Goal: Task Accomplishment & Management: Manage account settings

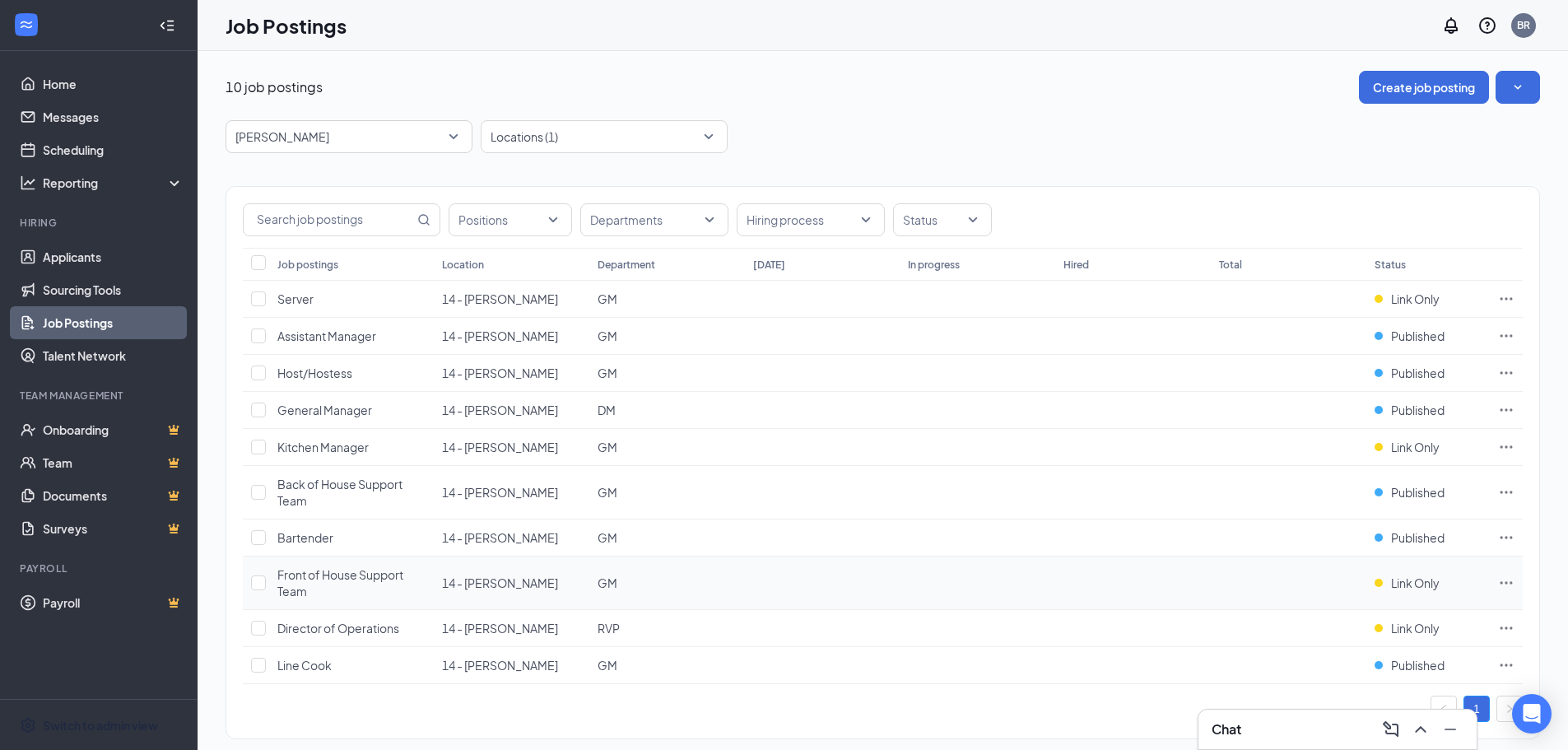
drag, startPoint x: 84, startPoint y: 728, endPoint x: 974, endPoint y: 590, distance: 900.6
click at [84, 728] on div "Switch to admin view" at bounding box center [100, 725] width 115 height 17
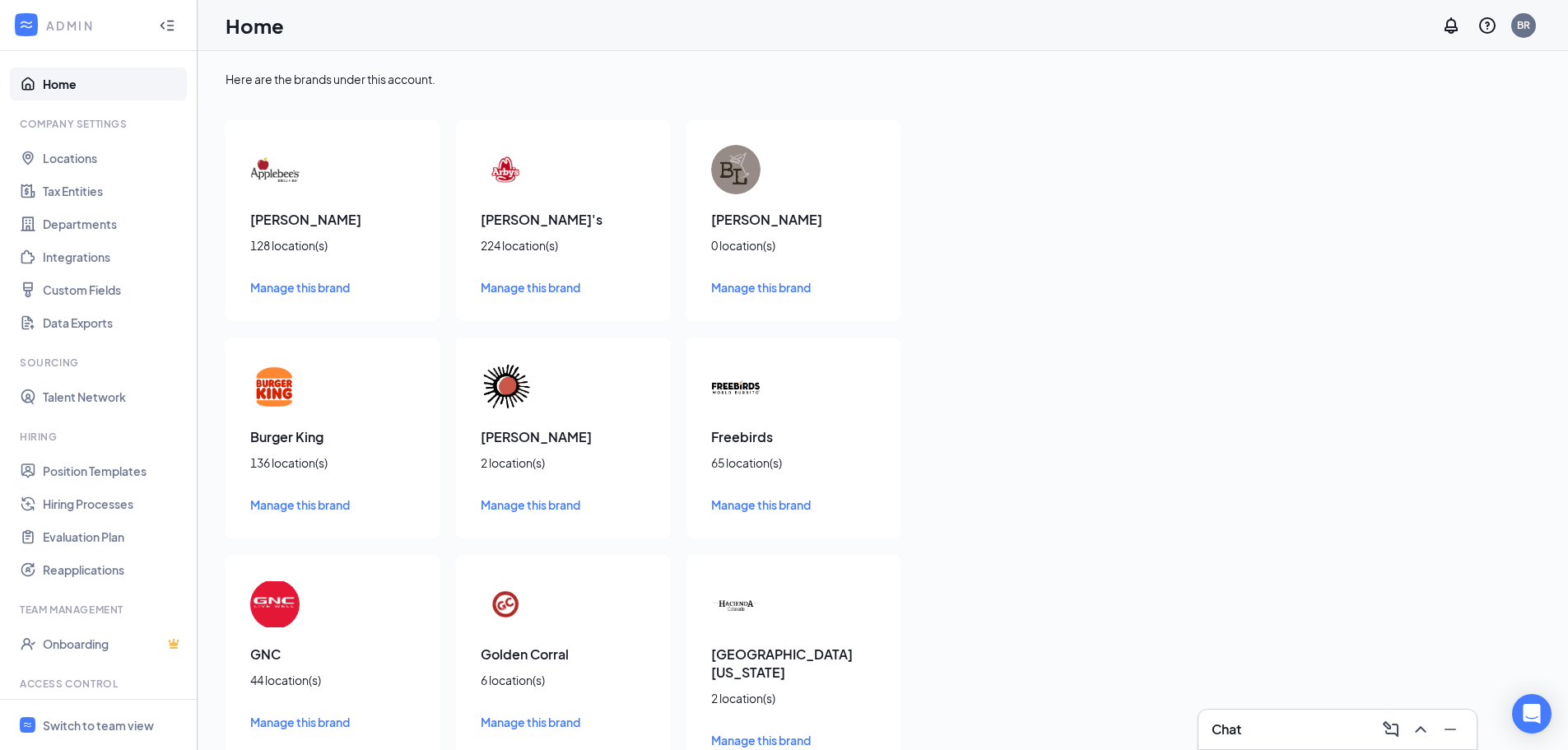
click at [276, 286] on span "Manage this brand" at bounding box center [300, 287] width 99 height 15
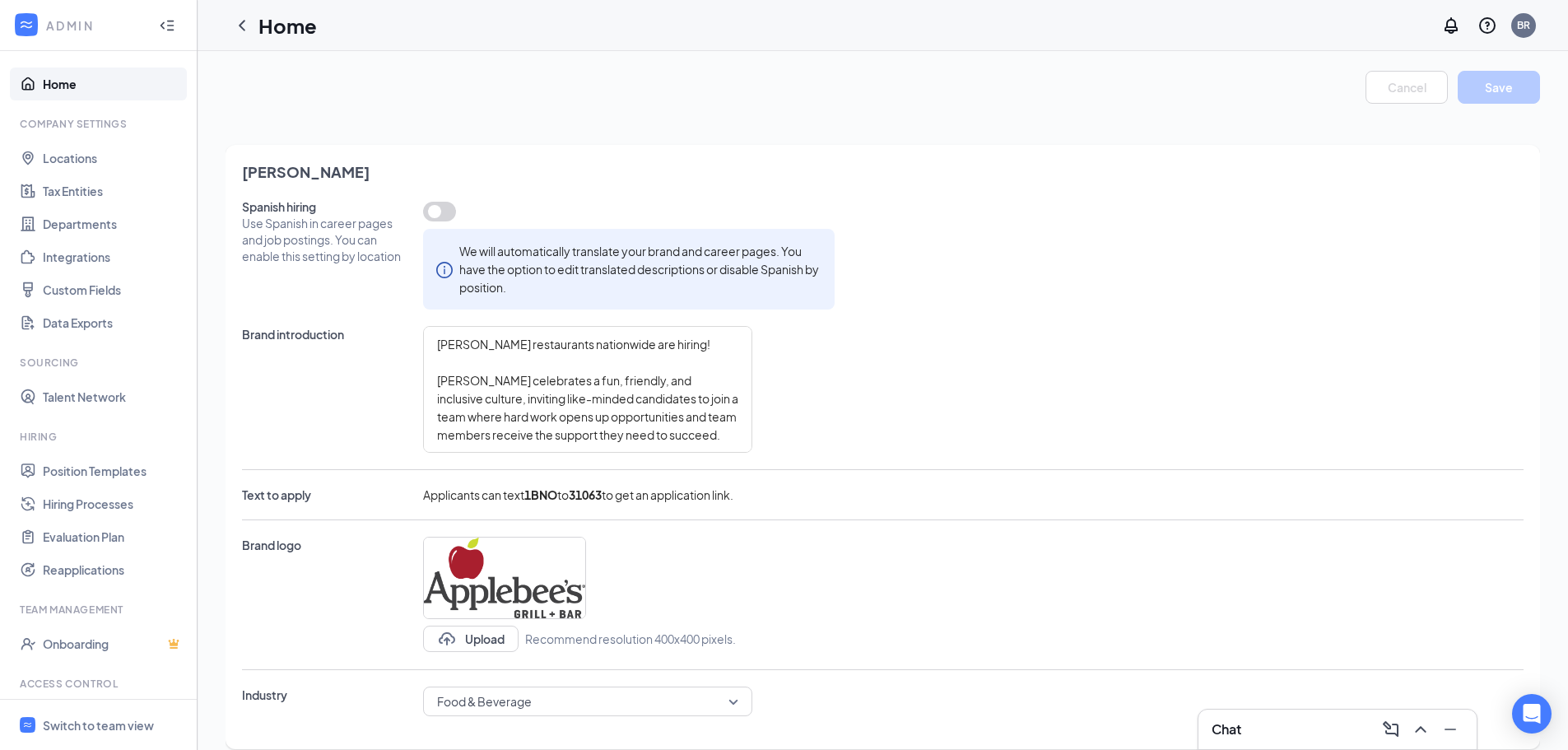
type textarea "[PERSON_NAME] restaurants nationwide are hiring! [PERSON_NAME] celebrates a fun…"
type textarea "I really enjoy working for this company. The management was understandable, rel…"
type textarea "[PERSON_NAME] restaurants nationwide are hiring! [PERSON_NAME] celebrates a fun…"
type textarea "I really enjoy working for this company. The management was understandable, rel…"
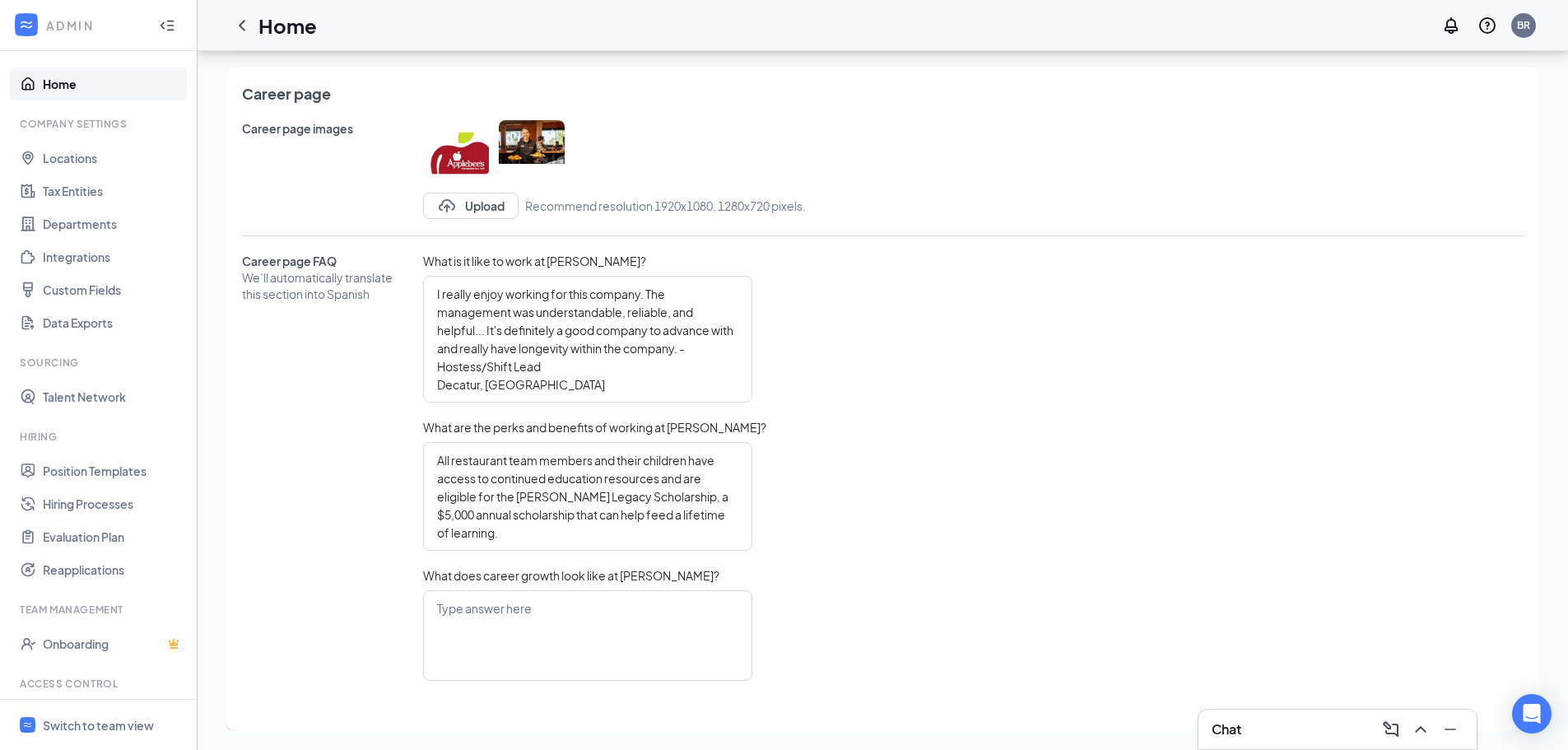
scroll to position [75, 0]
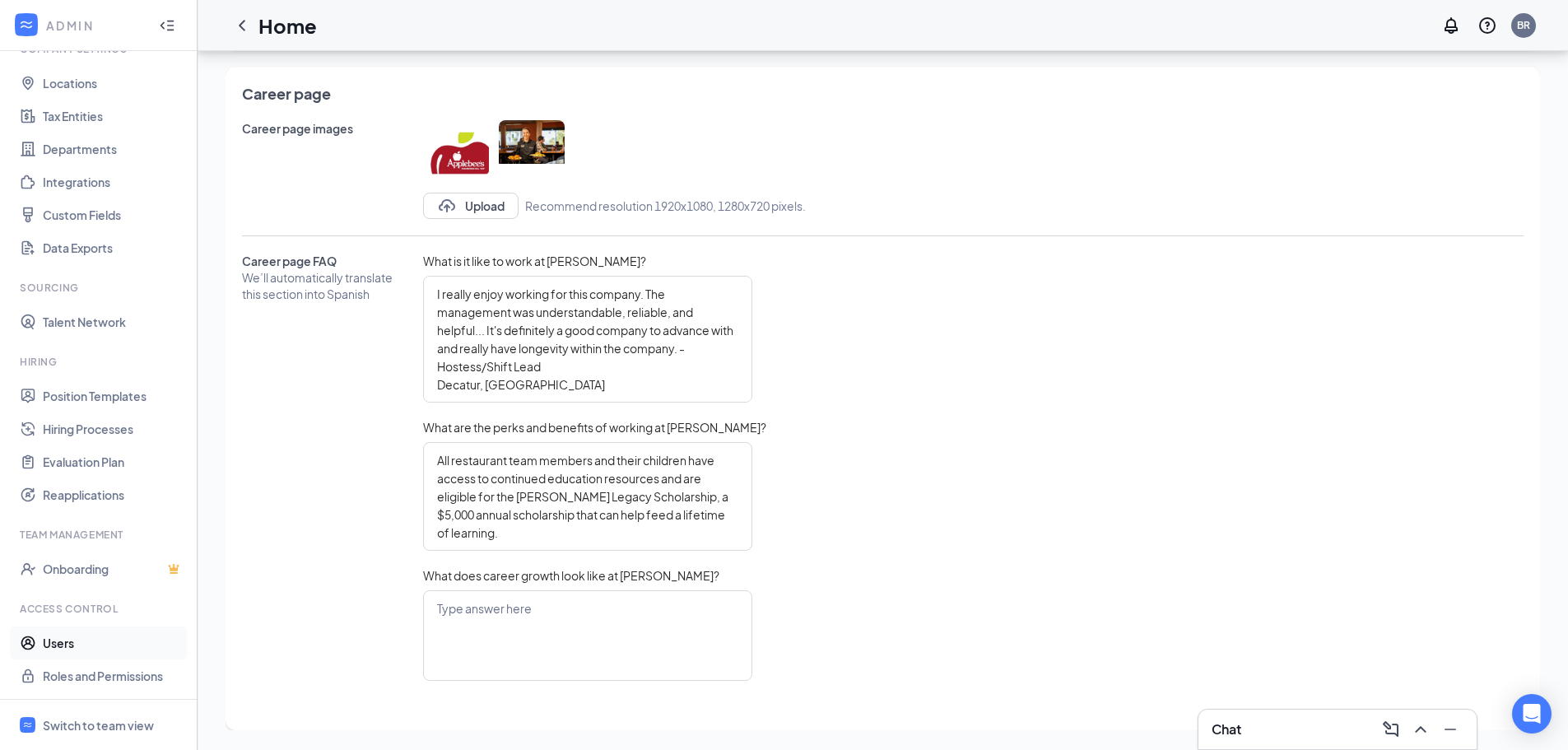
click at [43, 646] on link "Users" at bounding box center [113, 642] width 141 height 33
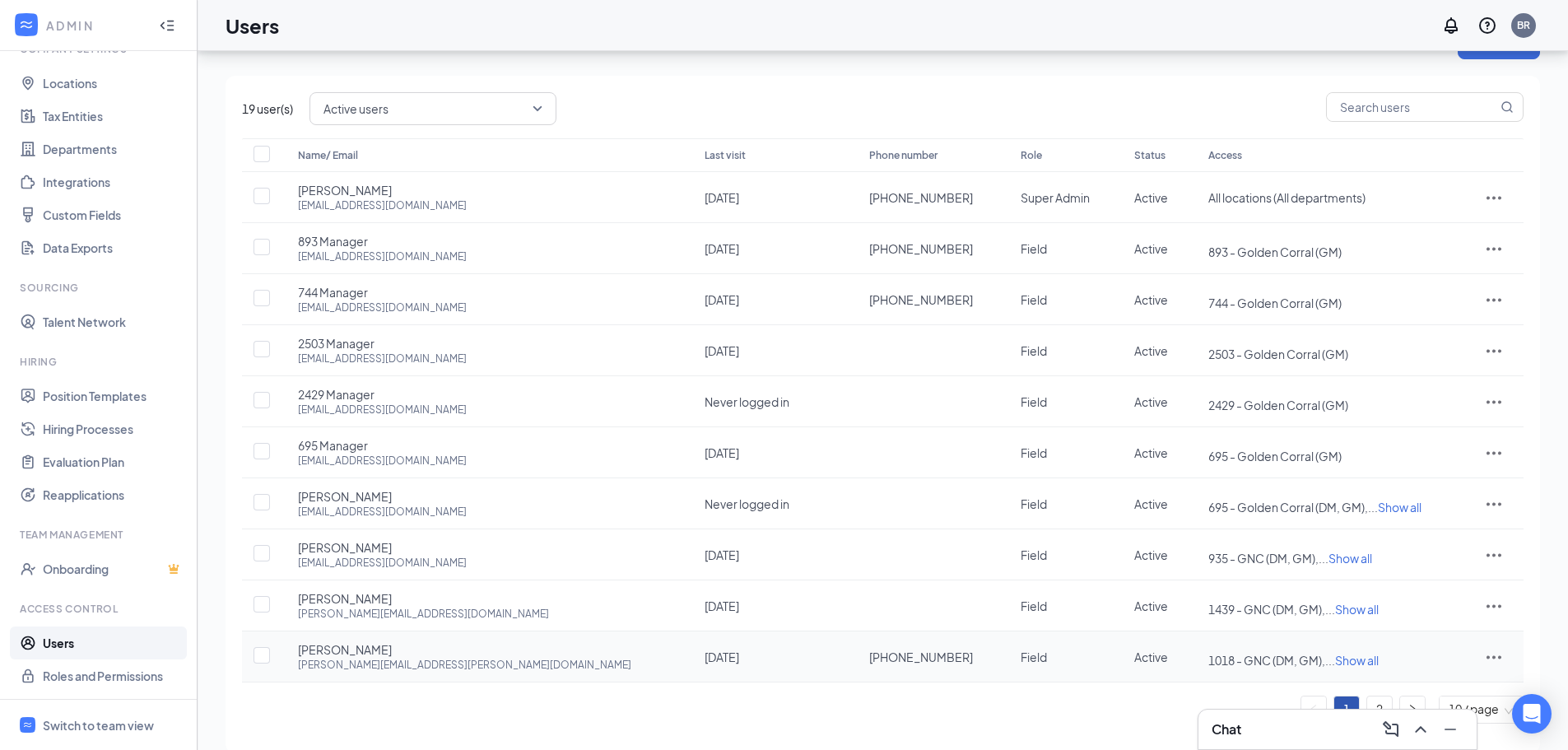
scroll to position [68, 0]
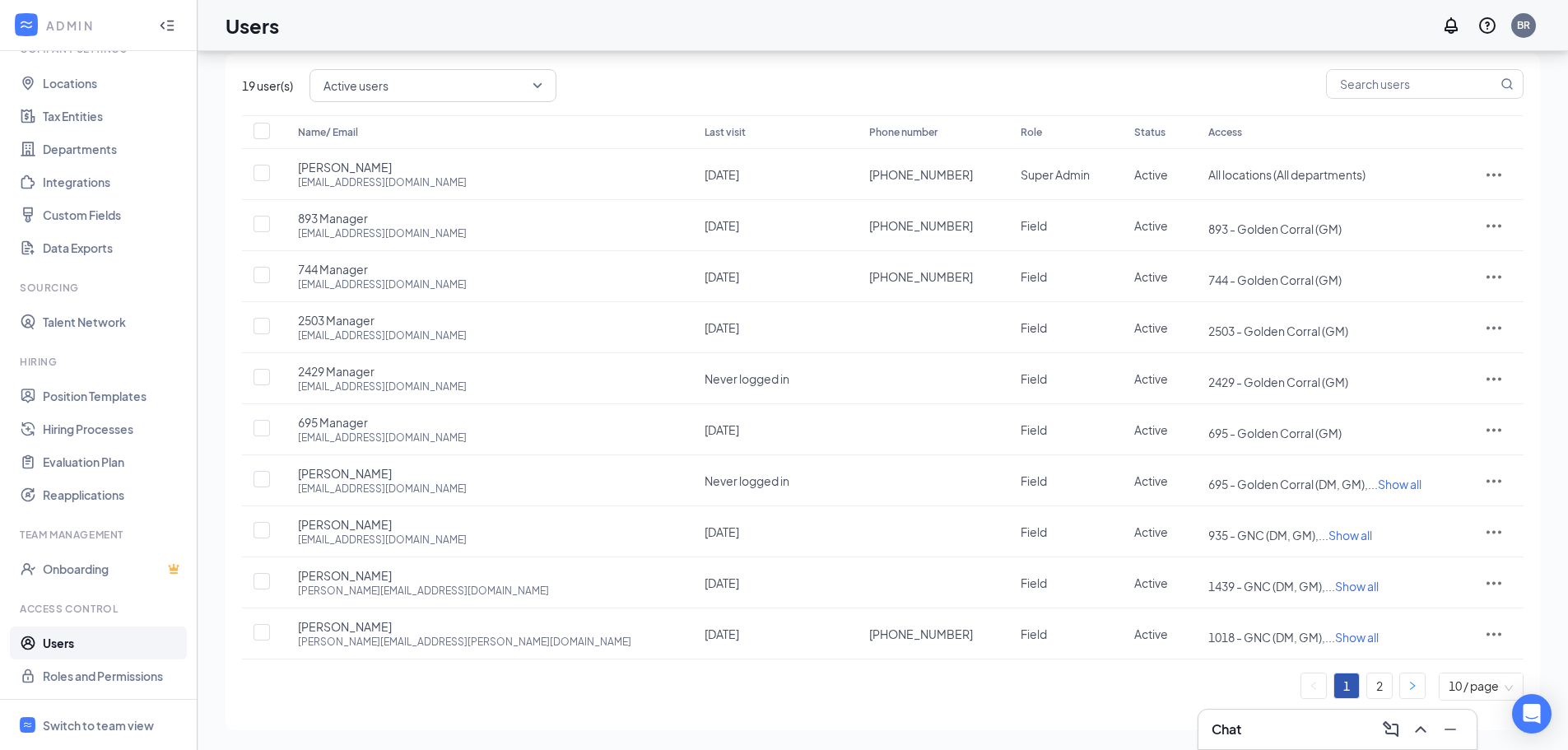
click at [1403, 680] on button "button" at bounding box center [1413, 686] width 25 height 25
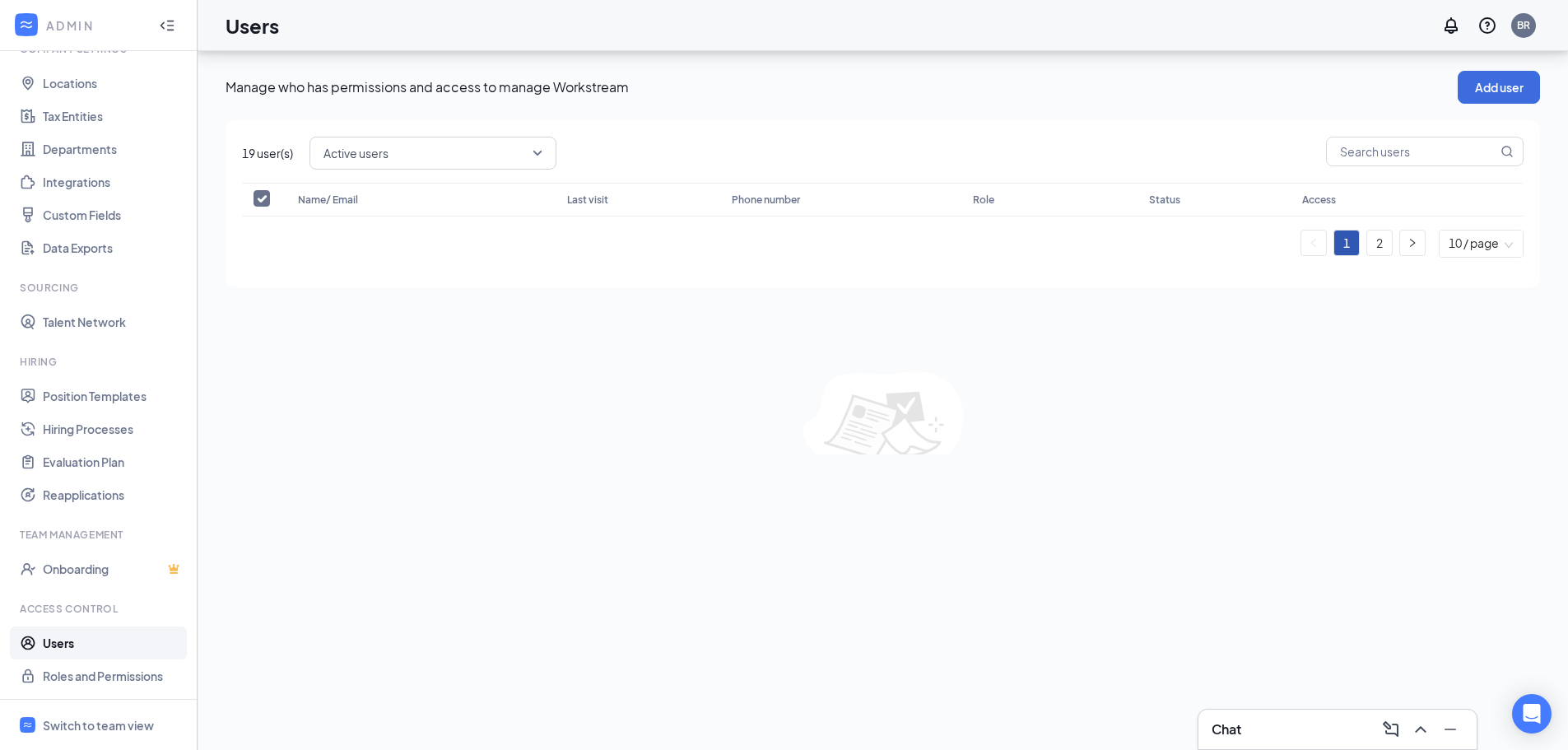
scroll to position [0, 0]
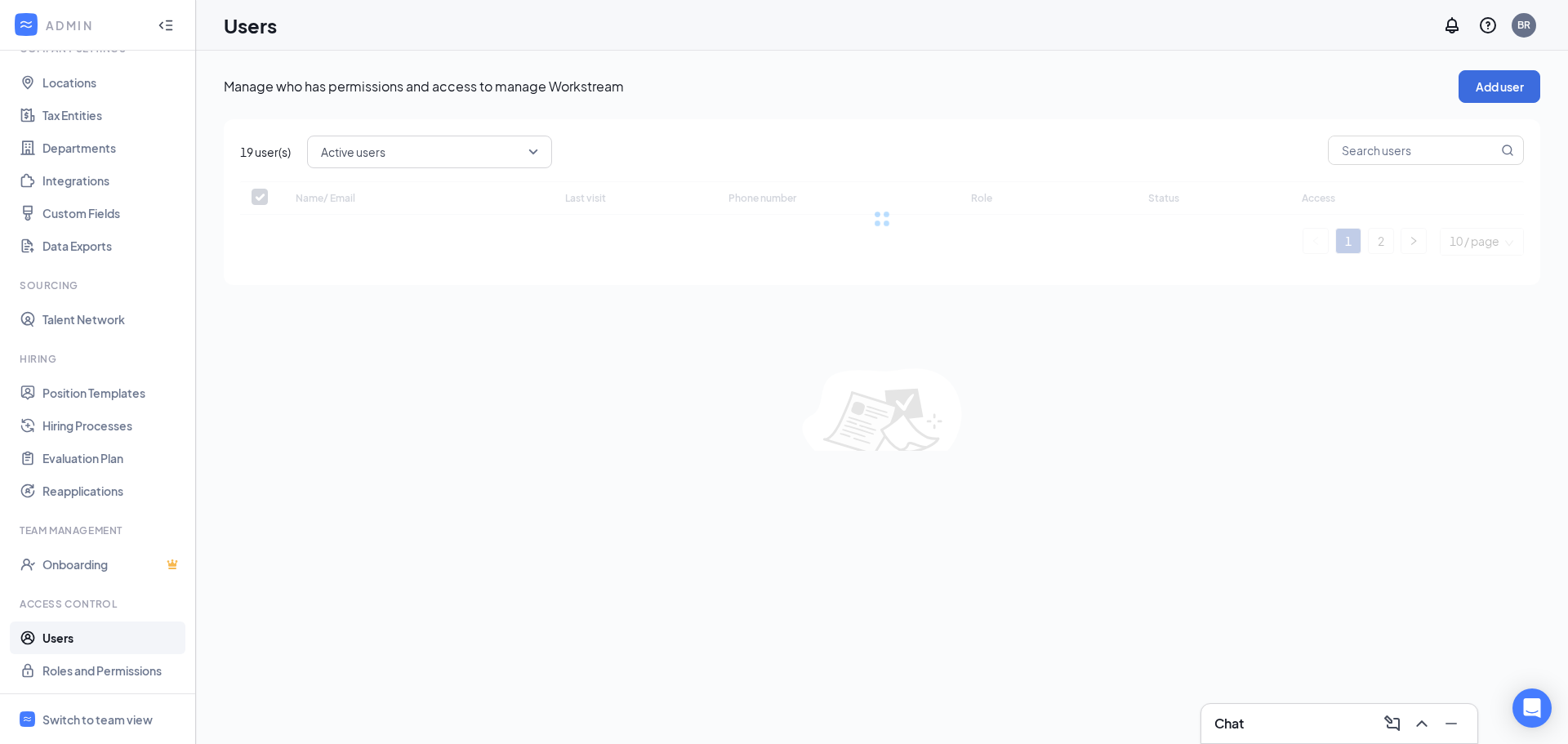
checkbox input "false"
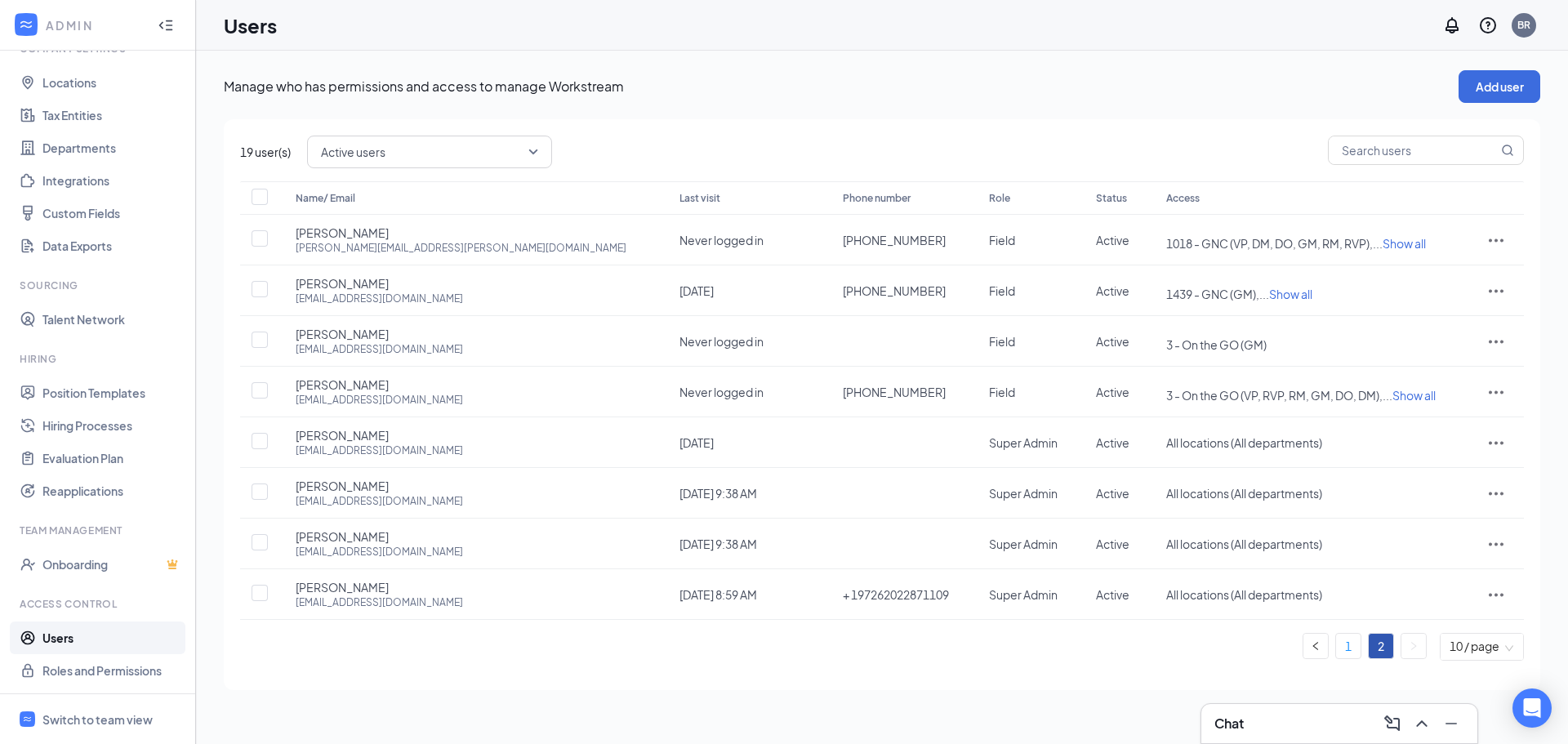
click at [1347, 643] on link "1" at bounding box center [1348, 646] width 25 height 25
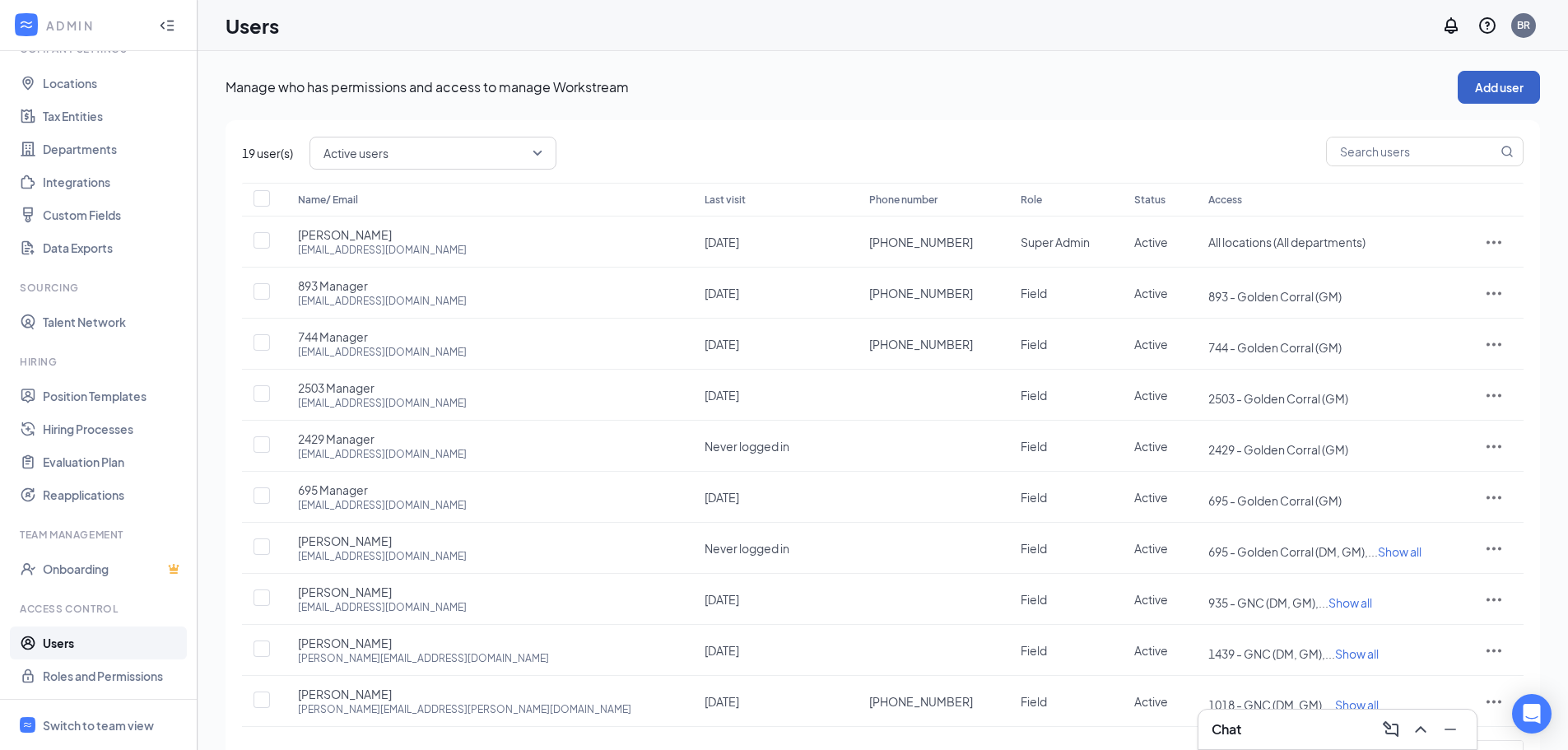
click at [1485, 95] on button "Add user" at bounding box center [1499, 87] width 83 height 33
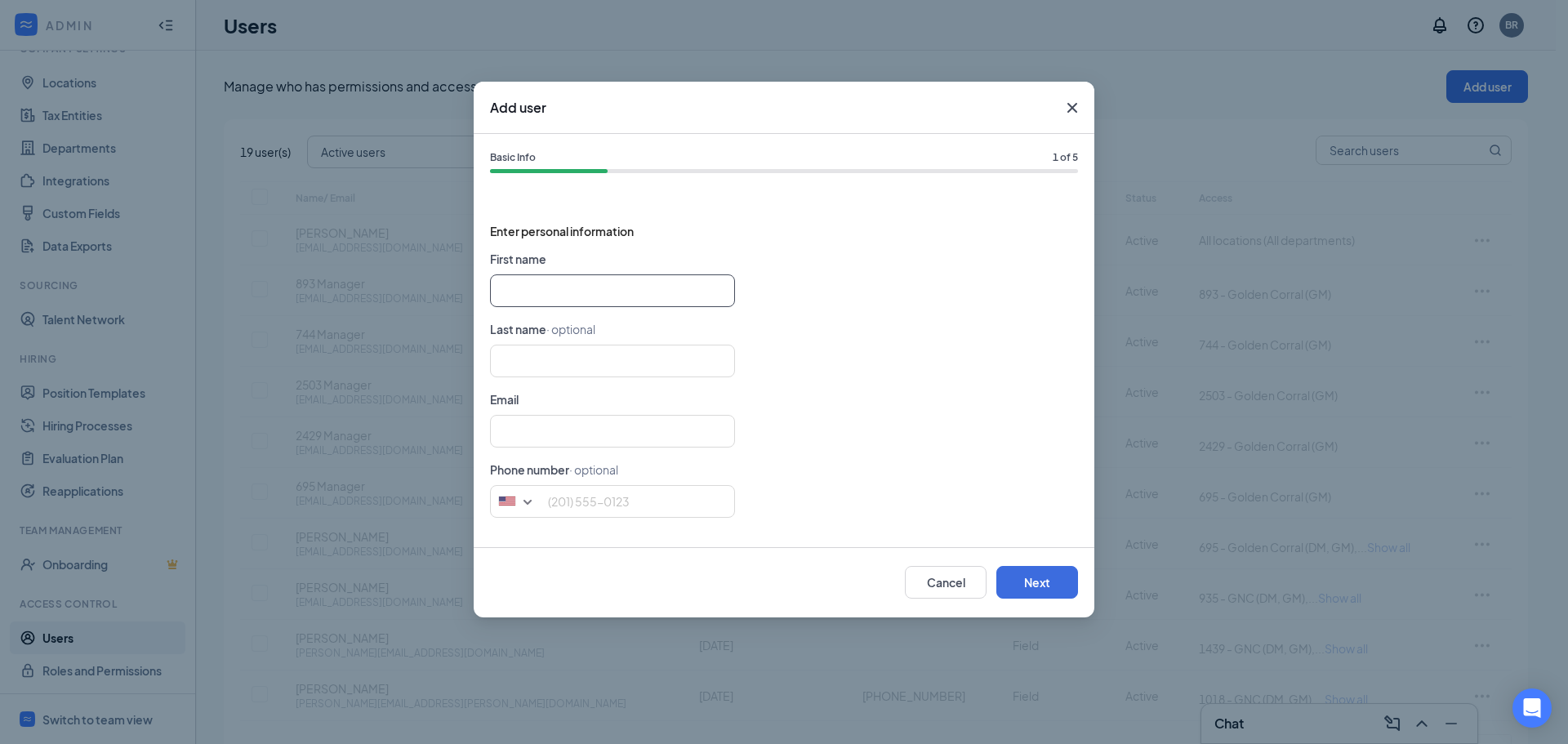
click at [596, 289] on input "text" at bounding box center [612, 290] width 245 height 32
type input "[PERSON_NAME]"
click at [597, 356] on input "text" at bounding box center [612, 360] width 245 height 32
type input "[PERSON_NAME]"
paste input "[EMAIL_ADDRESS][DOMAIN_NAME]"
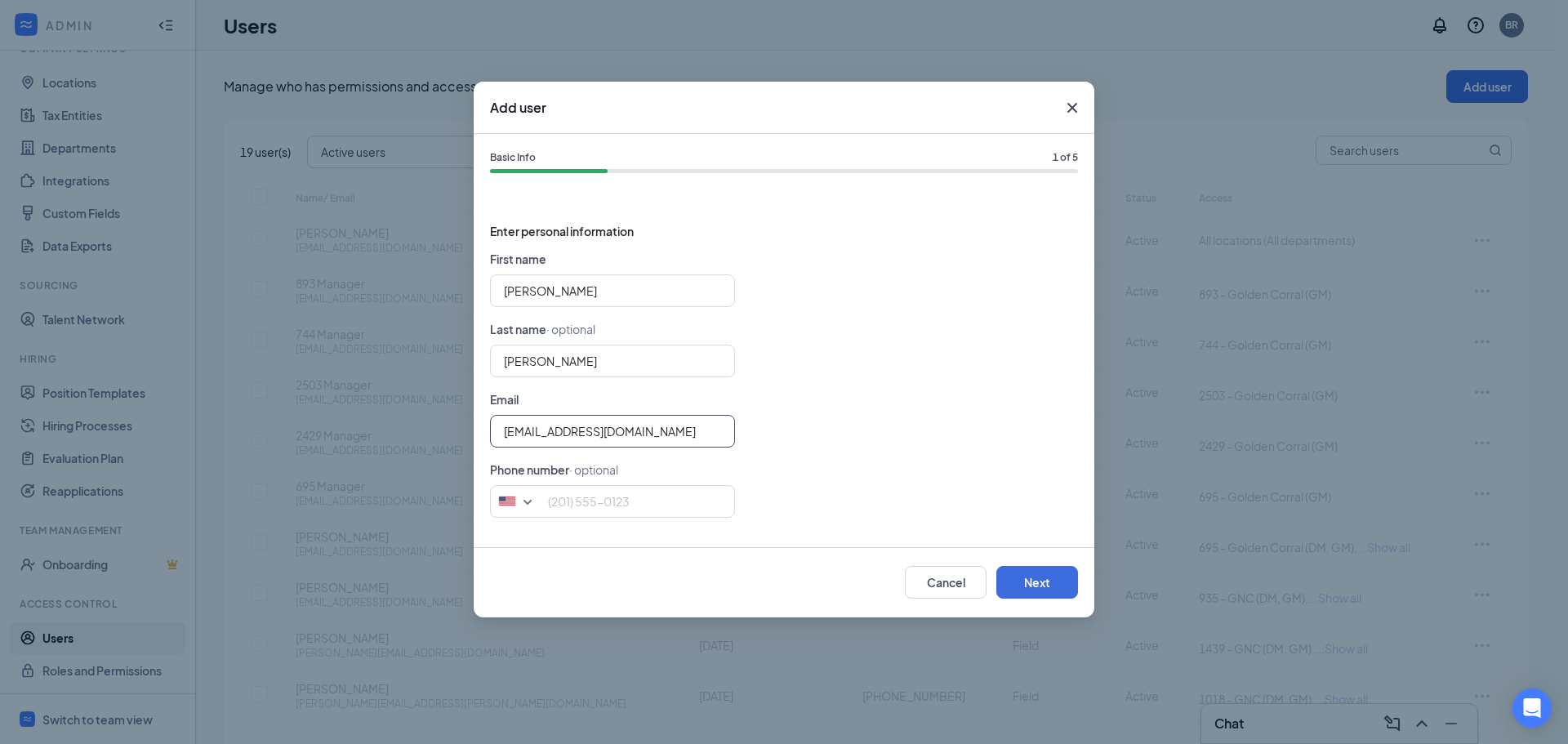
type input "[EMAIL_ADDRESS][DOMAIN_NAME]"
click at [1031, 586] on button "Next" at bounding box center [1037, 582] width 82 height 32
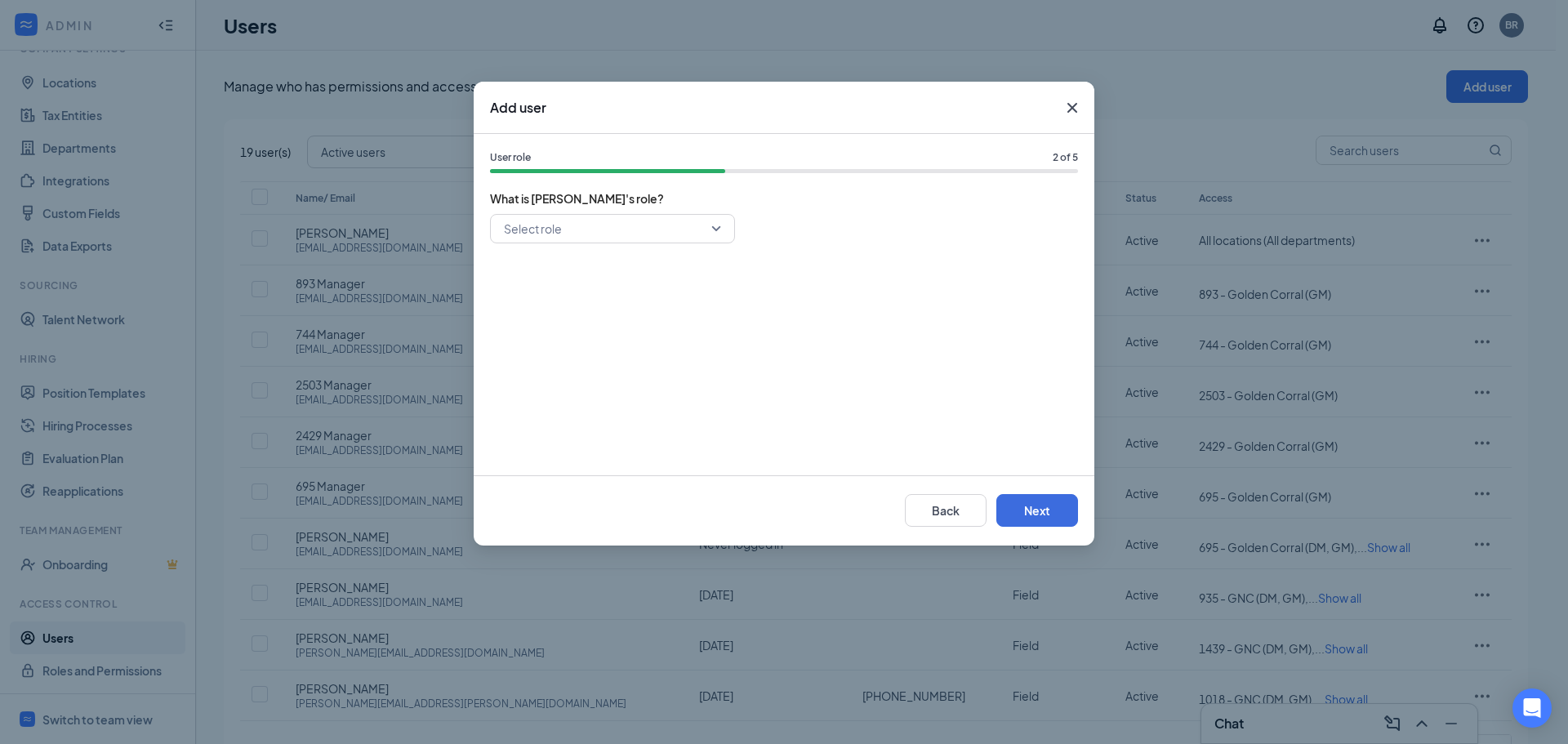
click at [583, 224] on input "search" at bounding box center [607, 229] width 214 height 28
click at [580, 304] on span "District Manager" at bounding box center [546, 309] width 87 height 18
click at [1010, 507] on button "Next" at bounding box center [1037, 510] width 82 height 32
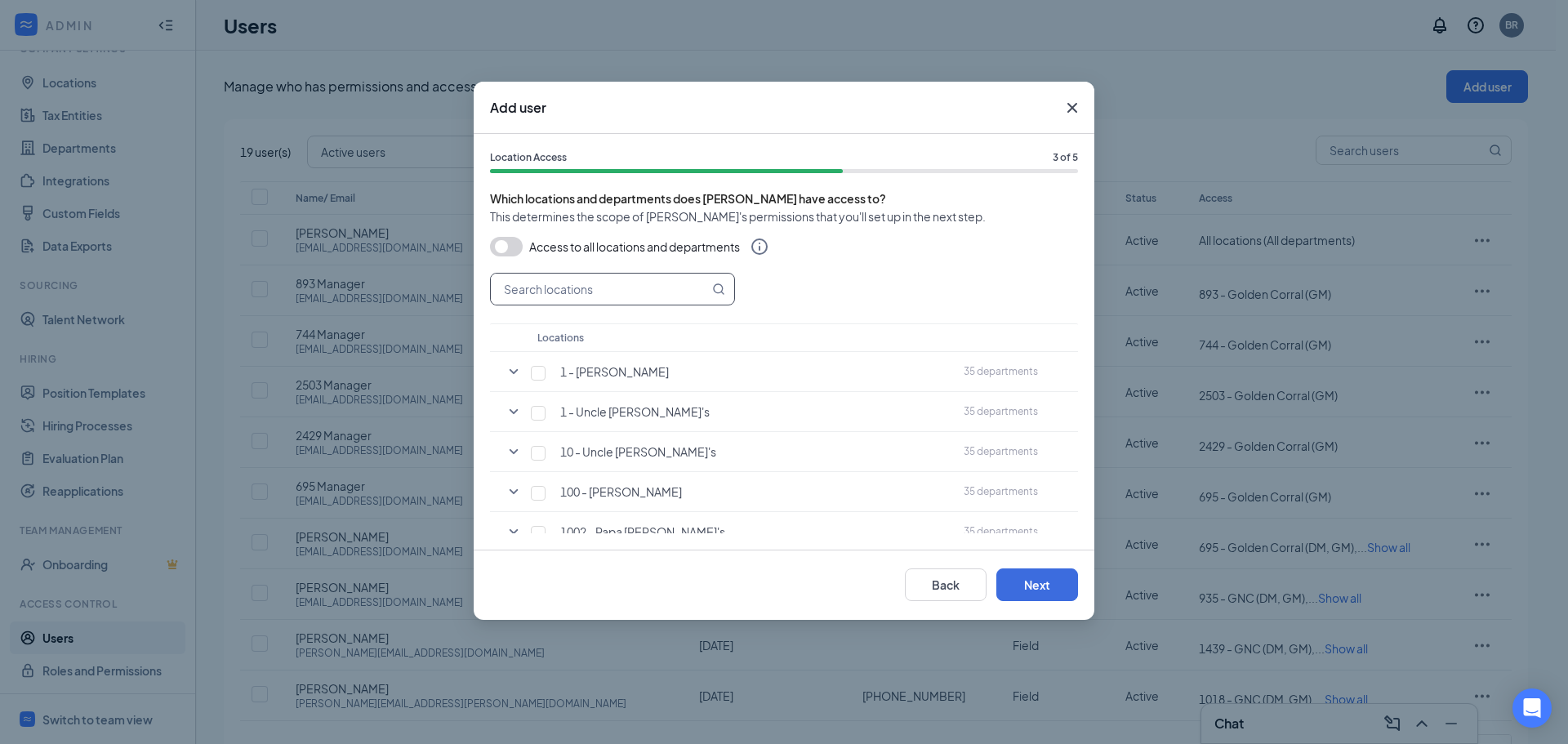
click at [607, 286] on input "text" at bounding box center [599, 288] width 218 height 31
click at [587, 292] on input "text" at bounding box center [599, 288] width 218 height 31
type input "11"
click at [538, 412] on input "checkbox" at bounding box center [539, 413] width 15 height 15
checkbox input "true"
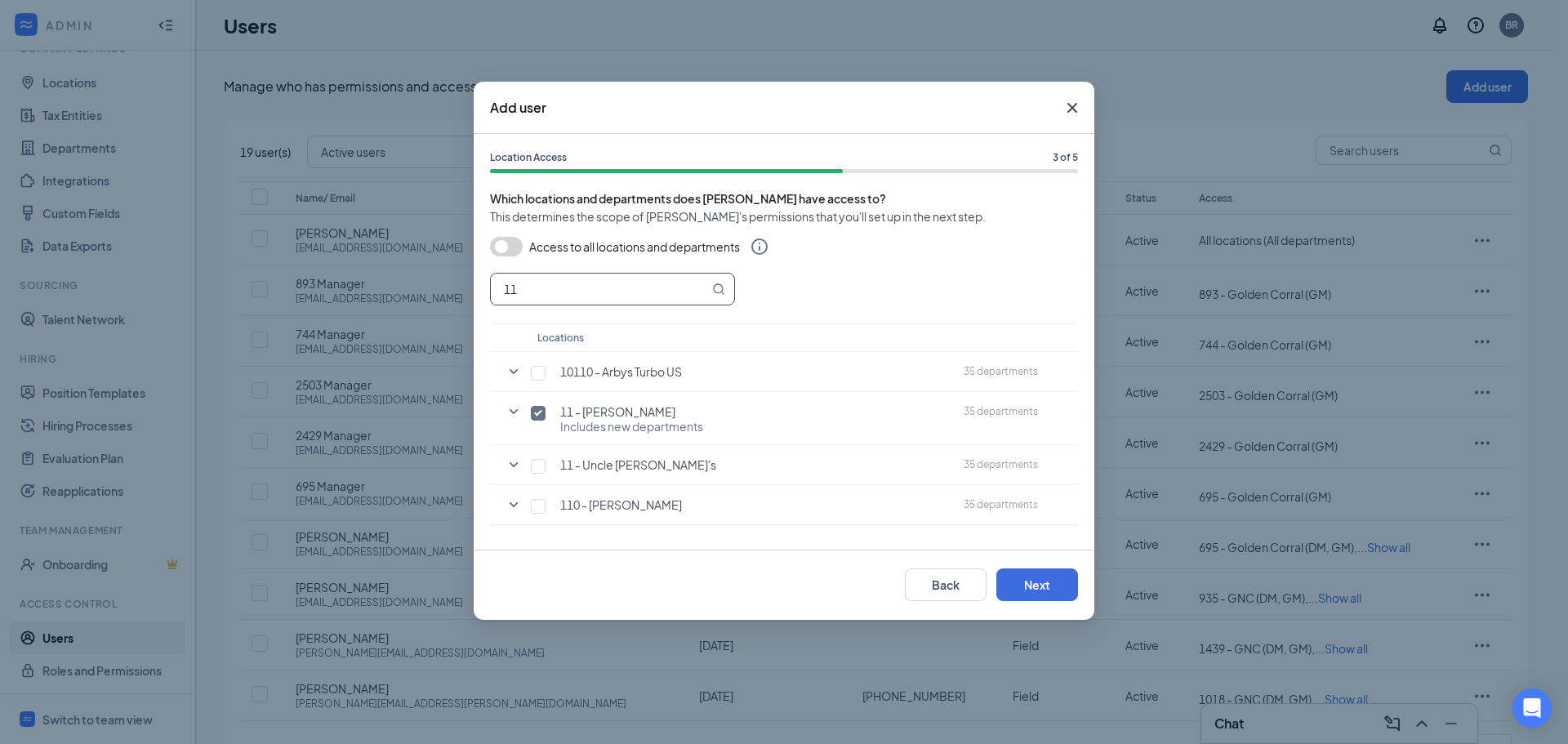
click at [535, 289] on input "11" at bounding box center [599, 288] width 218 height 31
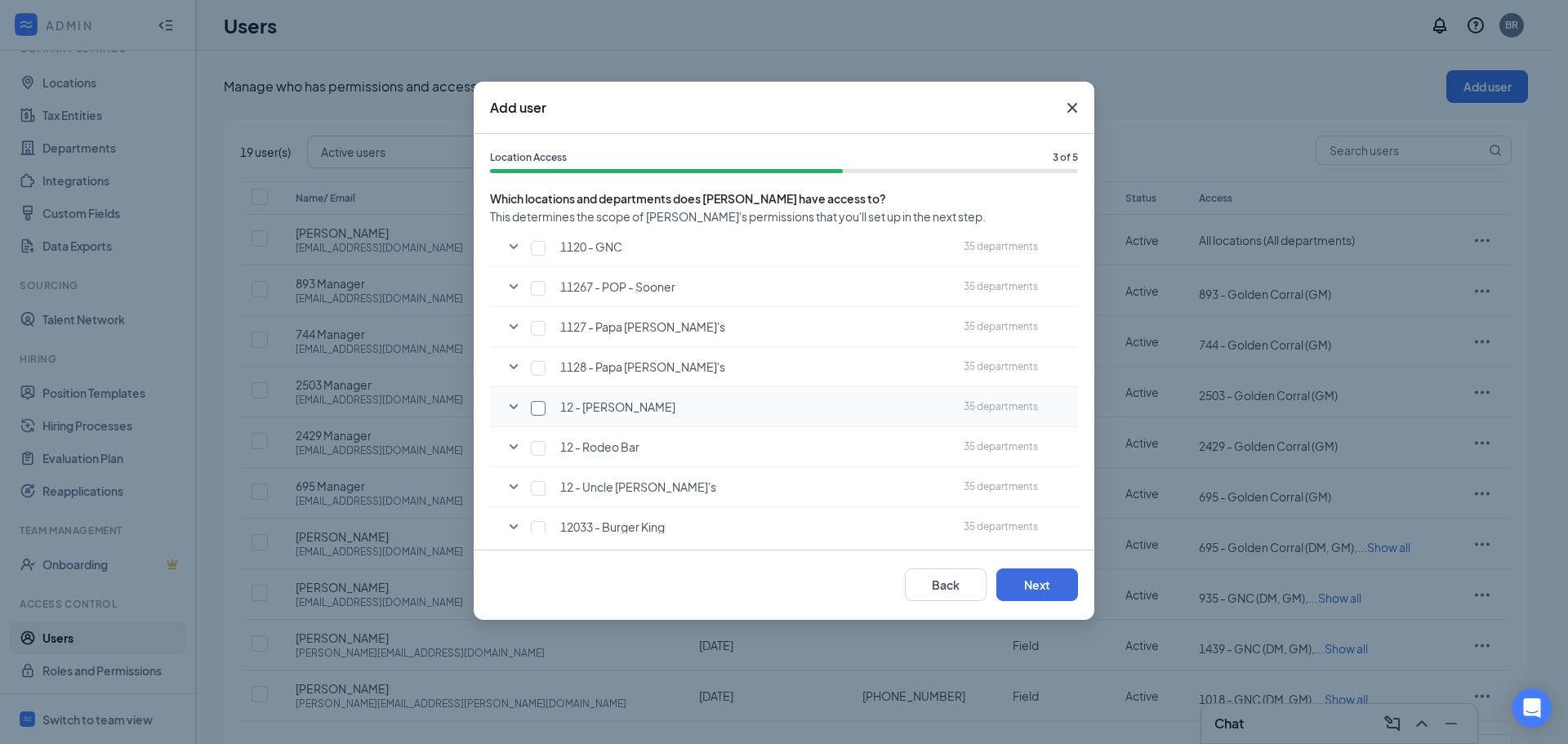
type input "12"
click at [538, 411] on input "checkbox" at bounding box center [539, 408] width 15 height 15
checkbox input "true"
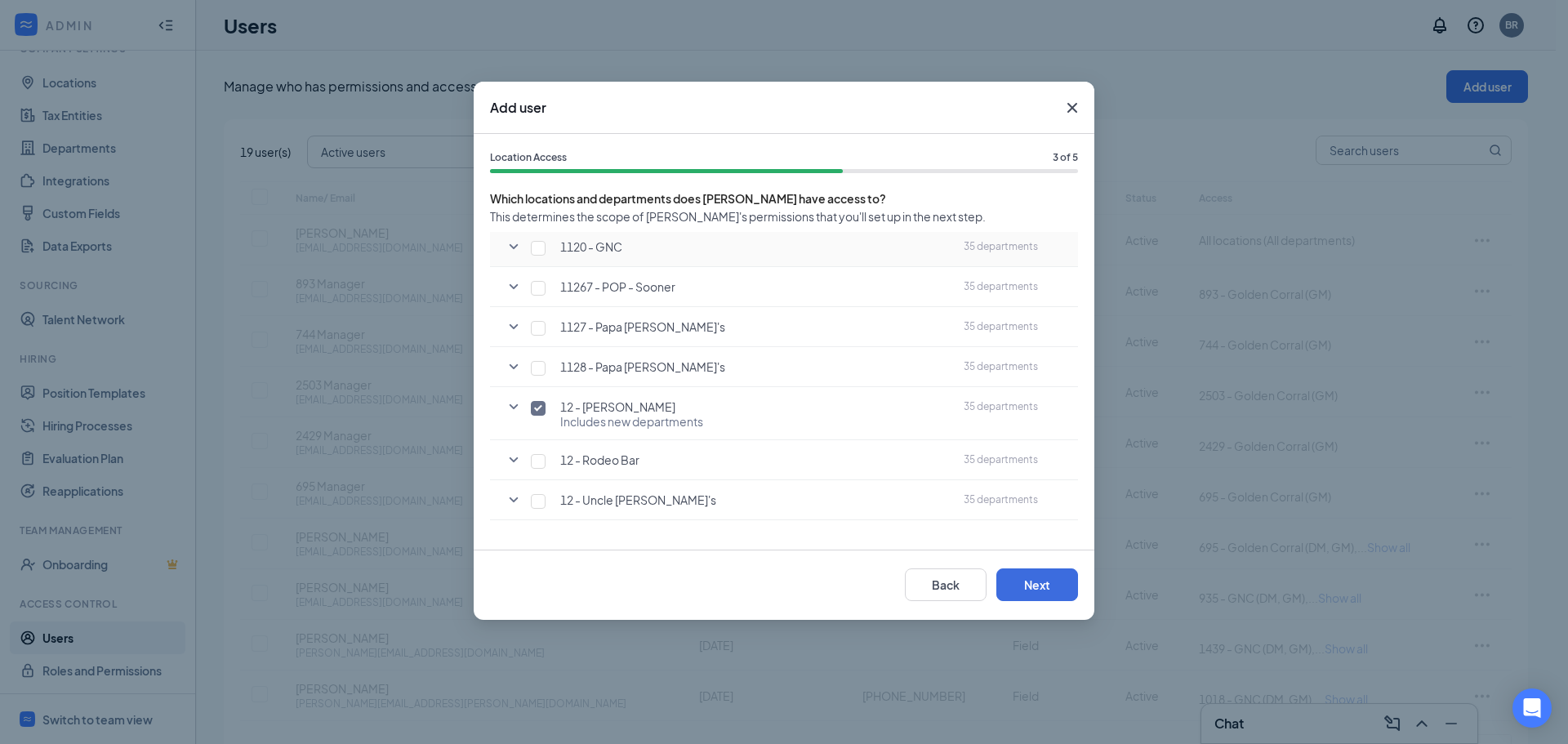
click at [562, 60] on input "12" at bounding box center [599, 43] width 218 height 31
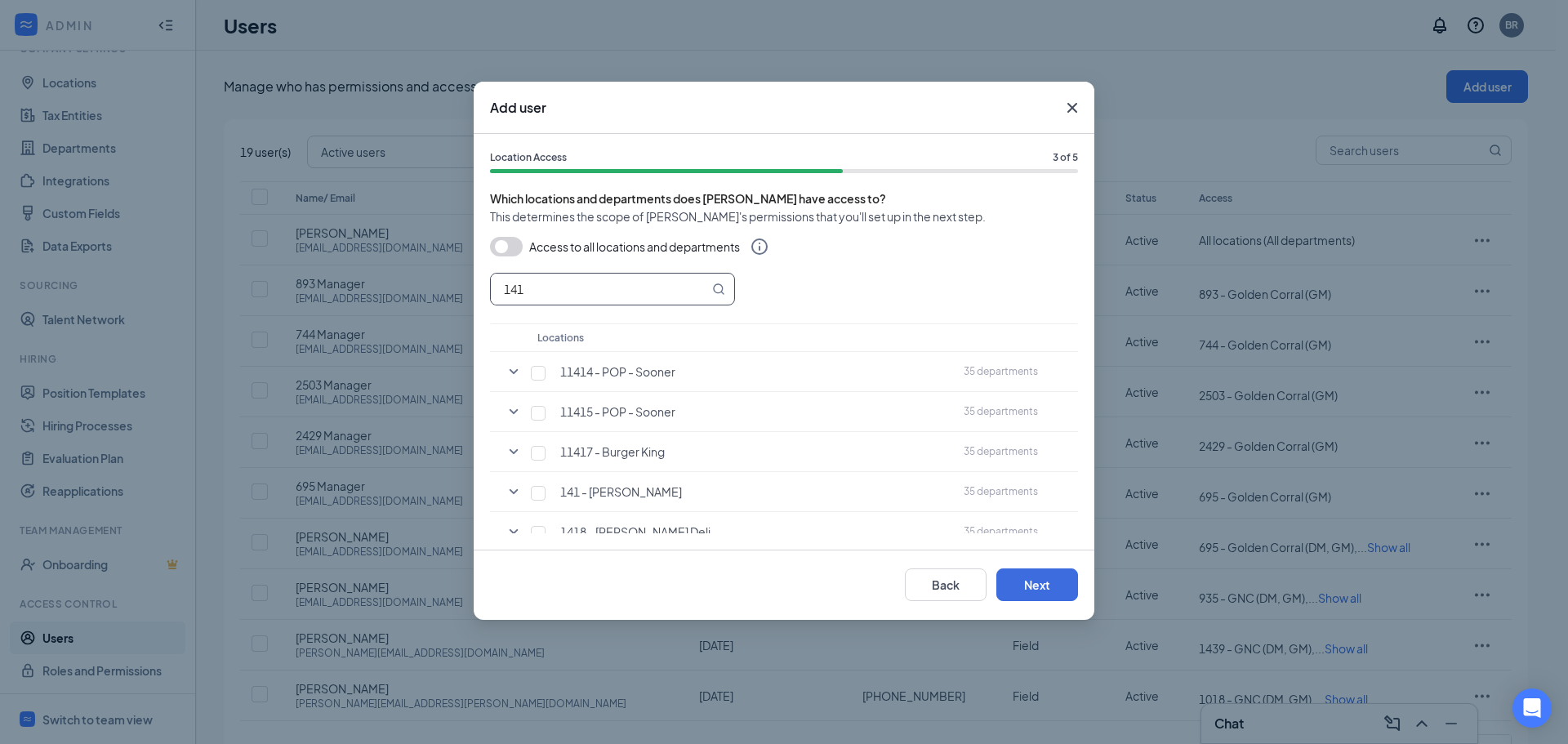
click at [531, 289] on input "141" at bounding box center [599, 288] width 218 height 31
type input "1"
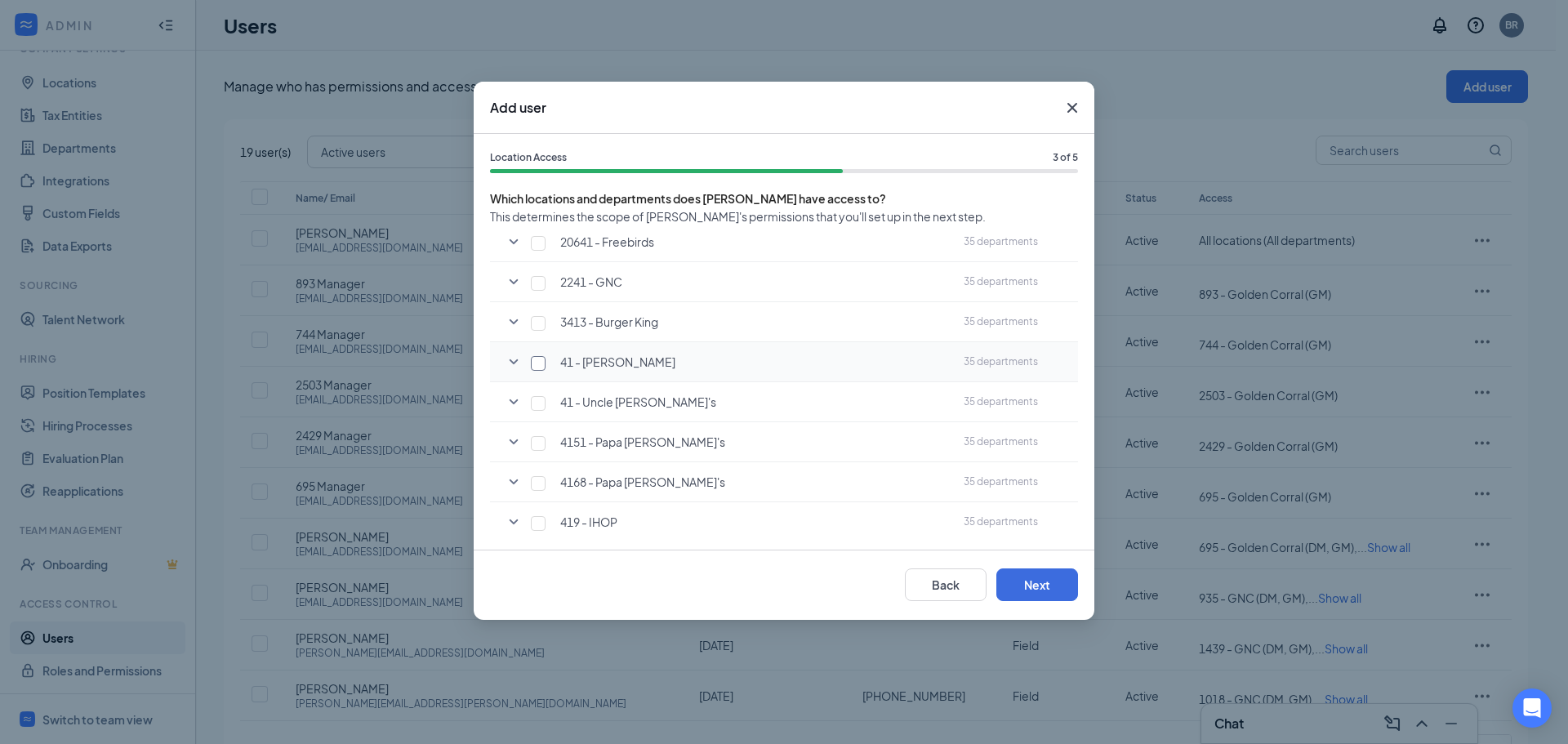
type input "41"
click at [534, 363] on input "checkbox" at bounding box center [539, 364] width 15 height 15
checkbox input "true"
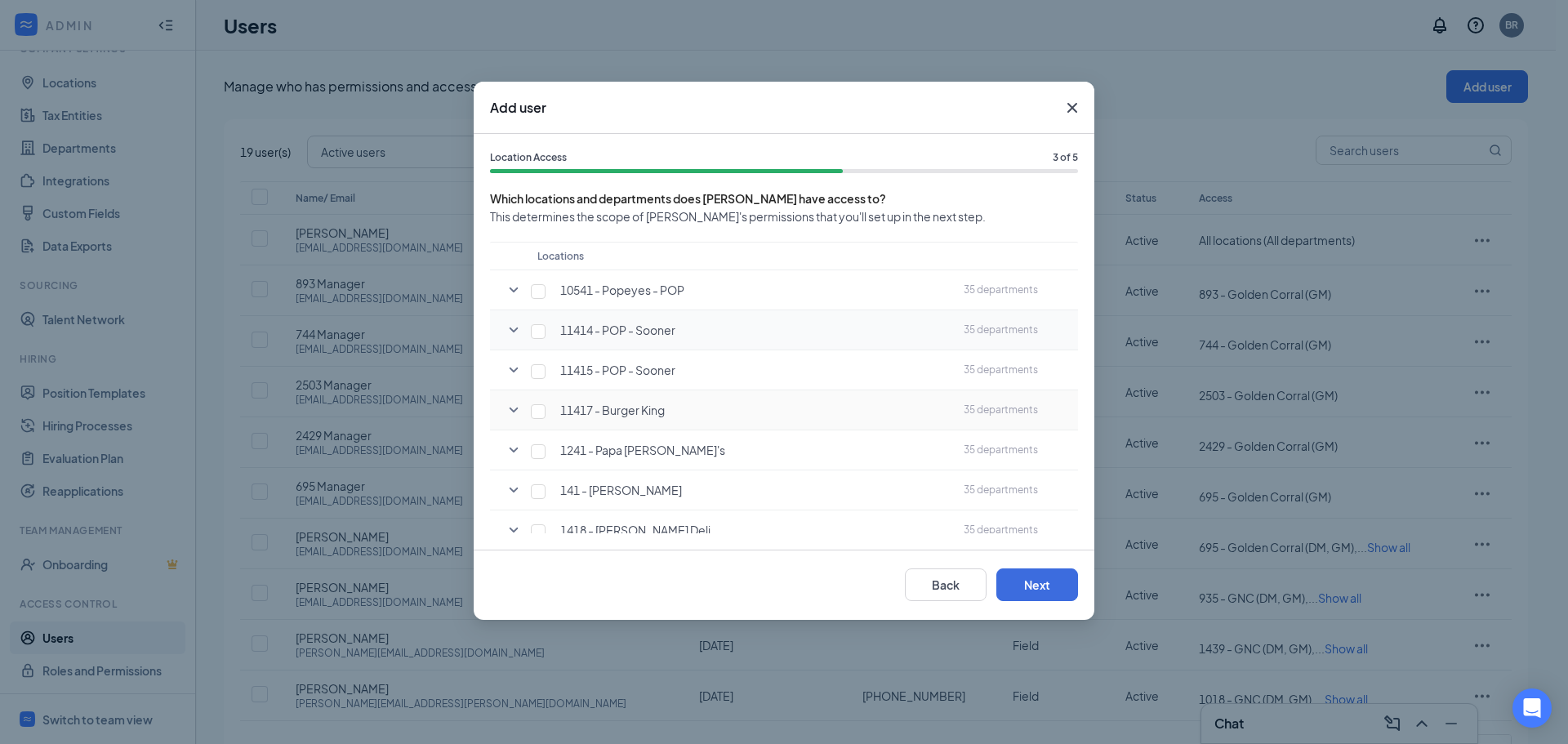
scroll to position [0, 0]
click at [607, 288] on input "41" at bounding box center [599, 288] width 218 height 31
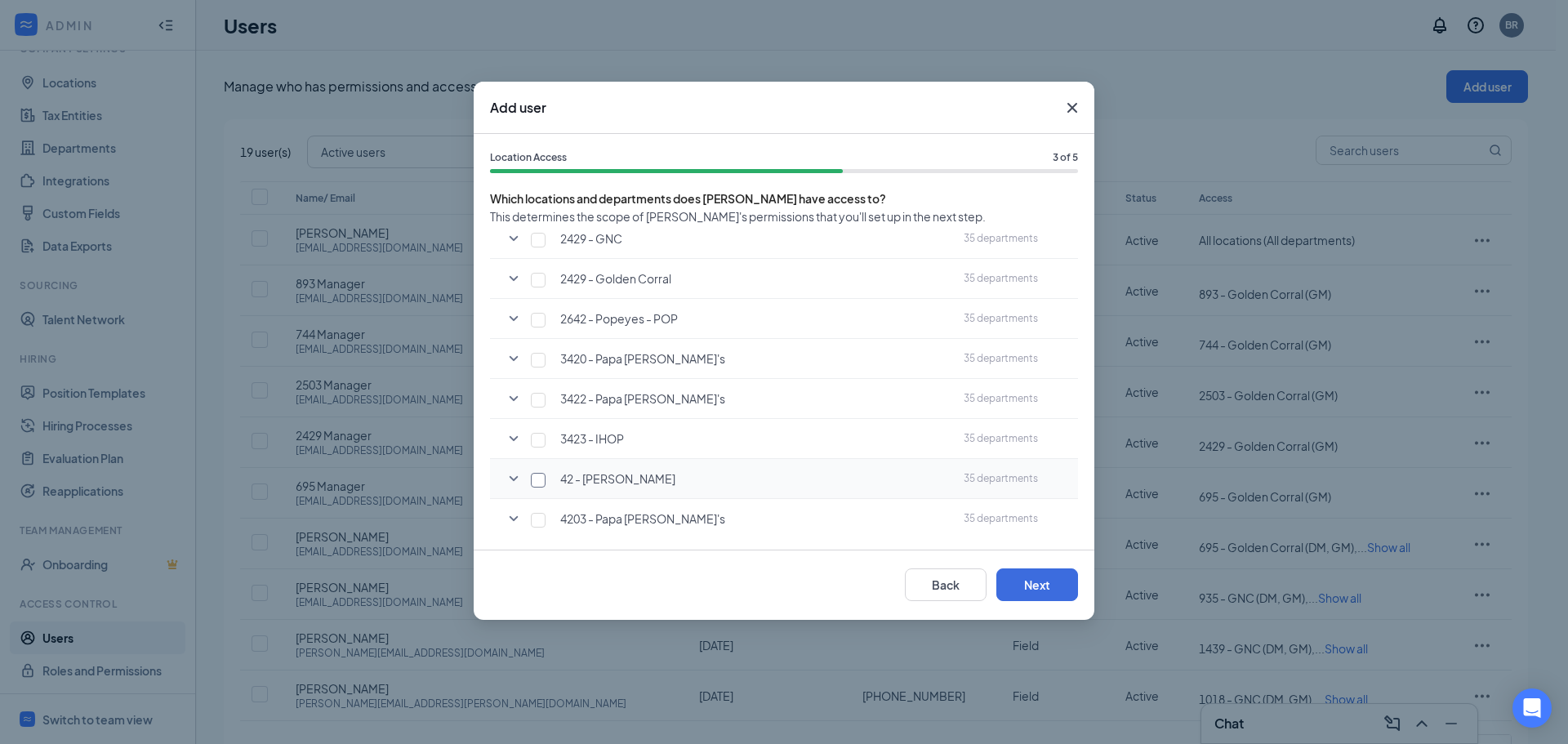
type input "42"
click at [536, 481] on input "checkbox" at bounding box center [539, 481] width 15 height 15
checkbox input "true"
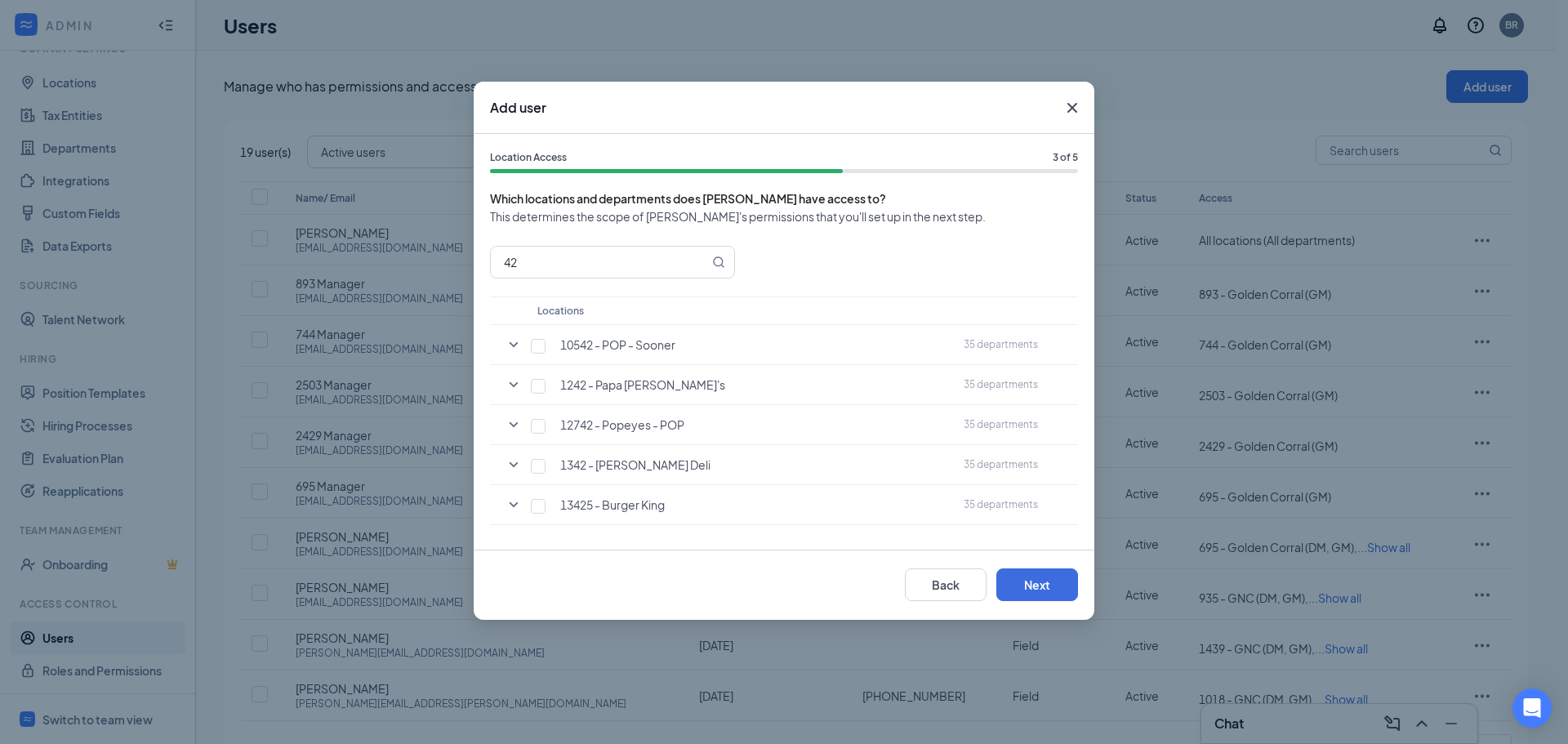
scroll to position [0, 0]
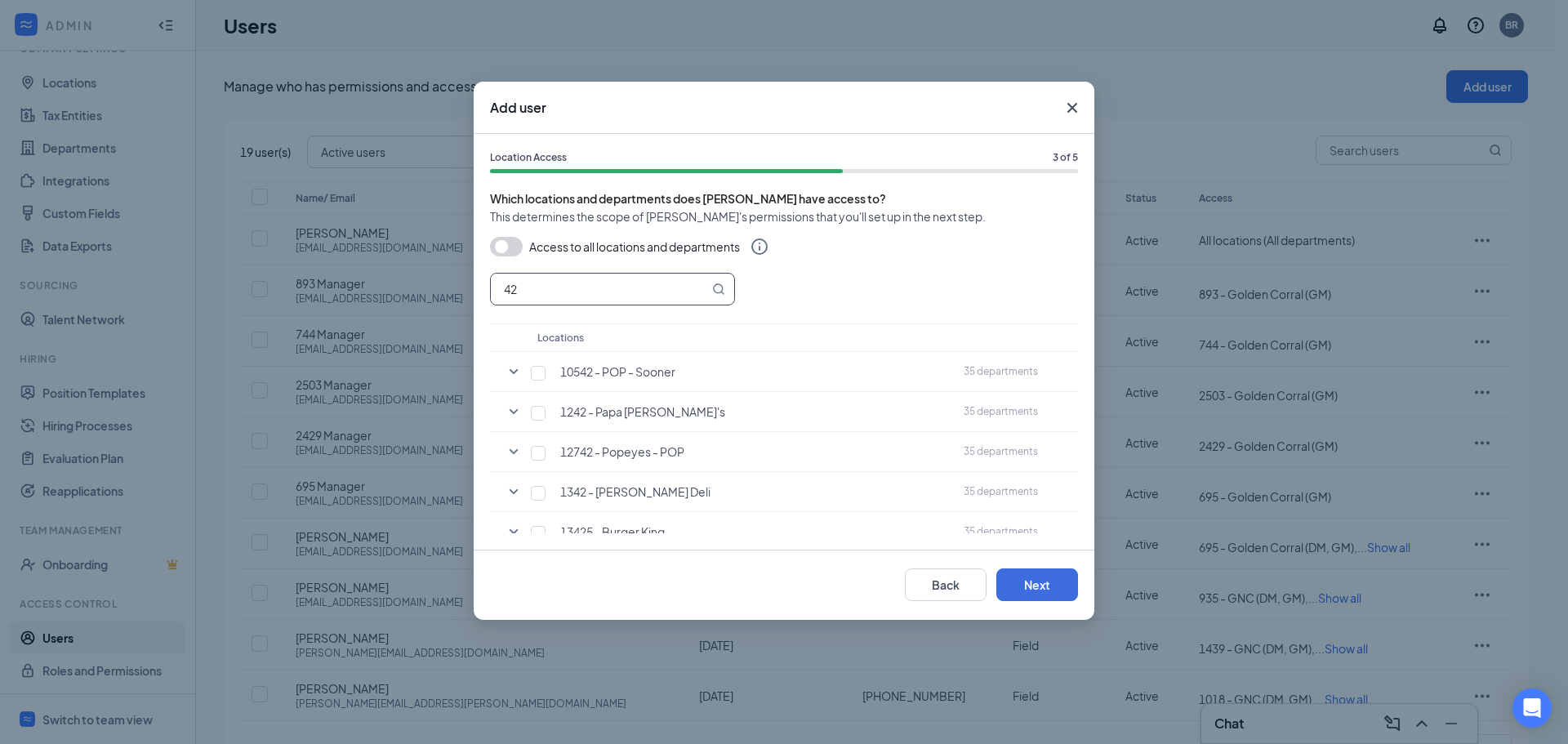
click at [560, 281] on input "42" at bounding box center [599, 288] width 218 height 31
type input "4"
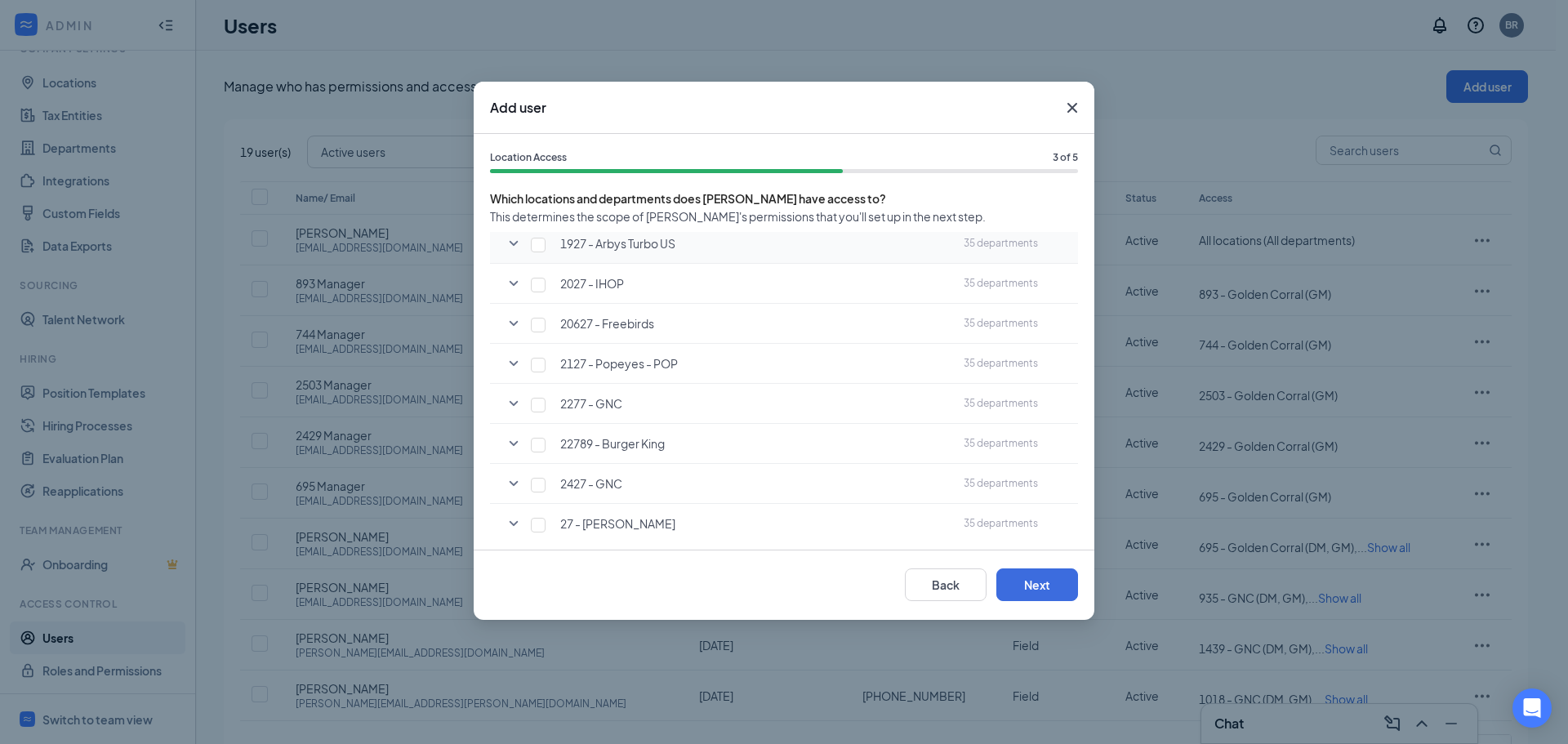
scroll to position [490, 0]
type input "27"
click at [541, 524] on input "checkbox" at bounding box center [539, 524] width 15 height 15
checkbox input "true"
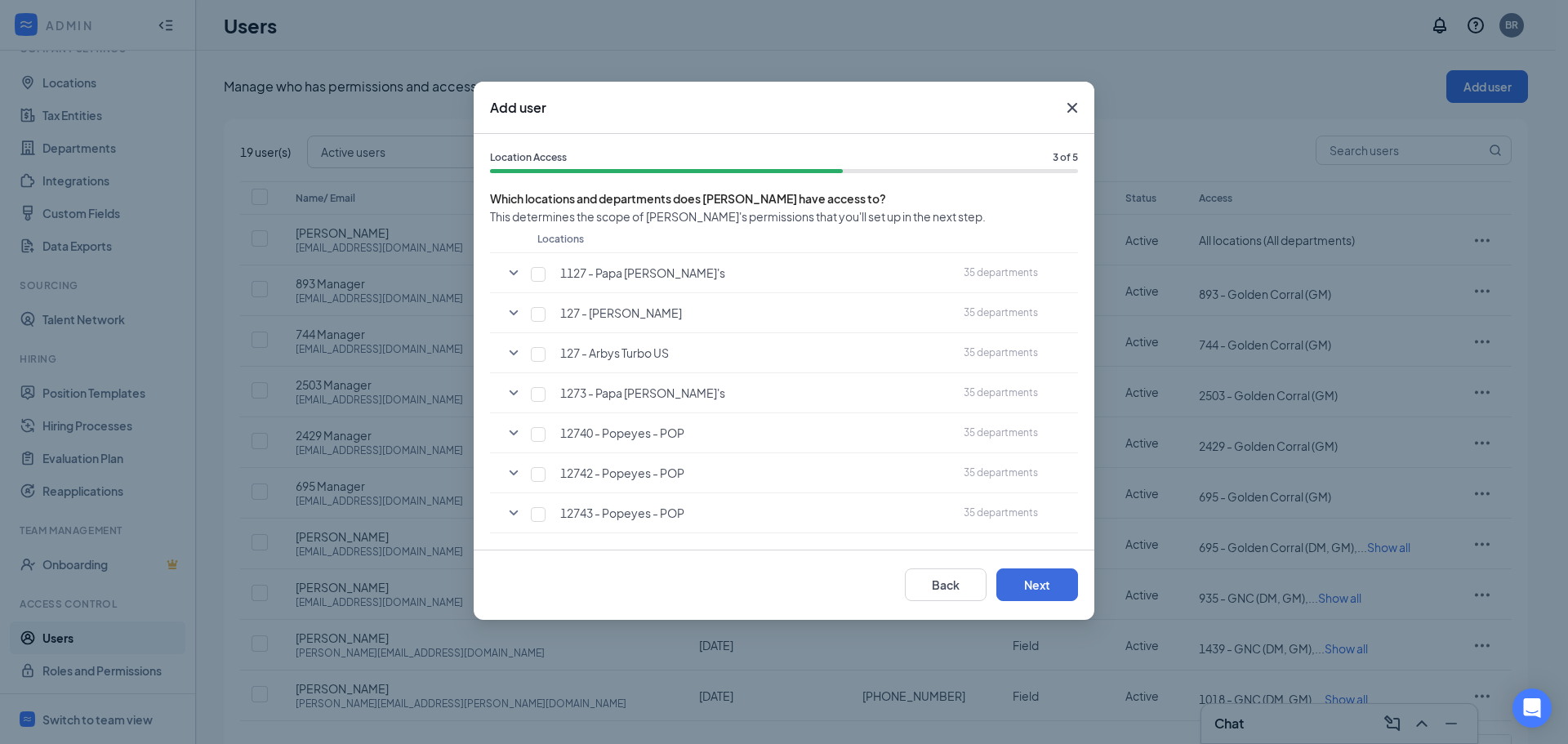
scroll to position [0, 0]
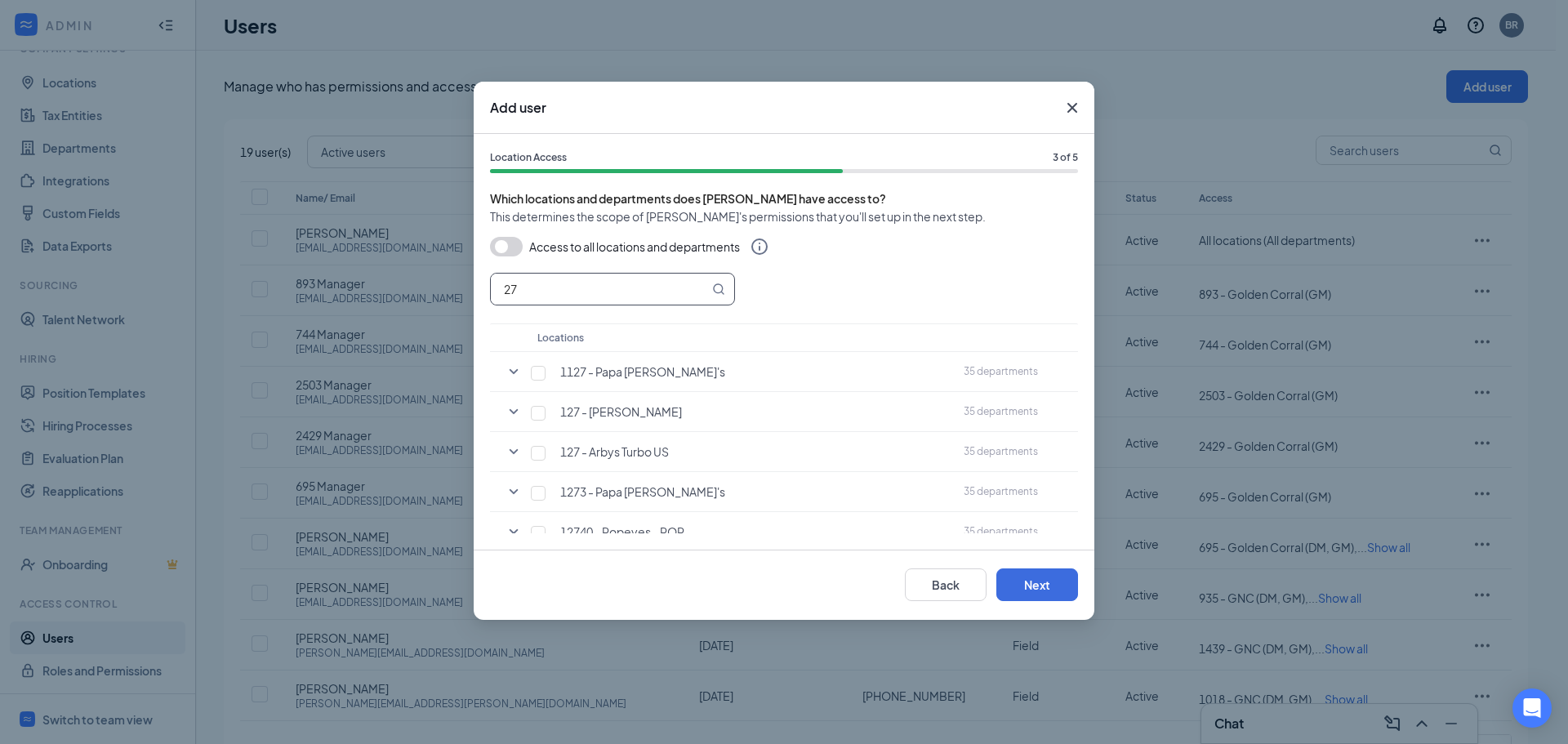
click at [560, 292] on input "27" at bounding box center [599, 288] width 218 height 31
type input "2"
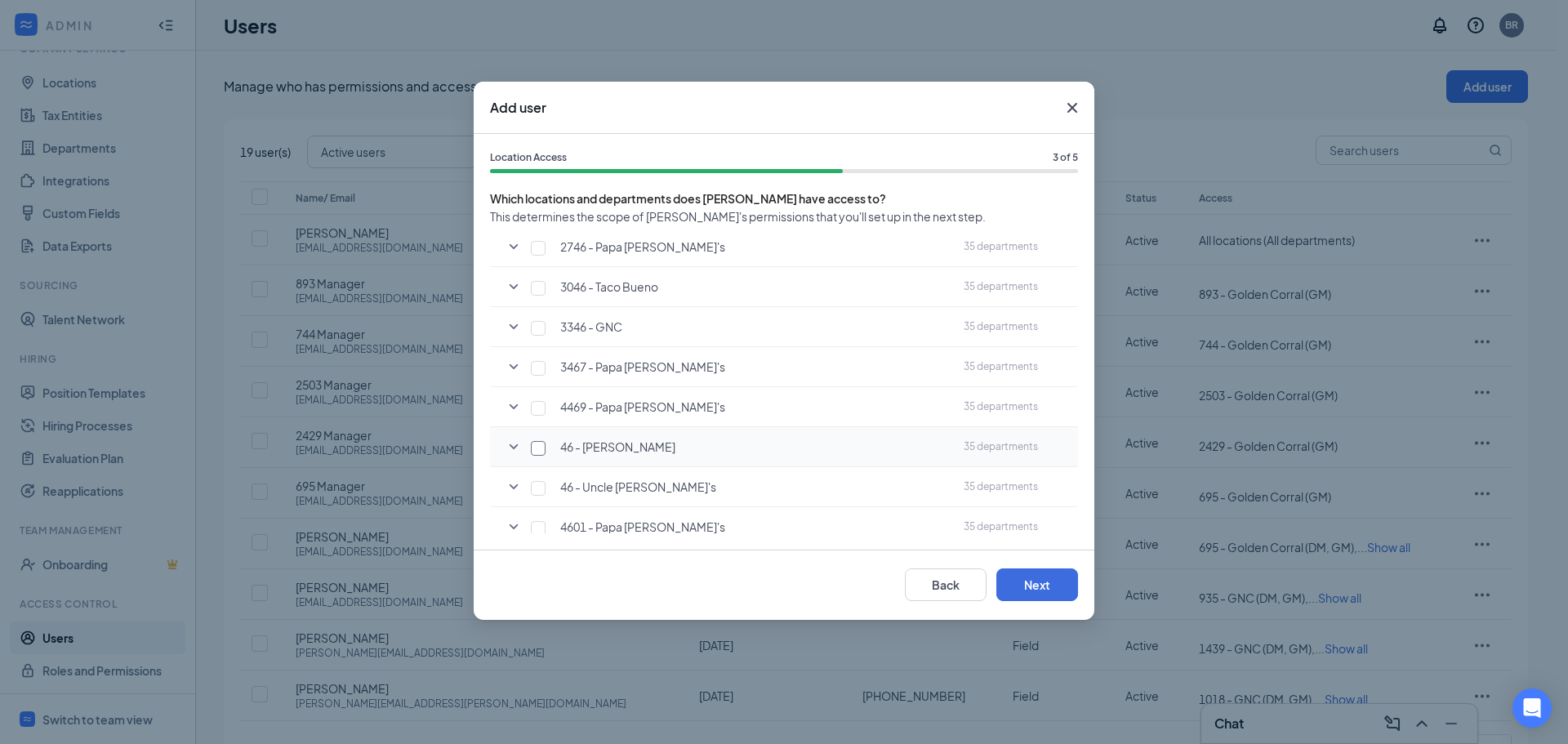
type input "46"
click at [537, 449] on input "checkbox" at bounding box center [539, 448] width 15 height 15
checkbox input "true"
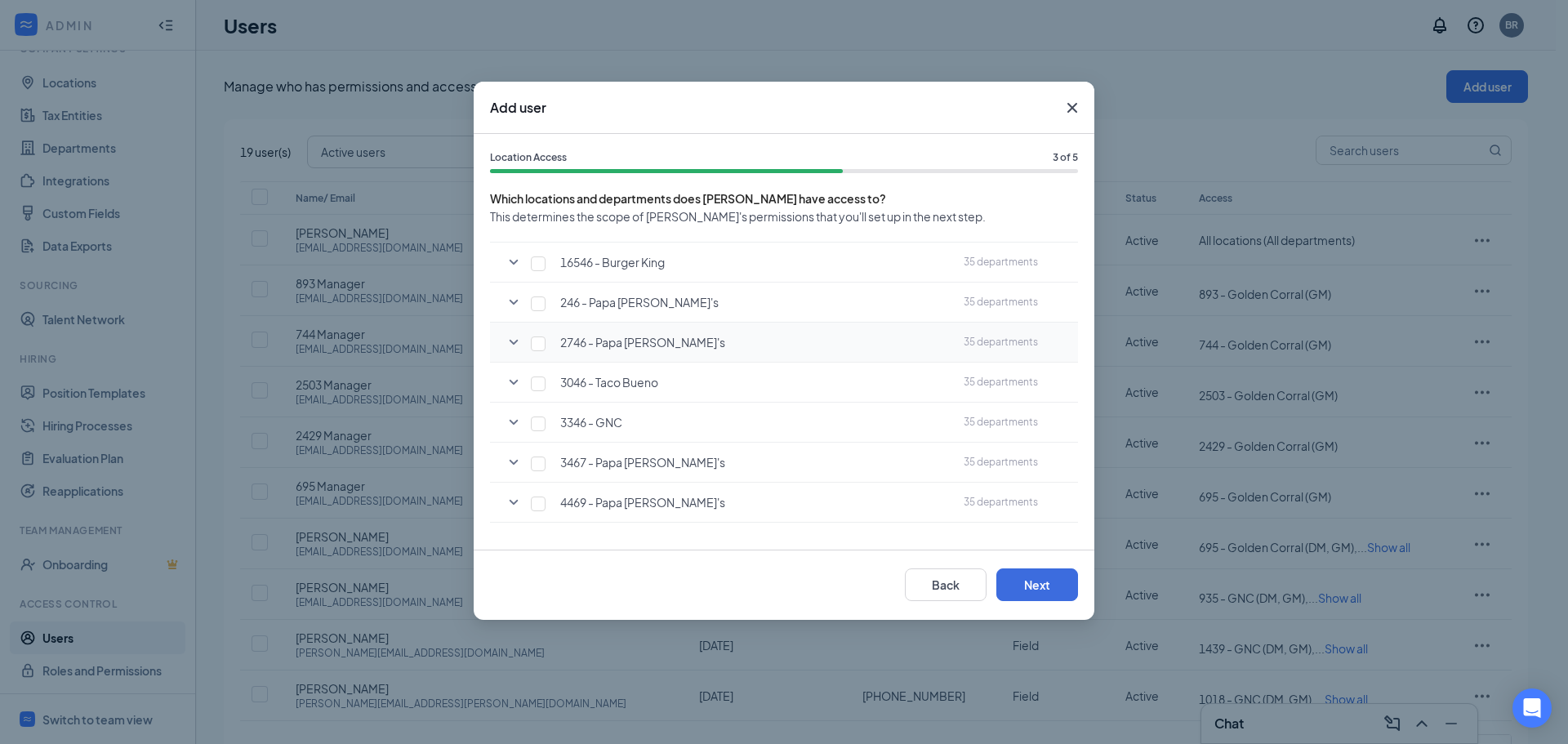
scroll to position [0, 0]
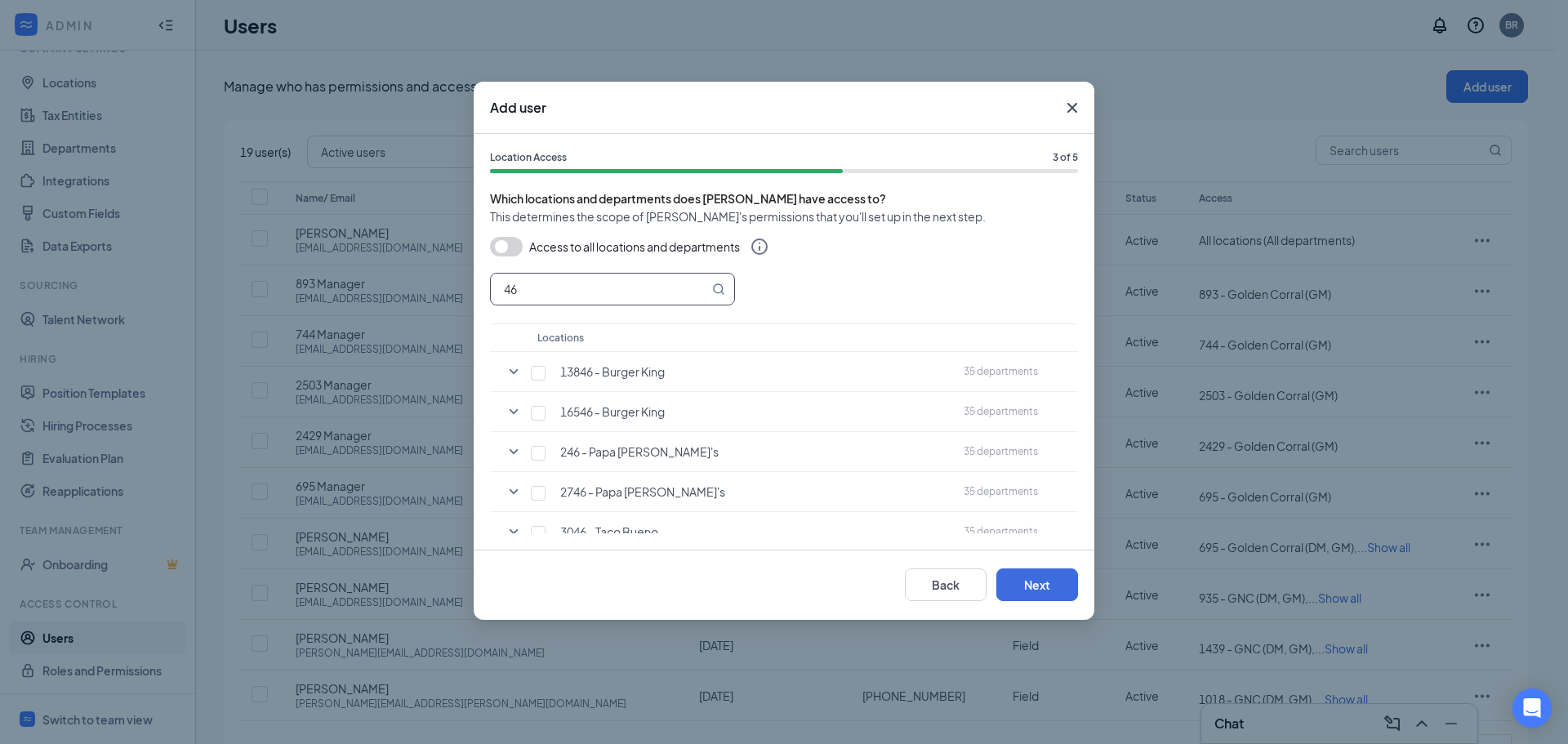
click at [611, 281] on input "46" at bounding box center [599, 288] width 218 height 31
type input "4"
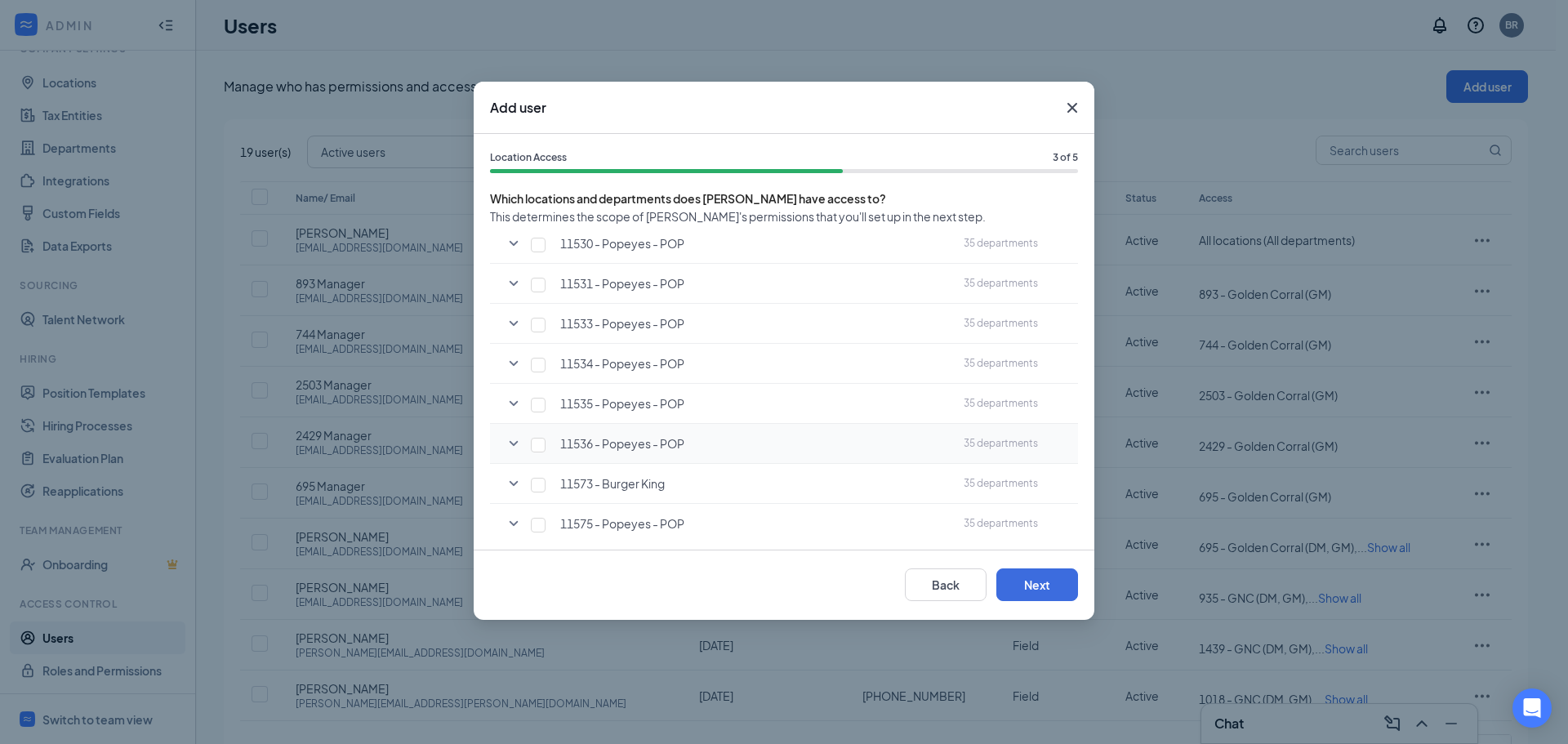
scroll to position [653, 0]
type input "15"
click at [535, 440] on input "checkbox" at bounding box center [539, 440] width 15 height 15
checkbox input "true"
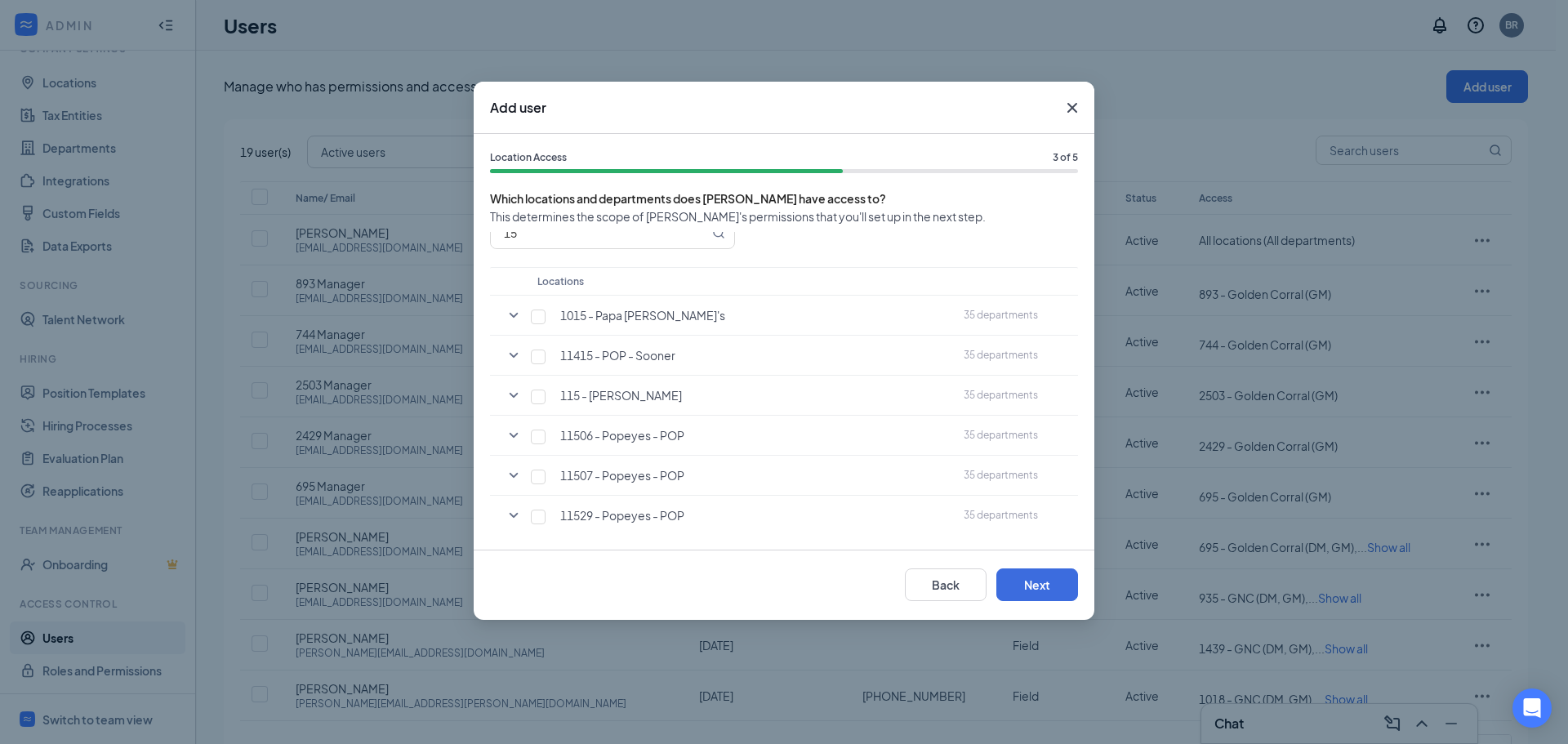
scroll to position [0, 0]
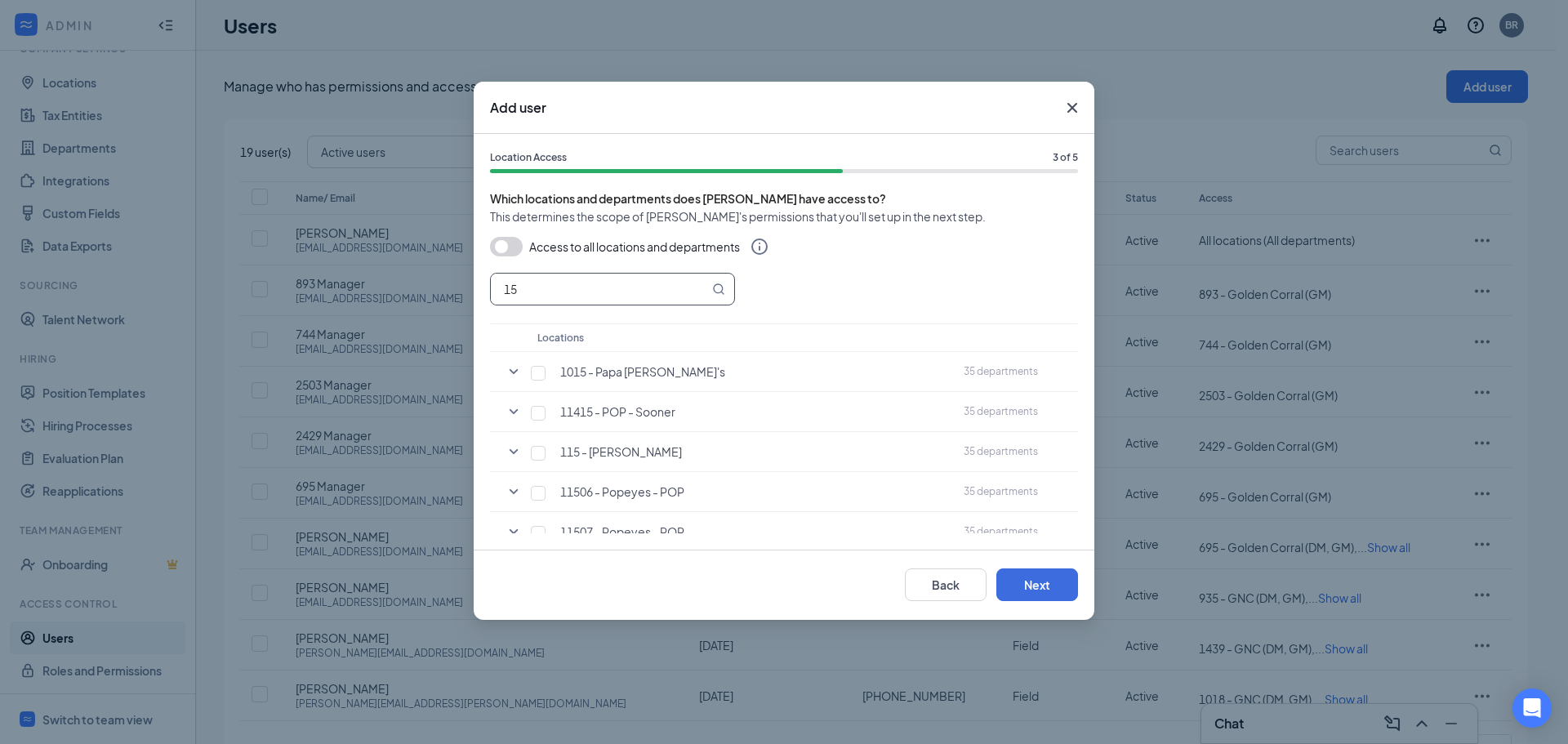
click at [531, 290] on input "15" at bounding box center [599, 288] width 218 height 31
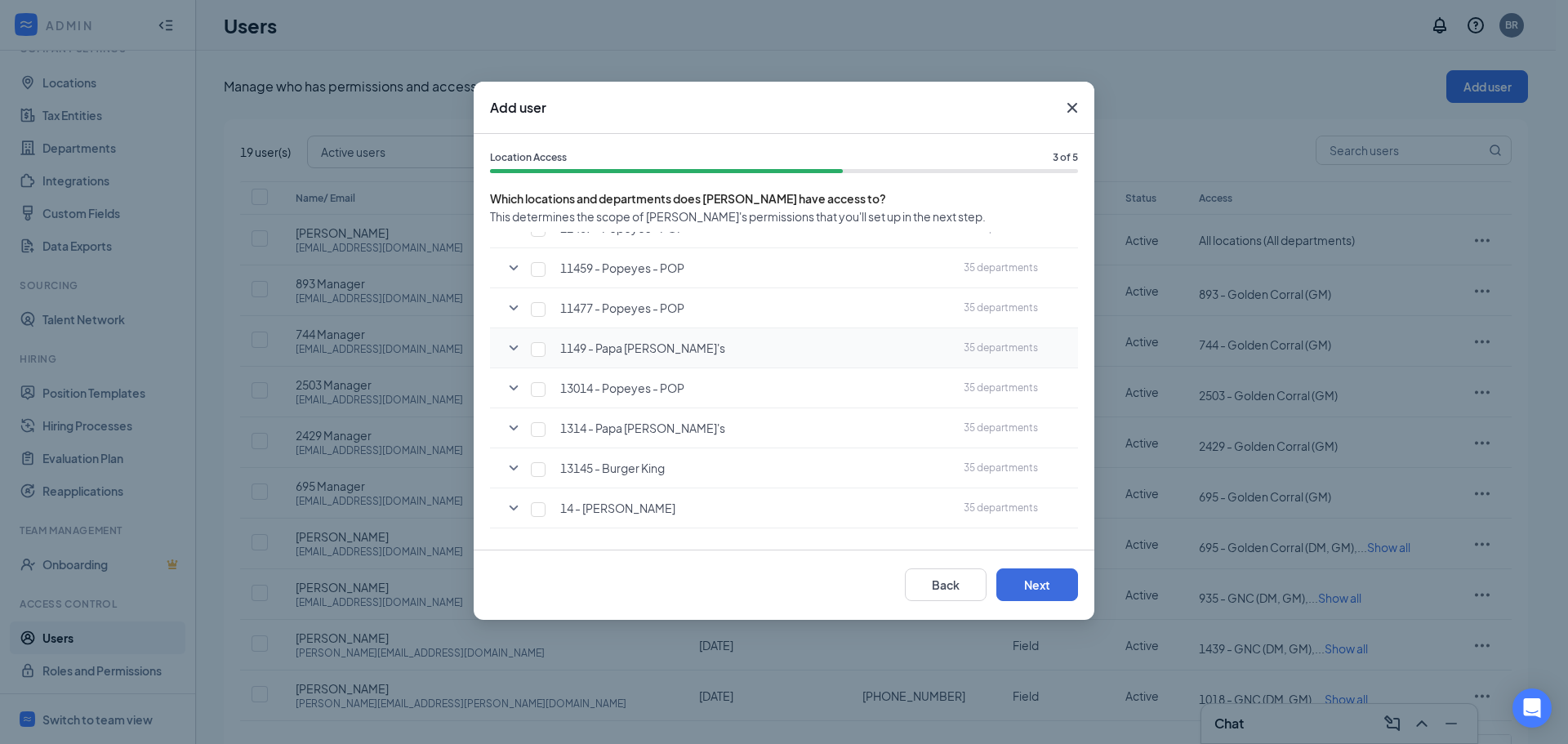
scroll to position [408, 0]
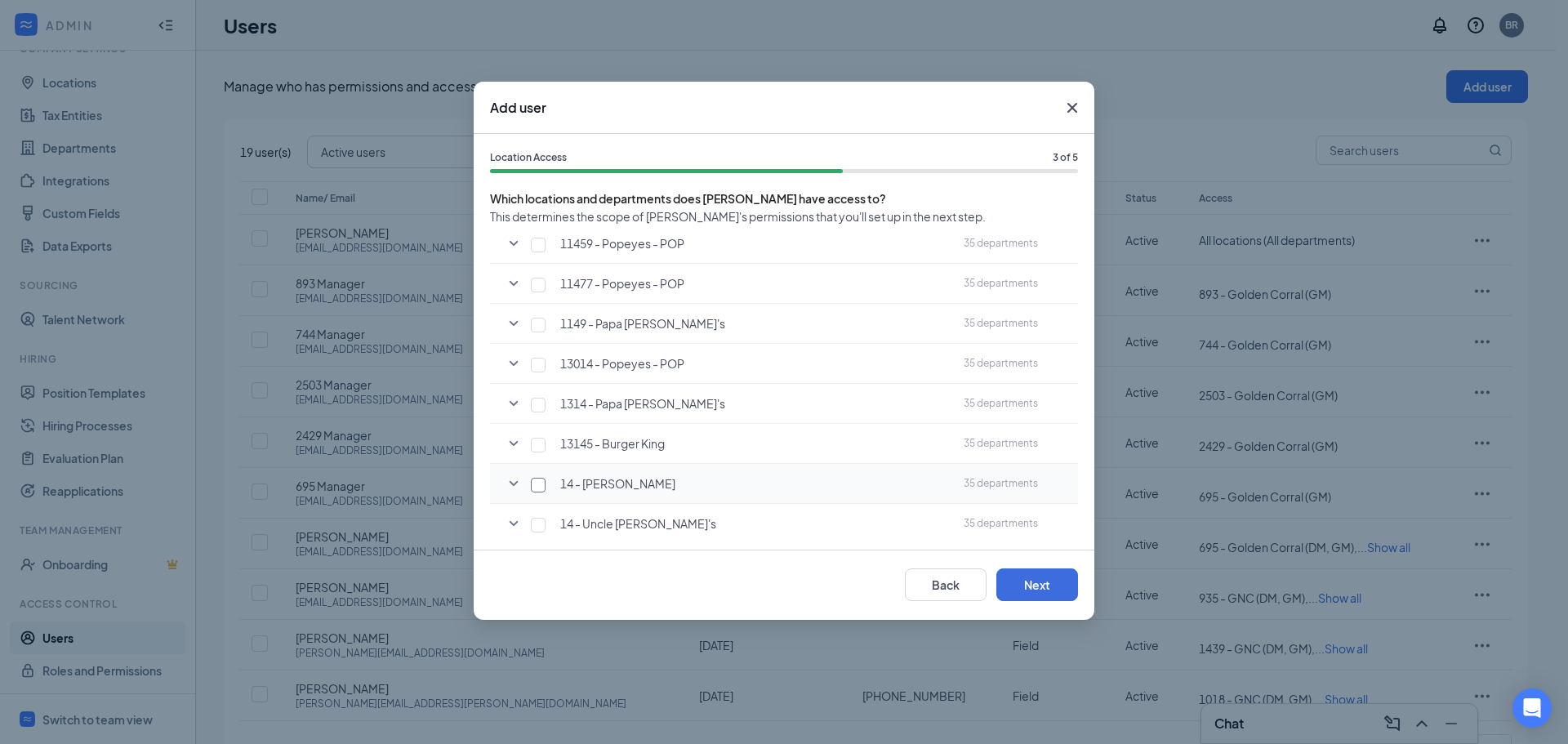
type input "14"
click at [531, 485] on input "checkbox" at bounding box center [539, 485] width 15 height 15
checkbox input "true"
click at [1048, 579] on button "Next" at bounding box center [1037, 584] width 82 height 32
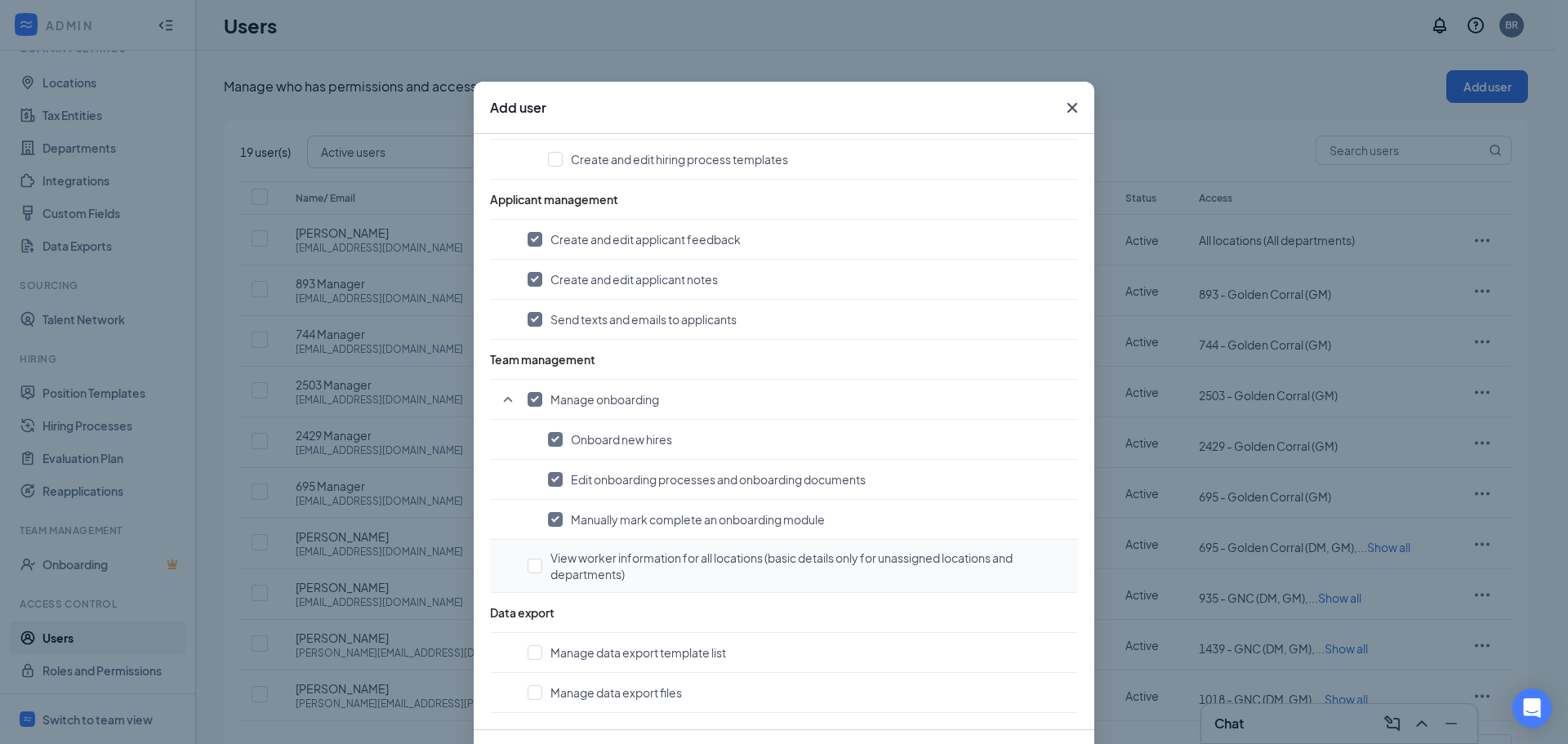
scroll to position [75, 0]
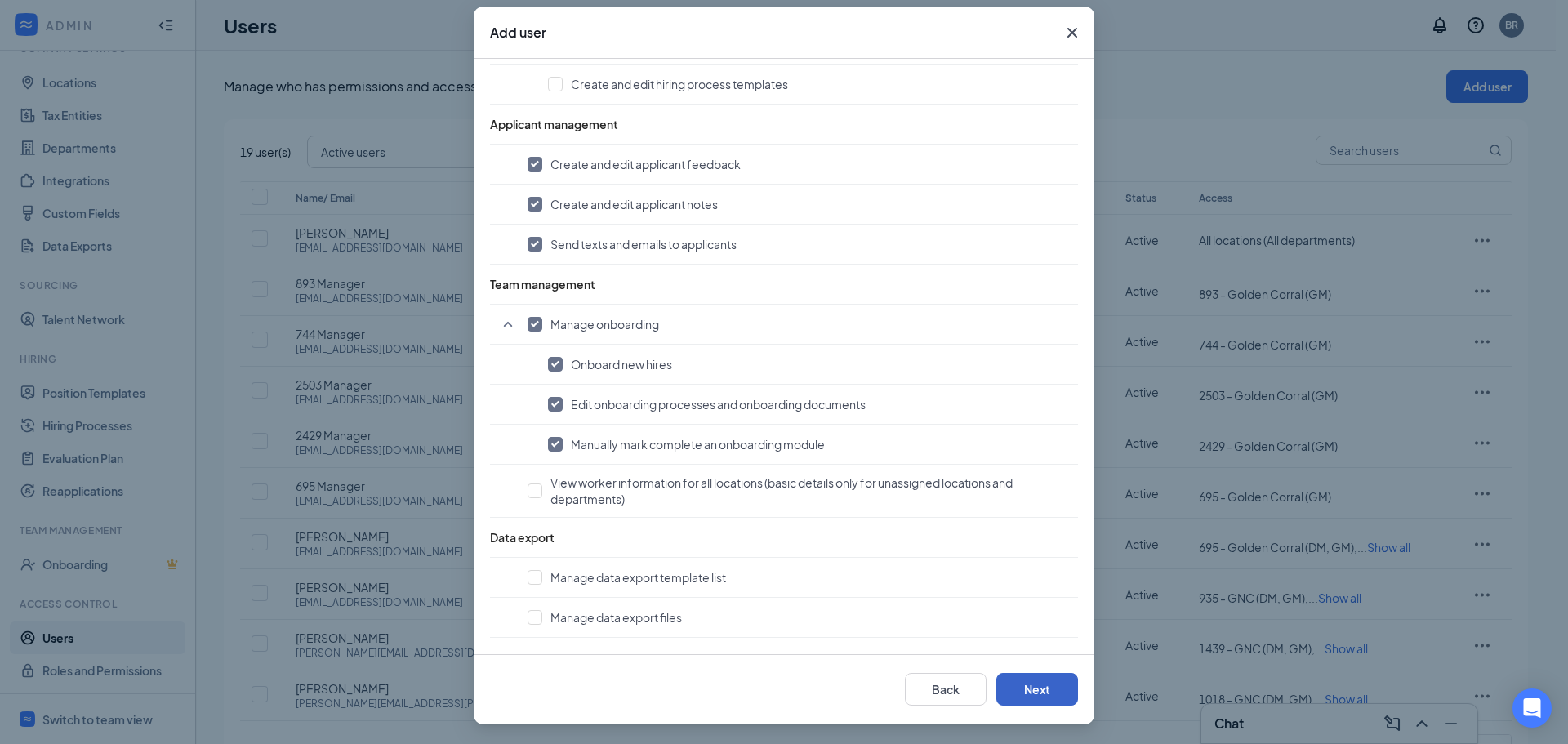
click at [1025, 685] on button "Next" at bounding box center [1037, 688] width 82 height 32
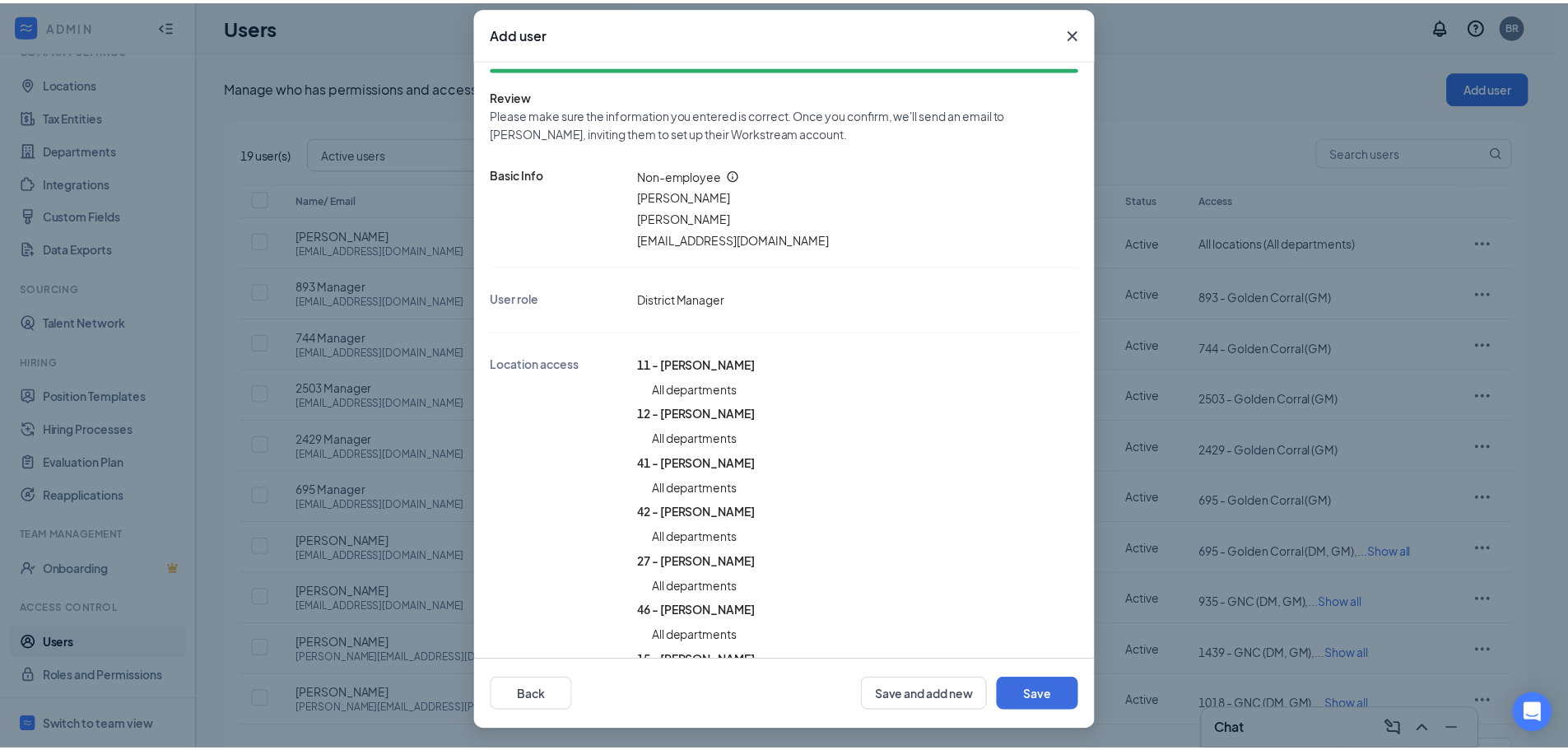
scroll to position [0, 0]
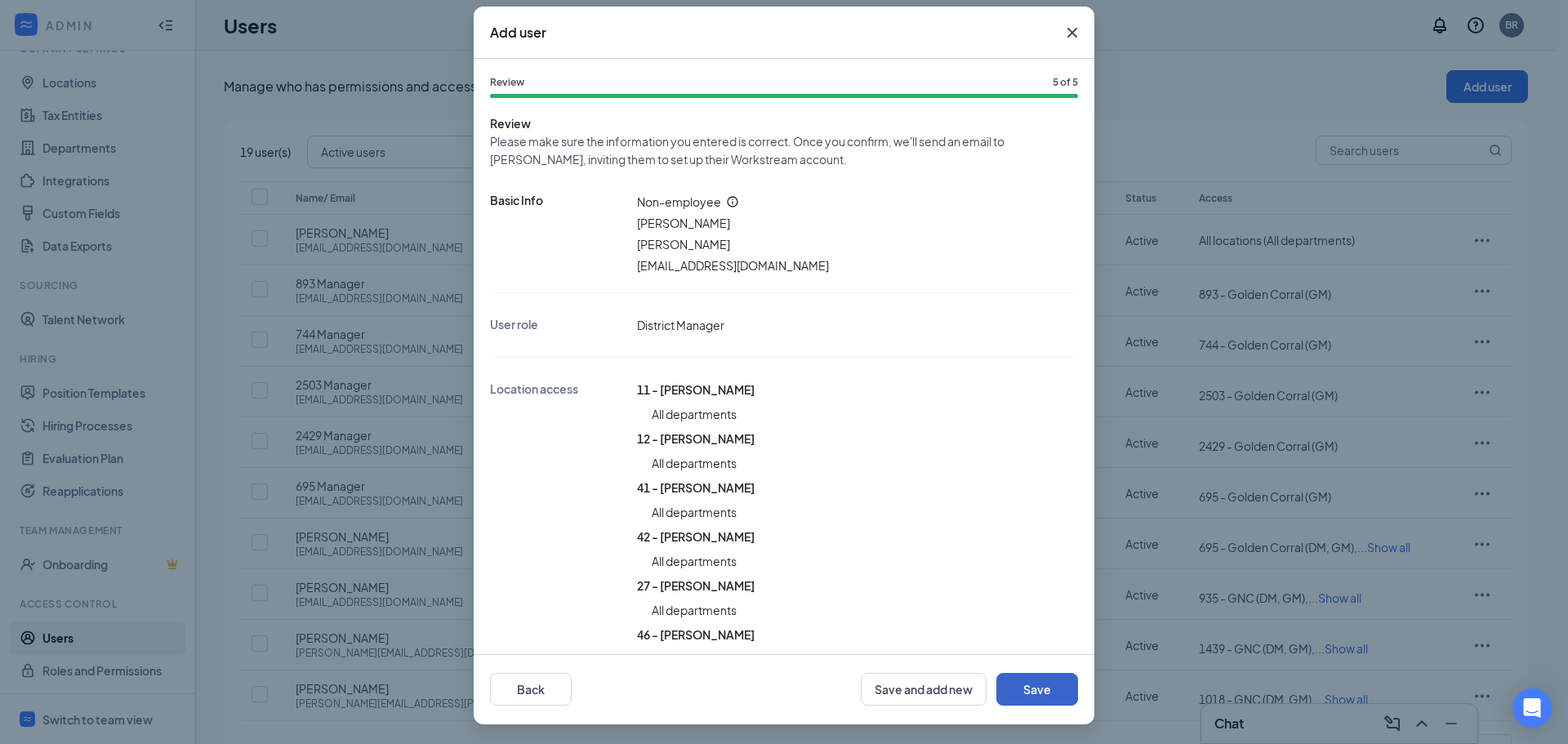
click at [1032, 691] on button "Save" at bounding box center [1037, 688] width 82 height 32
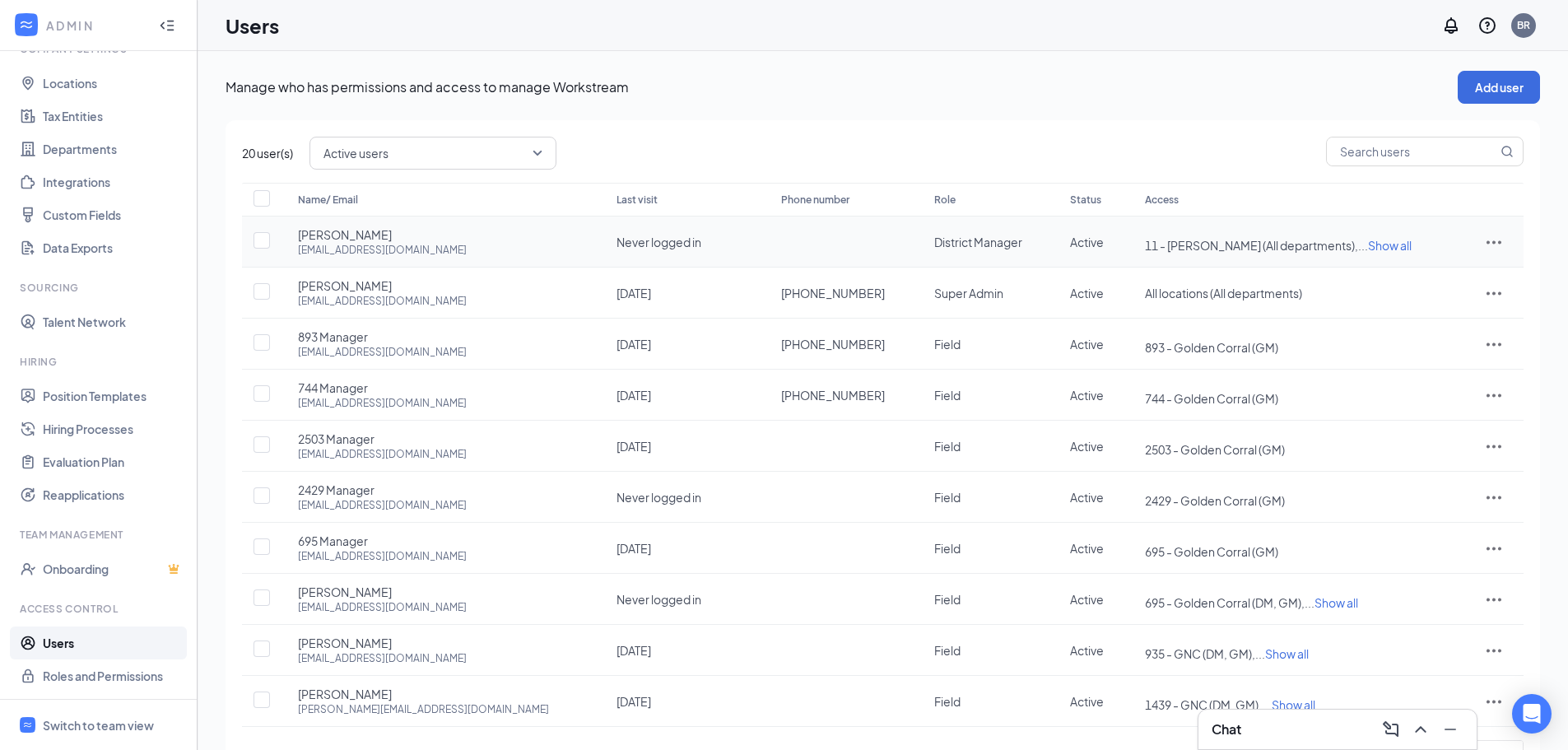
click at [1497, 241] on icon "ActionsIcon" at bounding box center [1494, 242] width 20 height 20
click at [1431, 311] on span "Reset password" at bounding box center [1434, 315] width 87 height 15
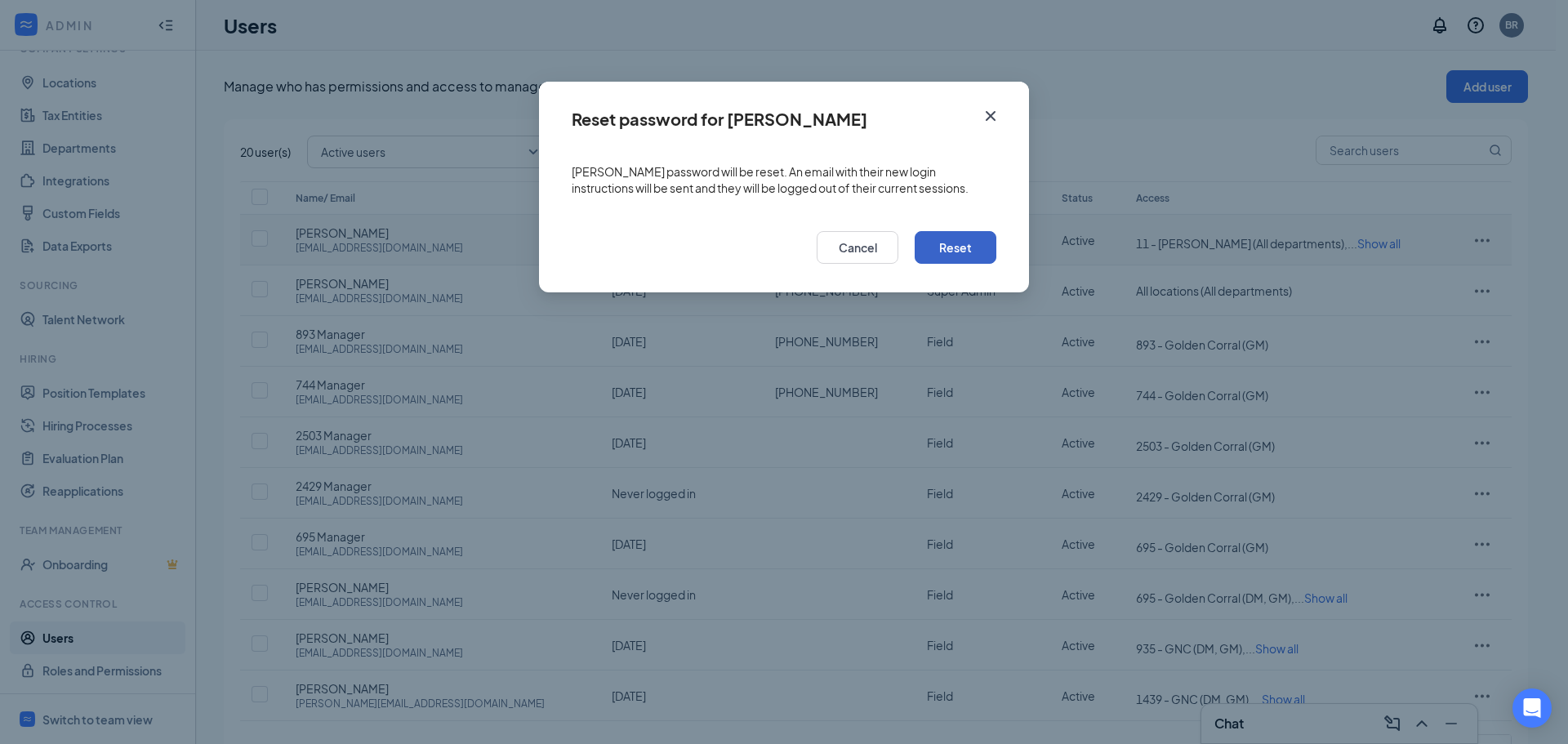
click at [975, 234] on button "Reset" at bounding box center [956, 247] width 82 height 32
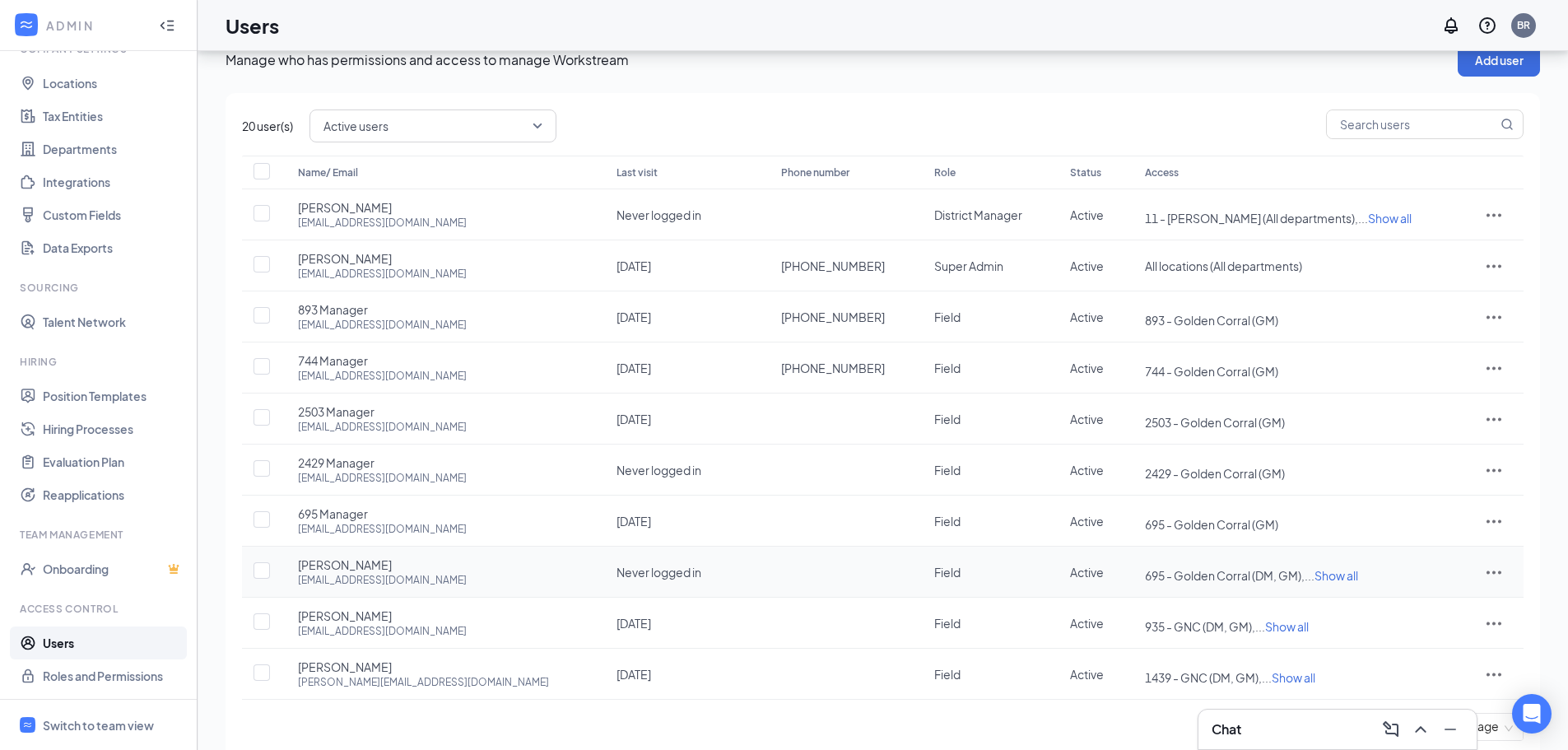
scroll to position [68, 0]
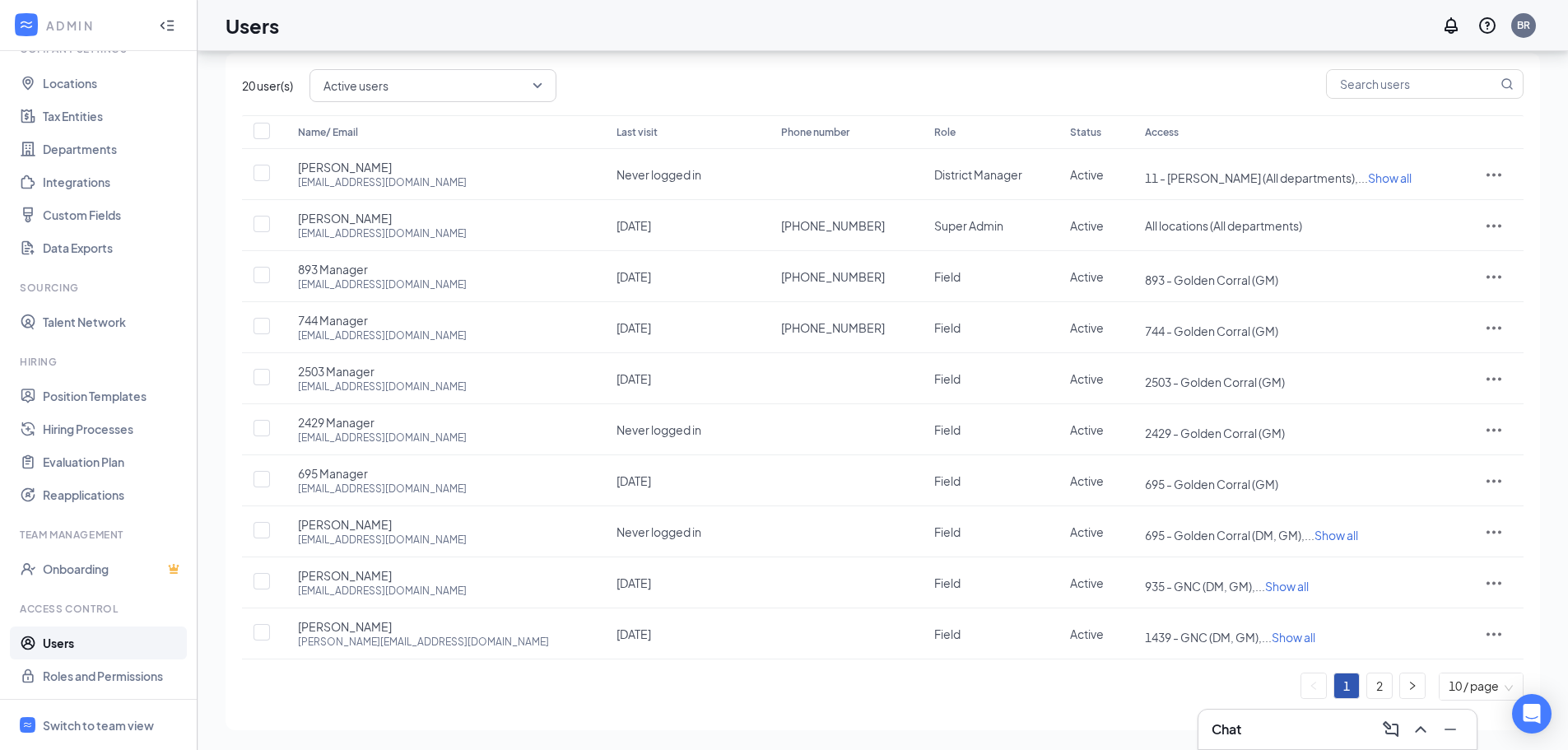
drag, startPoint x: 1379, startPoint y: 680, endPoint x: 1134, endPoint y: 161, distance: 573.9
click at [1379, 680] on link "2" at bounding box center [1380, 686] width 25 height 25
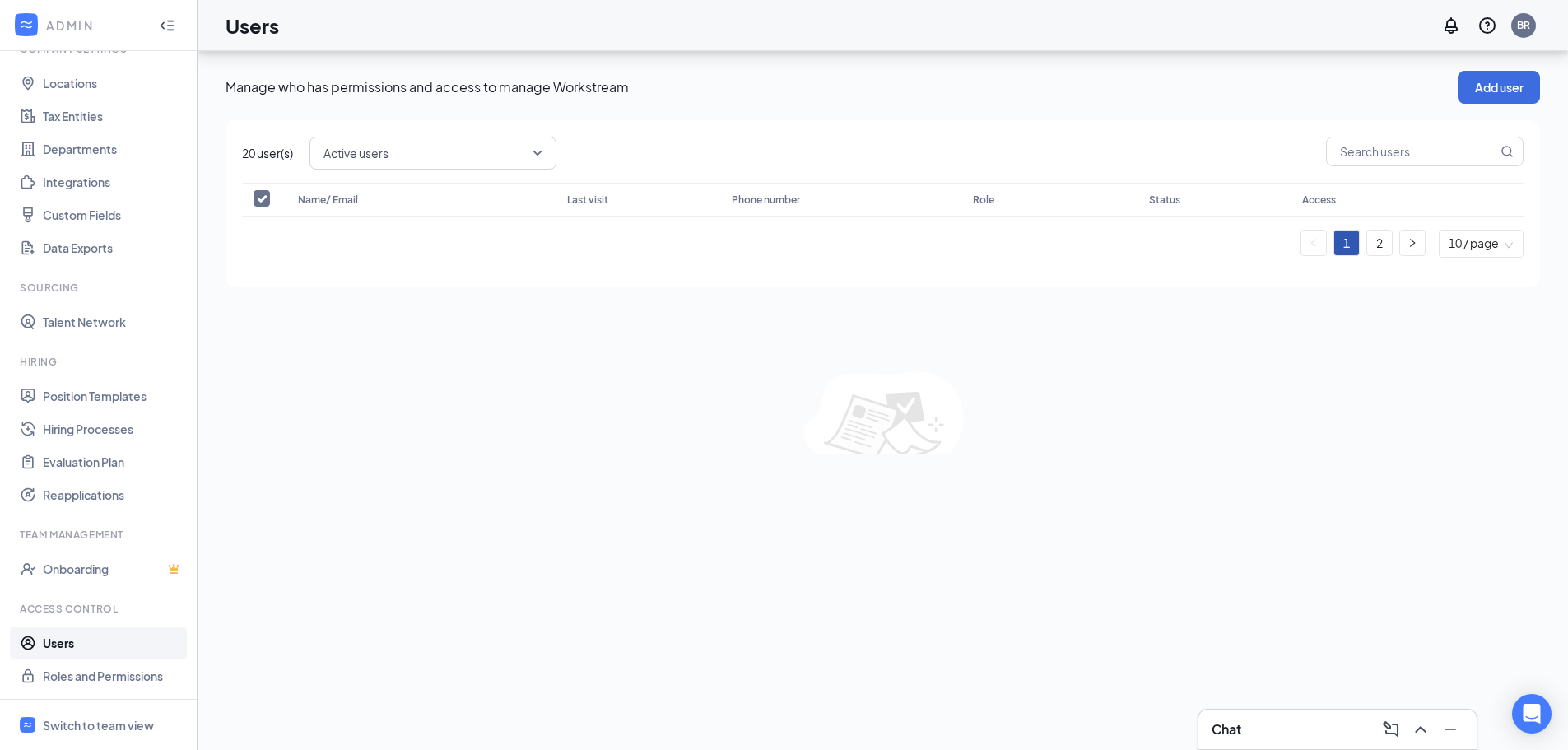
scroll to position [0, 0]
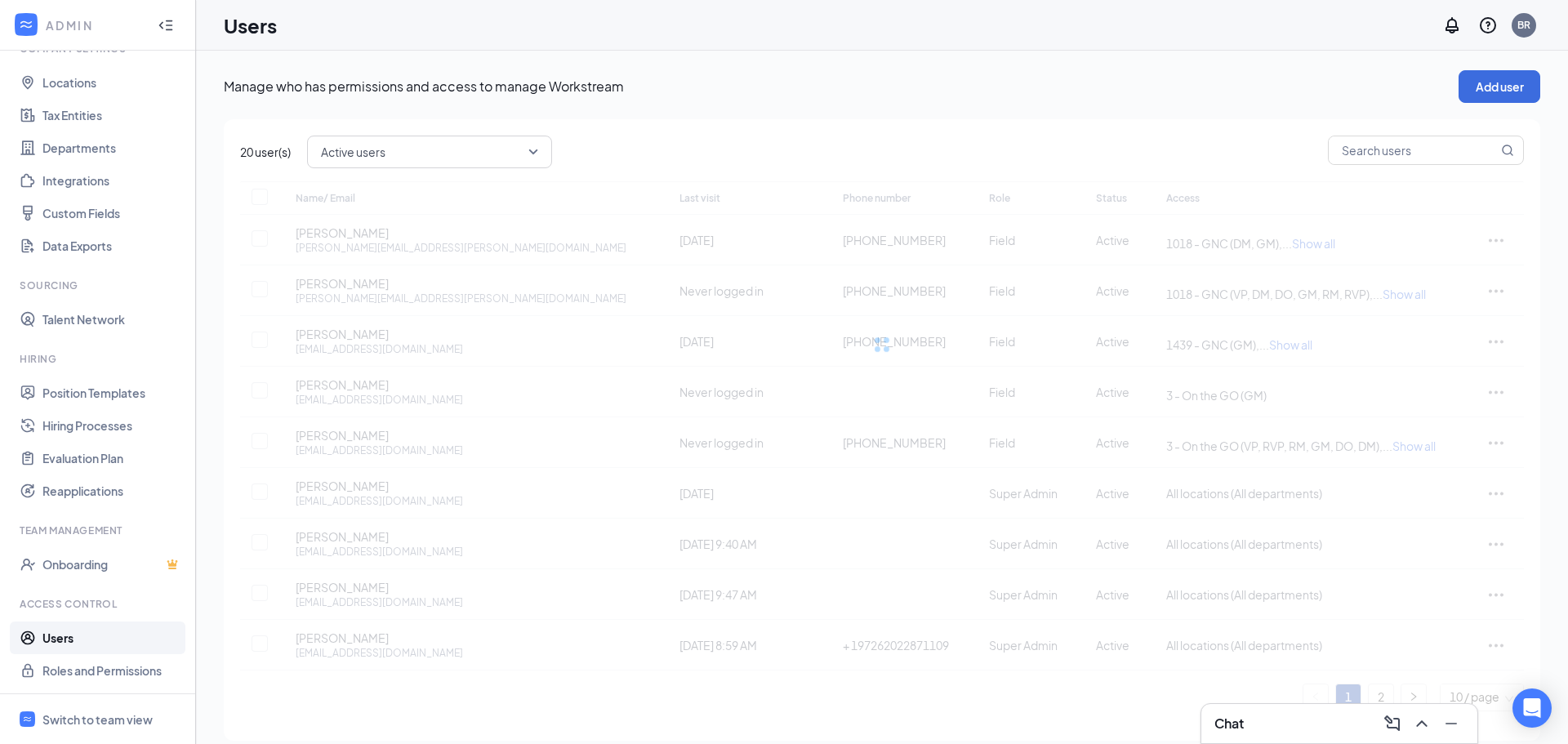
checkbox input "false"
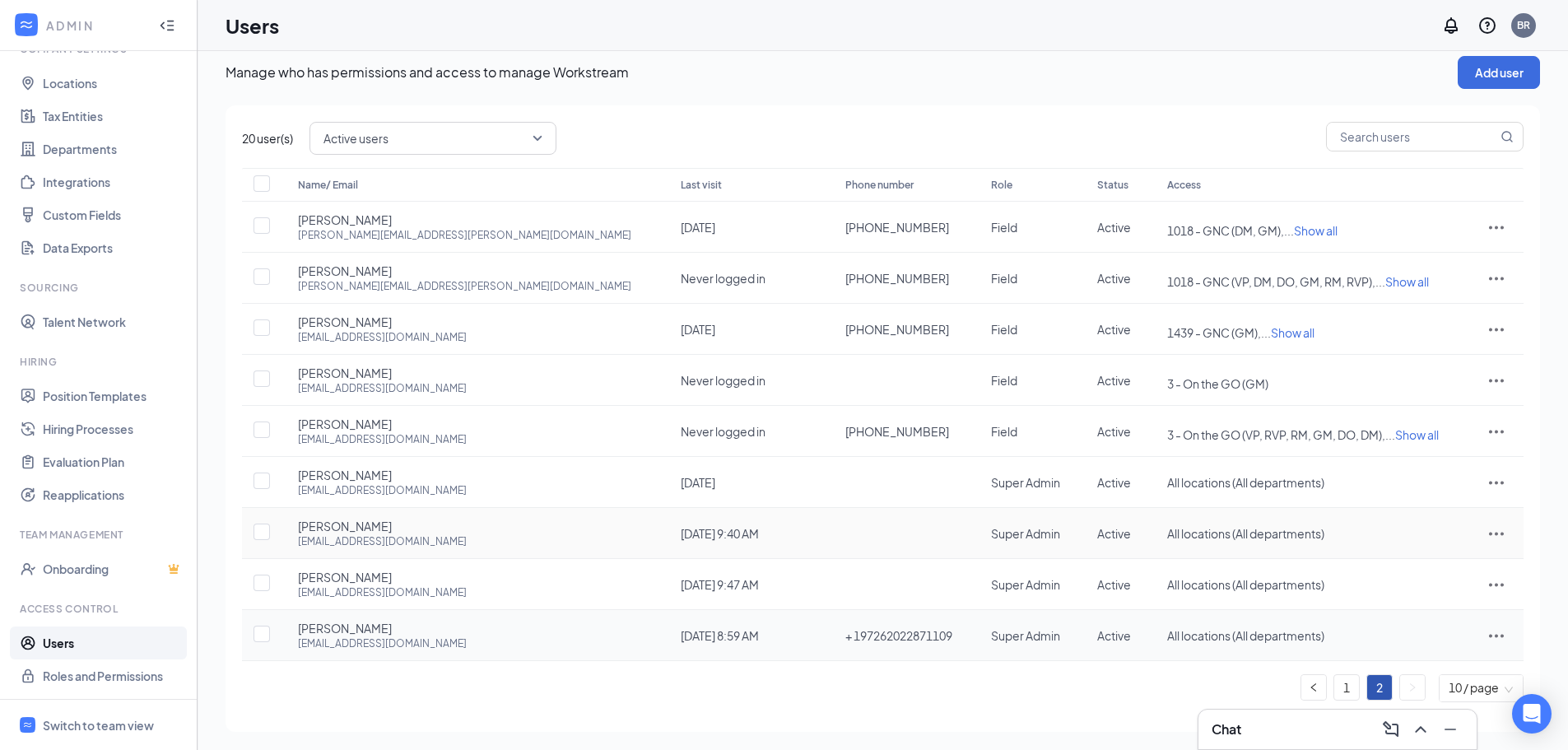
scroll to position [17, 0]
click at [1346, 691] on link "1" at bounding box center [1347, 686] width 25 height 25
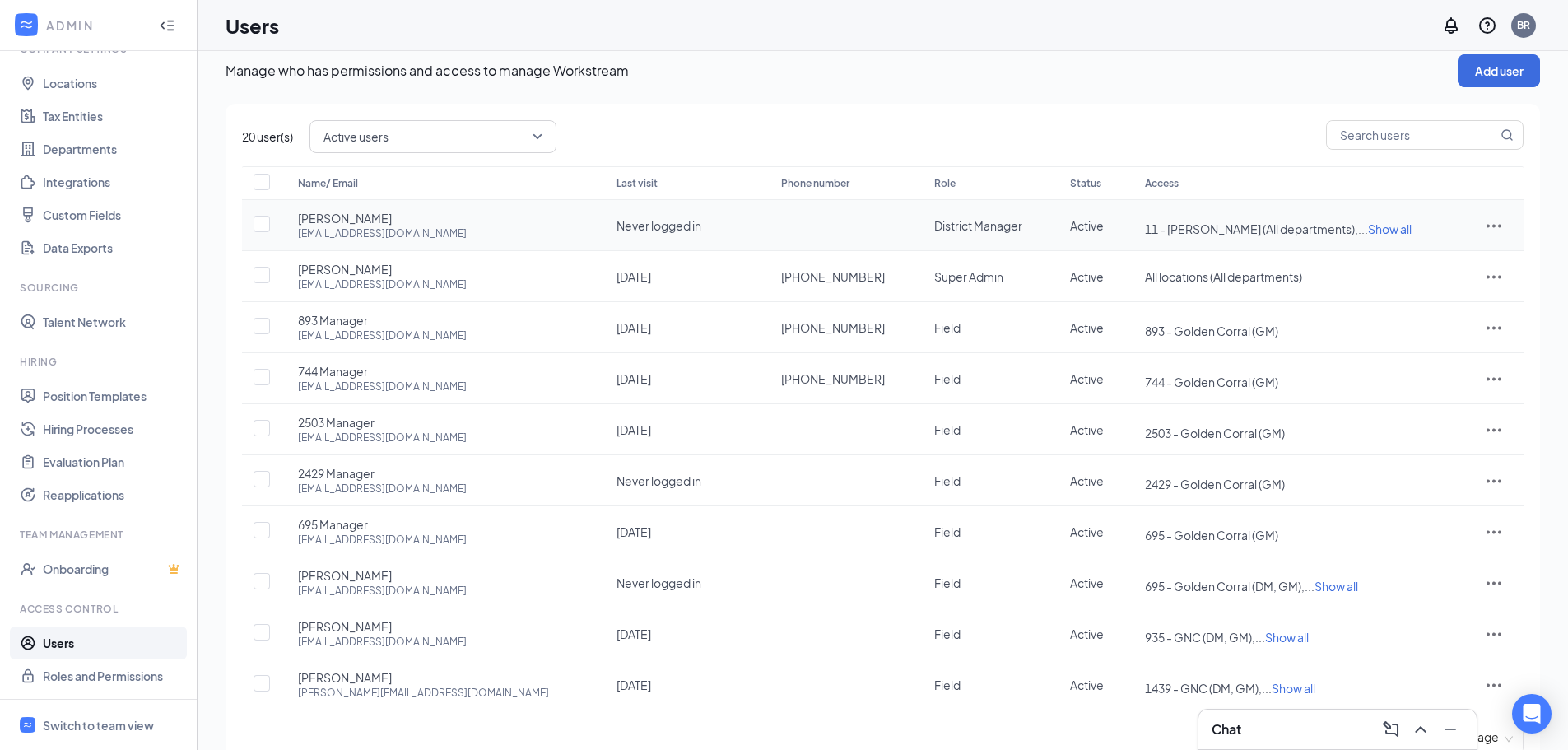
click at [1489, 228] on icon "ActionsIcon" at bounding box center [1494, 226] width 20 height 20
click at [1425, 254] on span "Edit user" at bounding box center [1414, 261] width 47 height 15
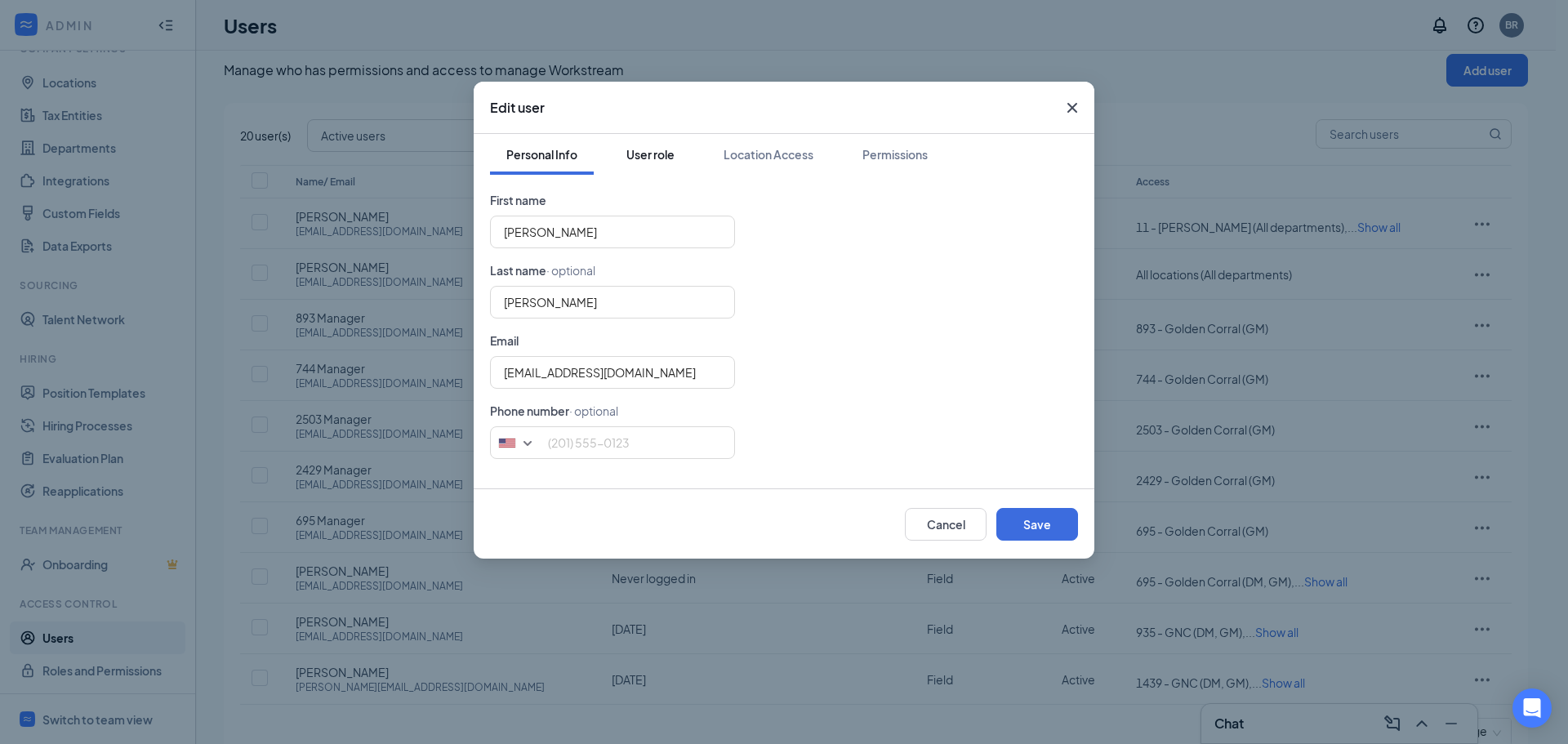
click at [632, 157] on div "User role" at bounding box center [651, 154] width 48 height 17
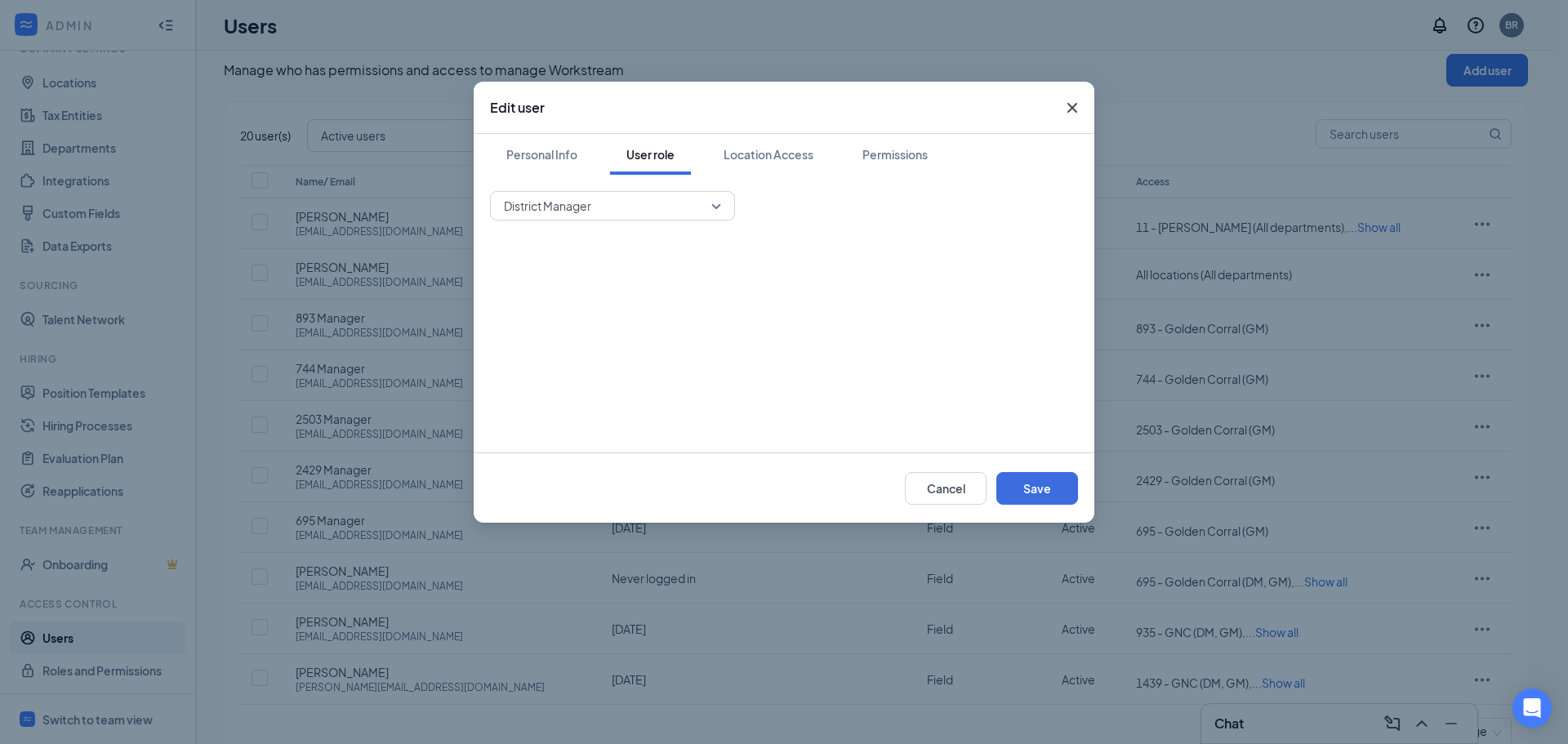
click at [685, 205] on span "District Manager" at bounding box center [605, 206] width 202 height 25
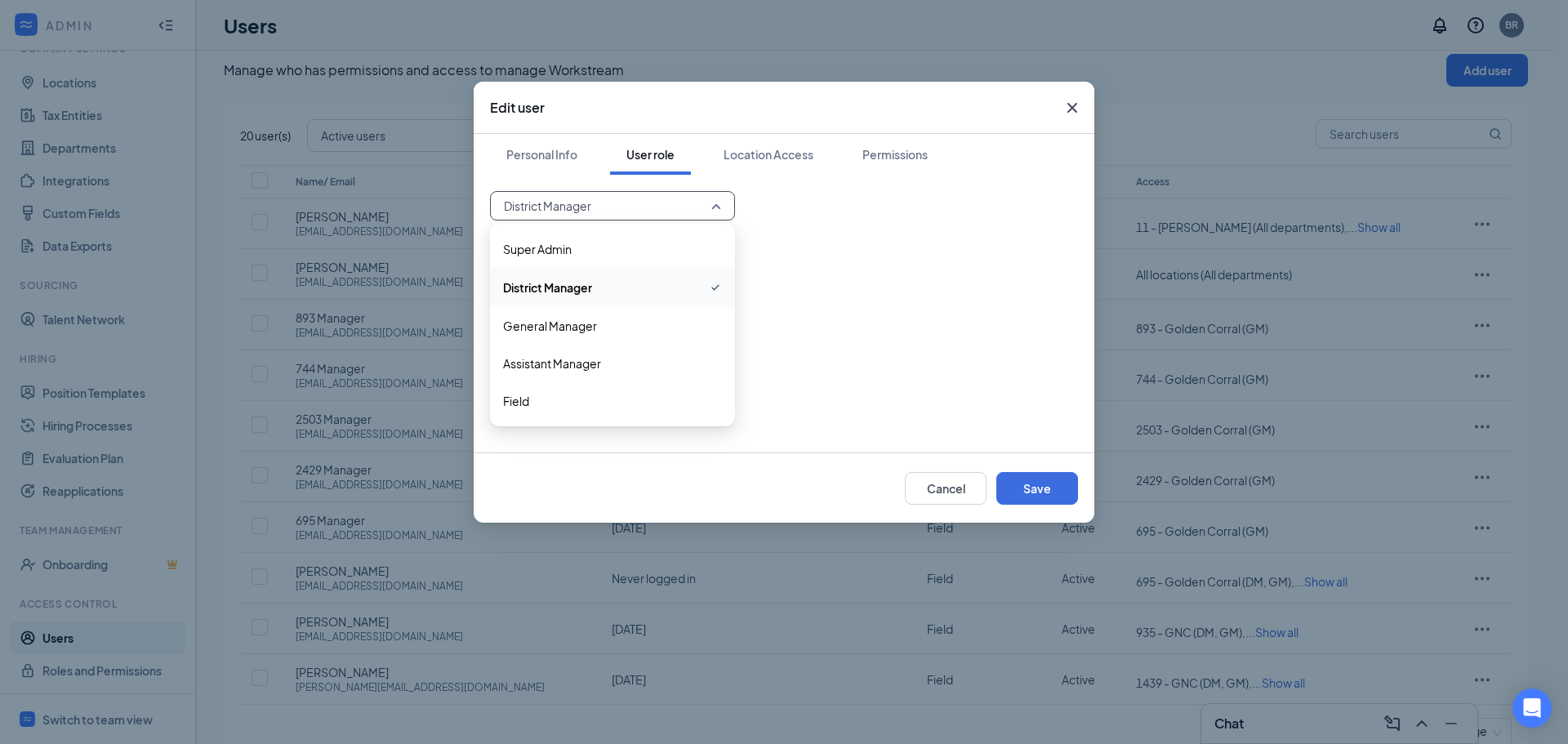
click at [1068, 108] on icon "Cross" at bounding box center [1072, 108] width 20 height 20
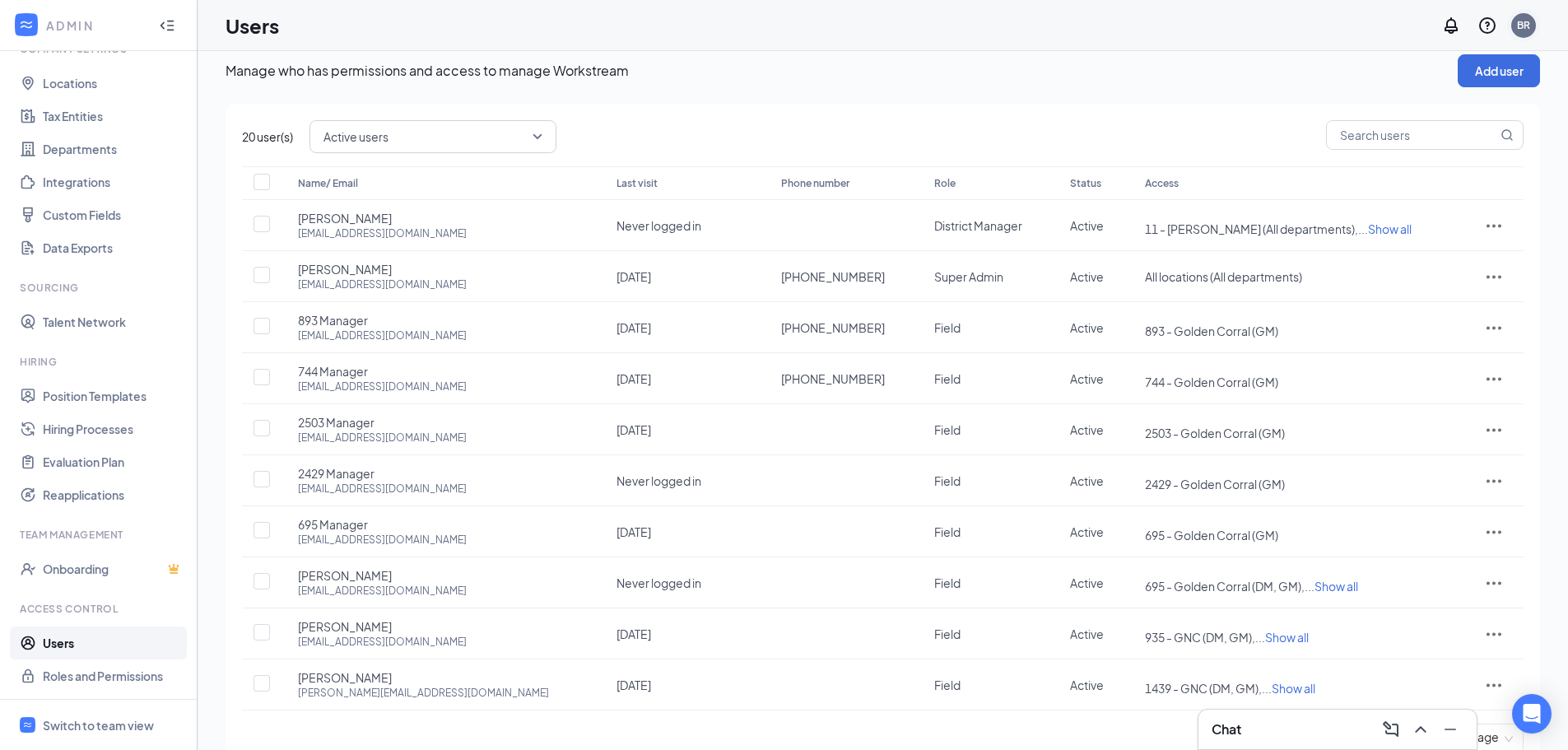
click at [1527, 27] on div "BR" at bounding box center [1524, 25] width 13 height 14
click at [1381, 149] on link "Account settings" at bounding box center [1441, 146] width 178 height 17
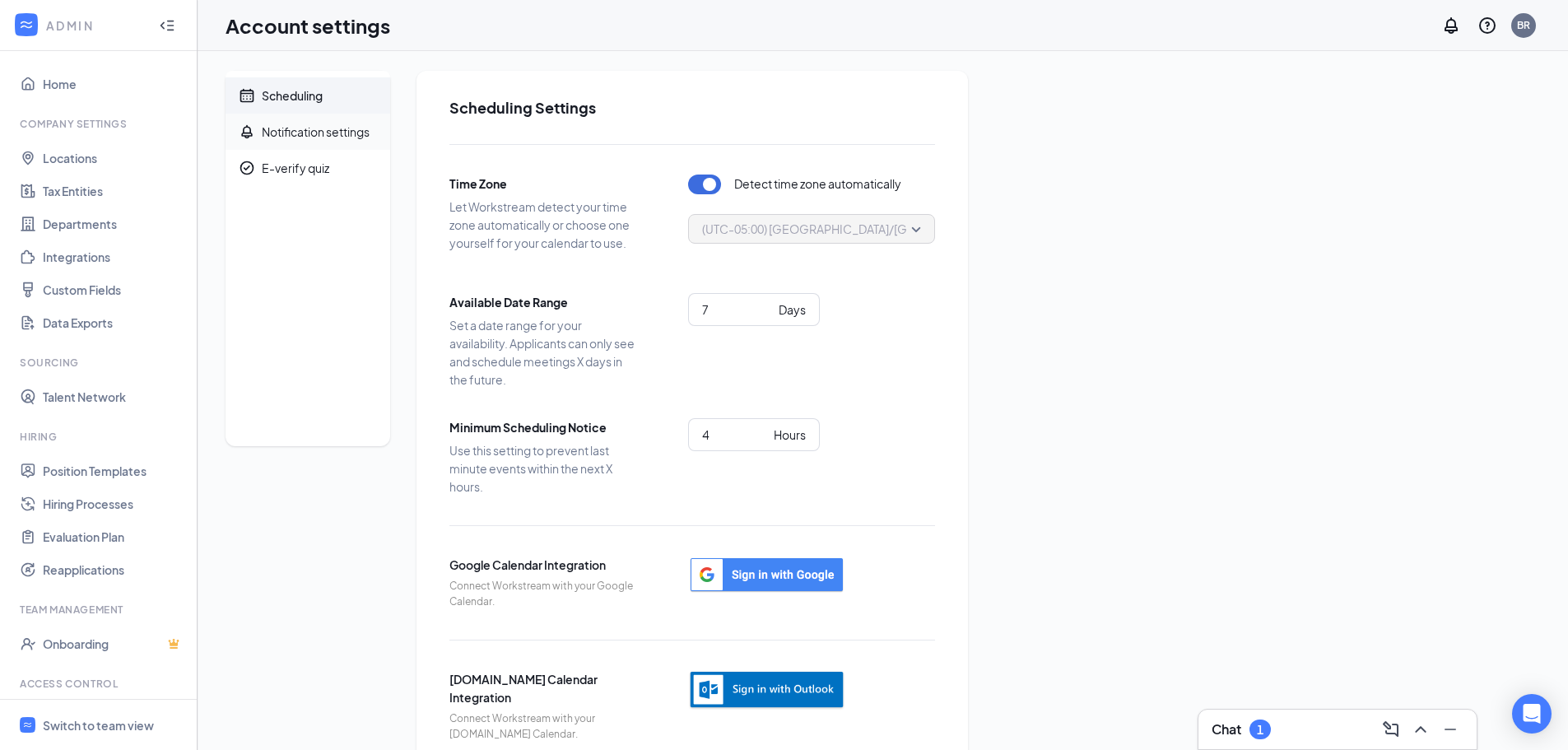
click at [321, 126] on div "Notification settings" at bounding box center [315, 132] width 108 height 17
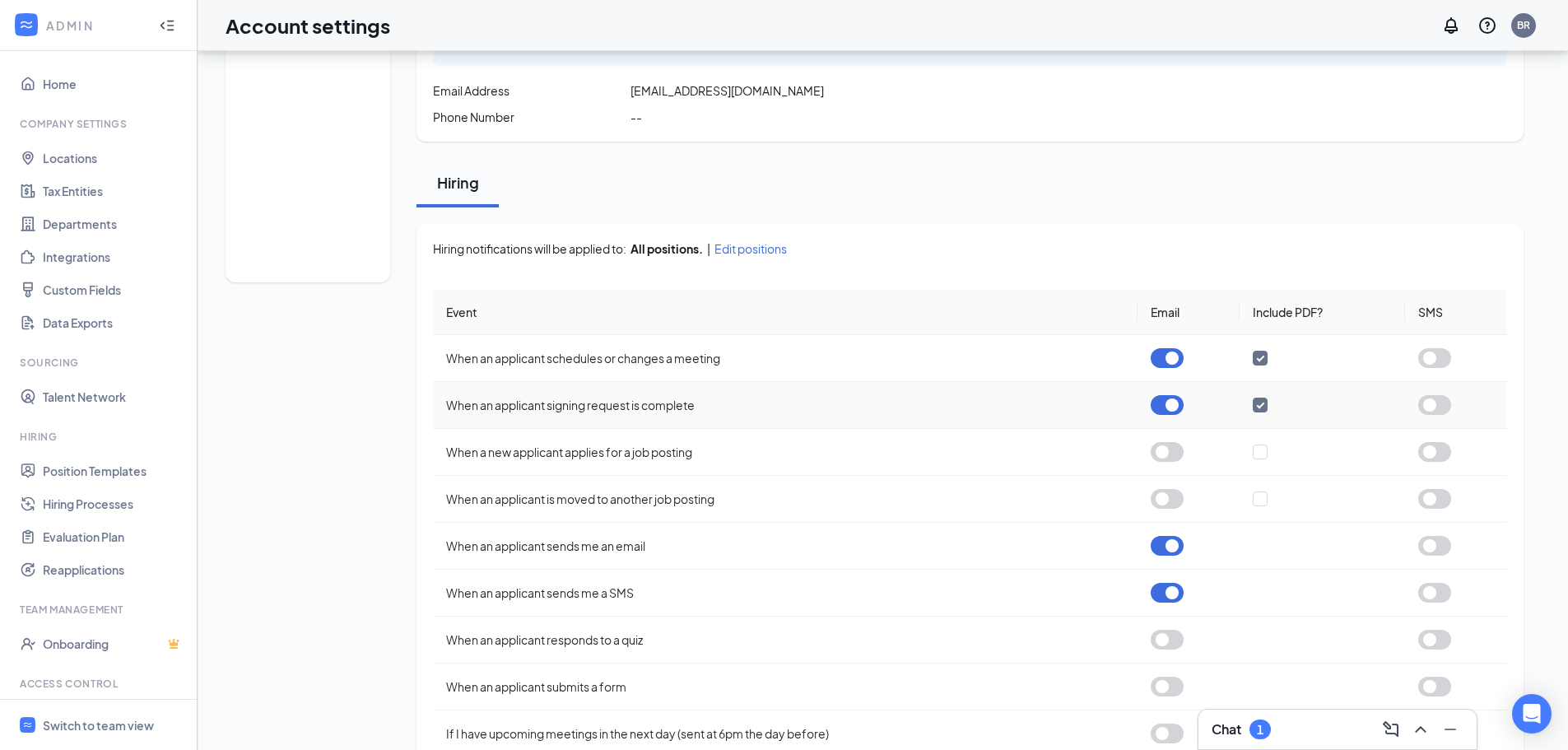
scroll to position [165, 0]
click at [1165, 362] on button "button" at bounding box center [1167, 357] width 33 height 20
click at [1175, 590] on button "button" at bounding box center [1167, 592] width 33 height 20
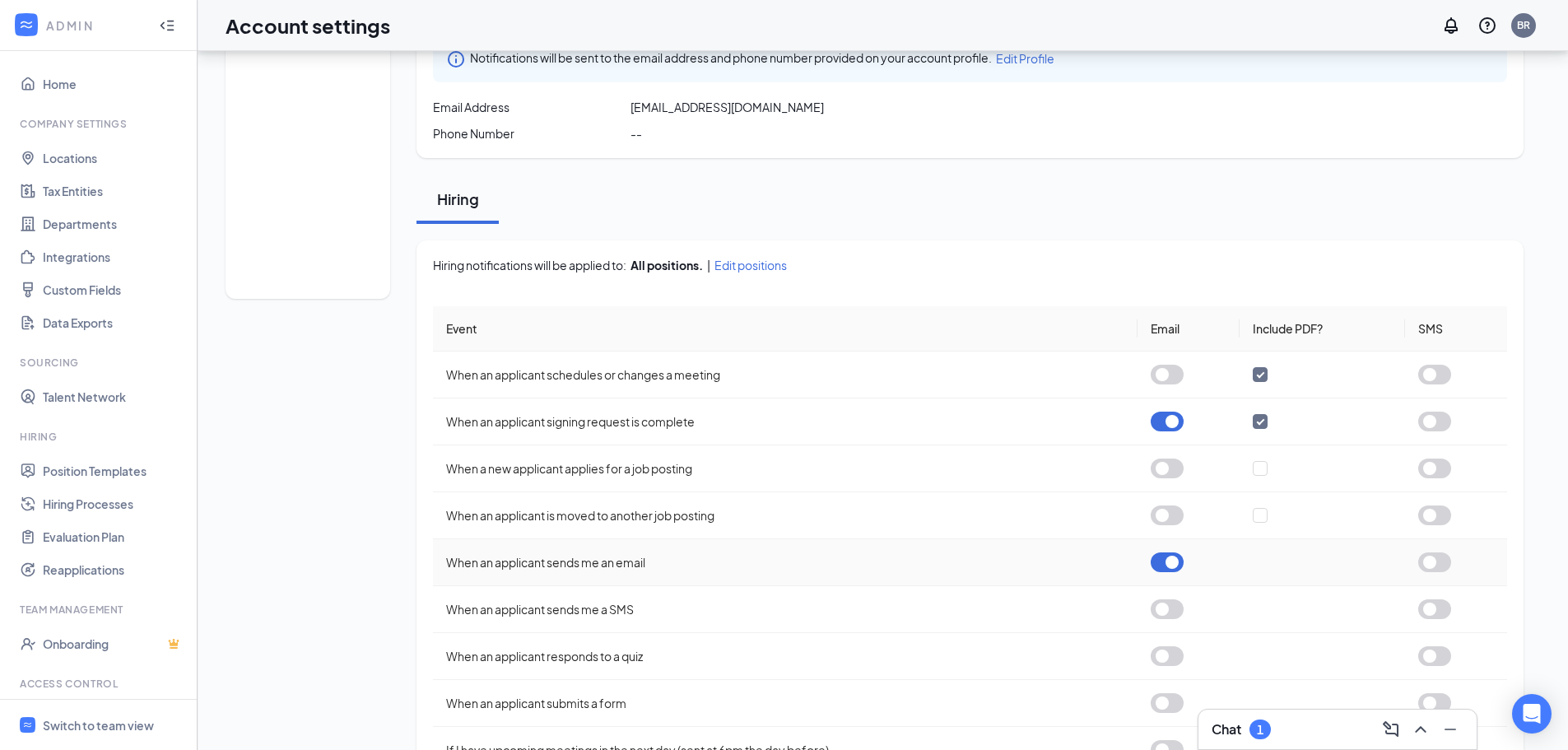
scroll to position [254, 0]
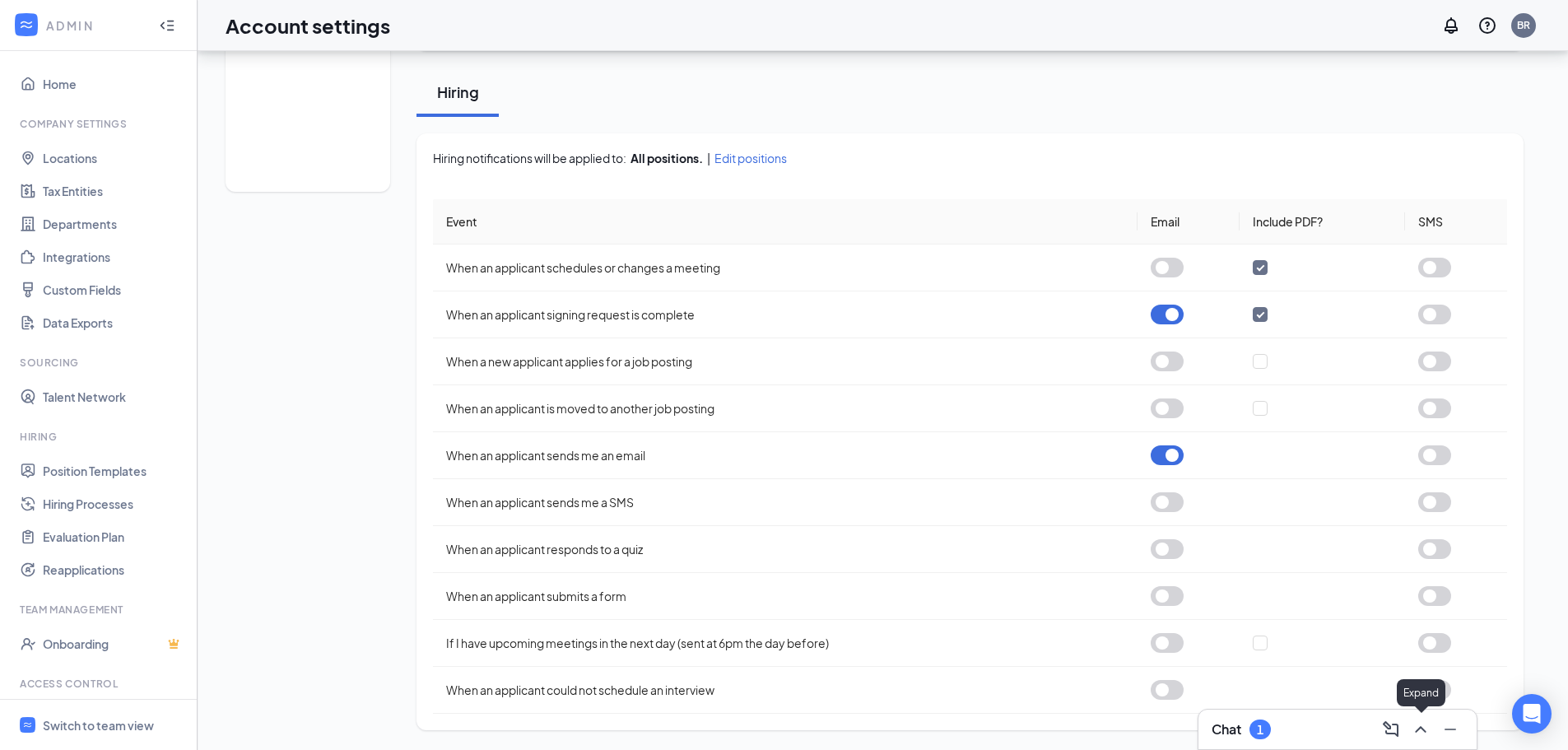
click at [1420, 728] on icon "ChevronUp" at bounding box center [1420, 729] width 11 height 7
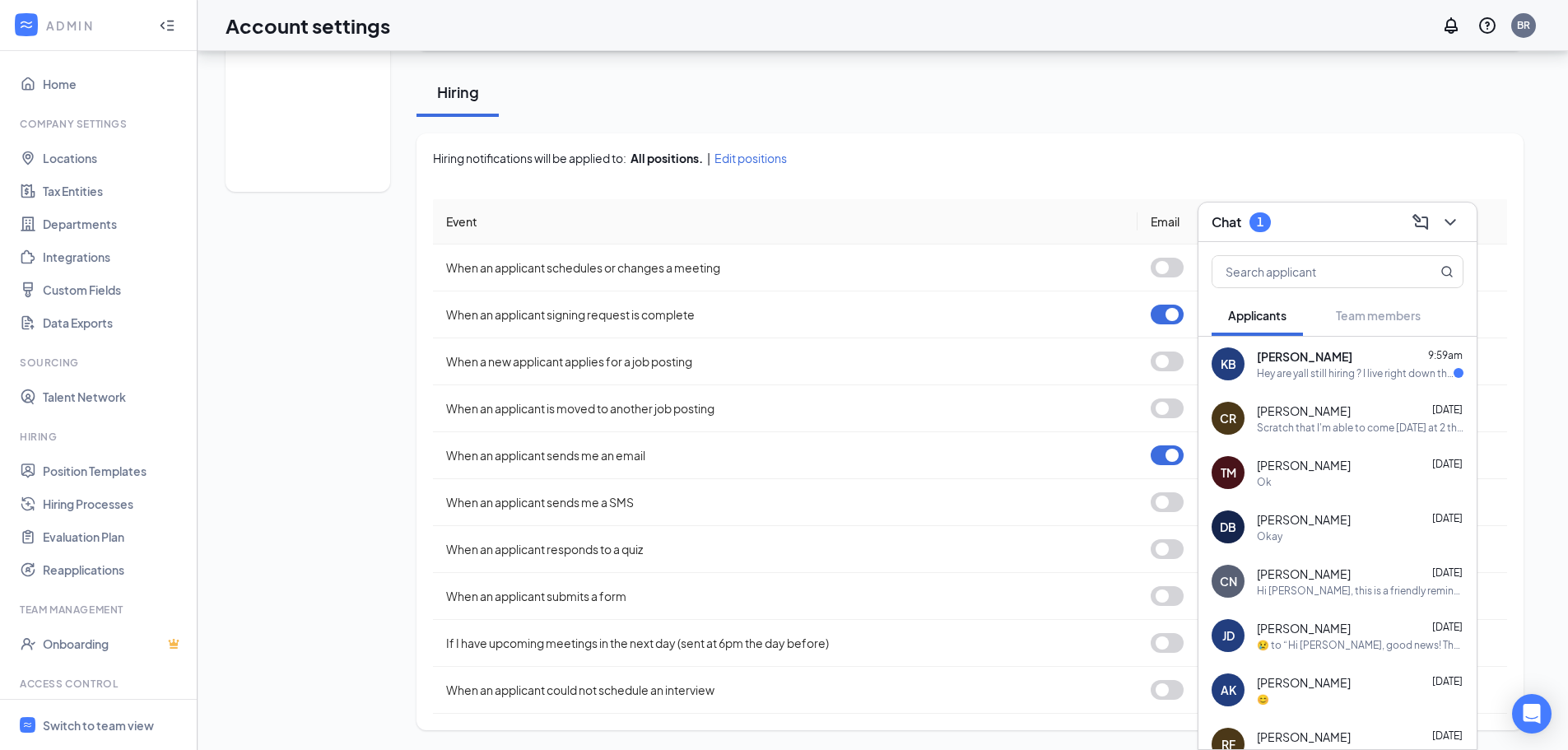
click at [1341, 361] on div "[PERSON_NAME] 9:59am" at bounding box center [1360, 357] width 206 height 17
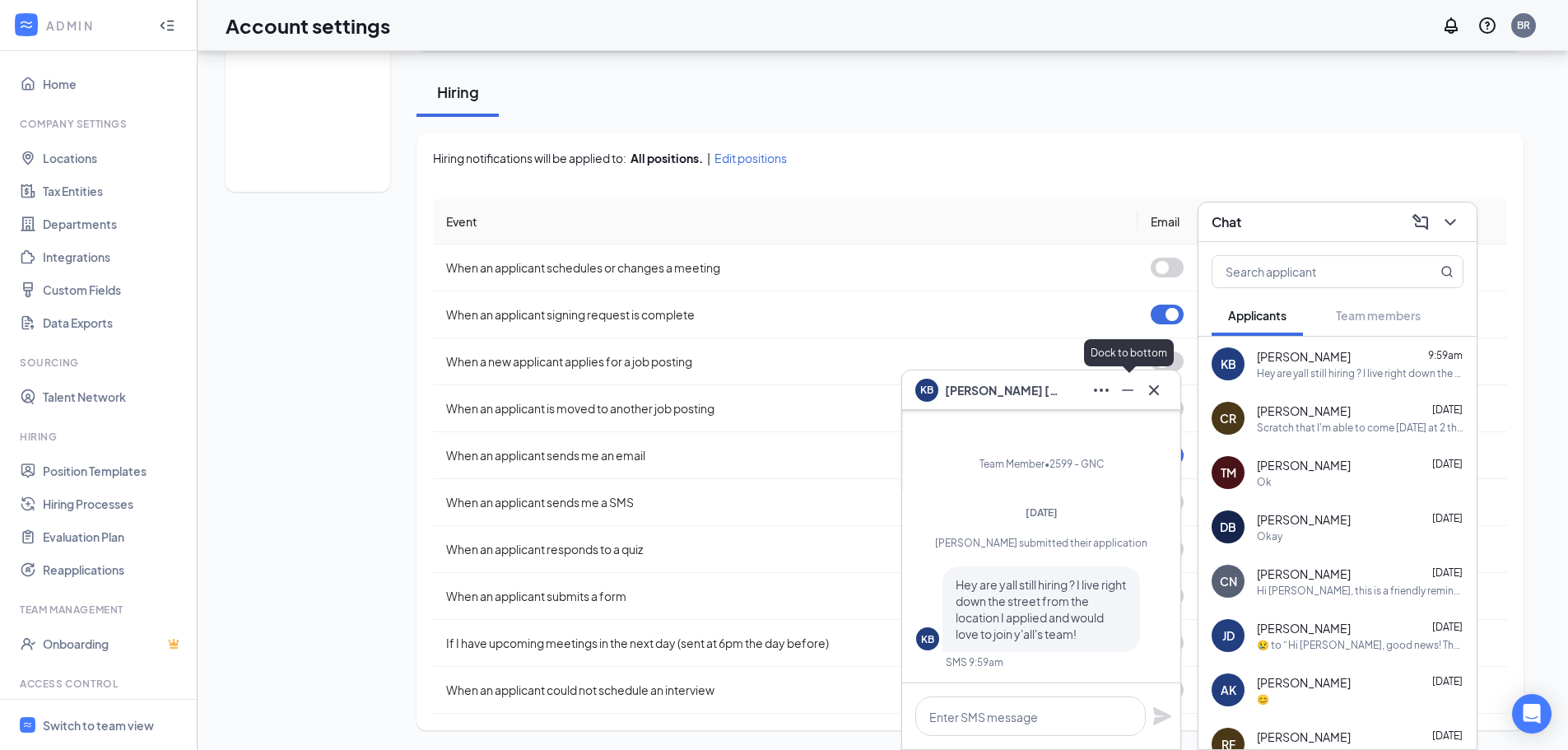
click at [1133, 398] on icon "Minimize" at bounding box center [1128, 390] width 20 height 20
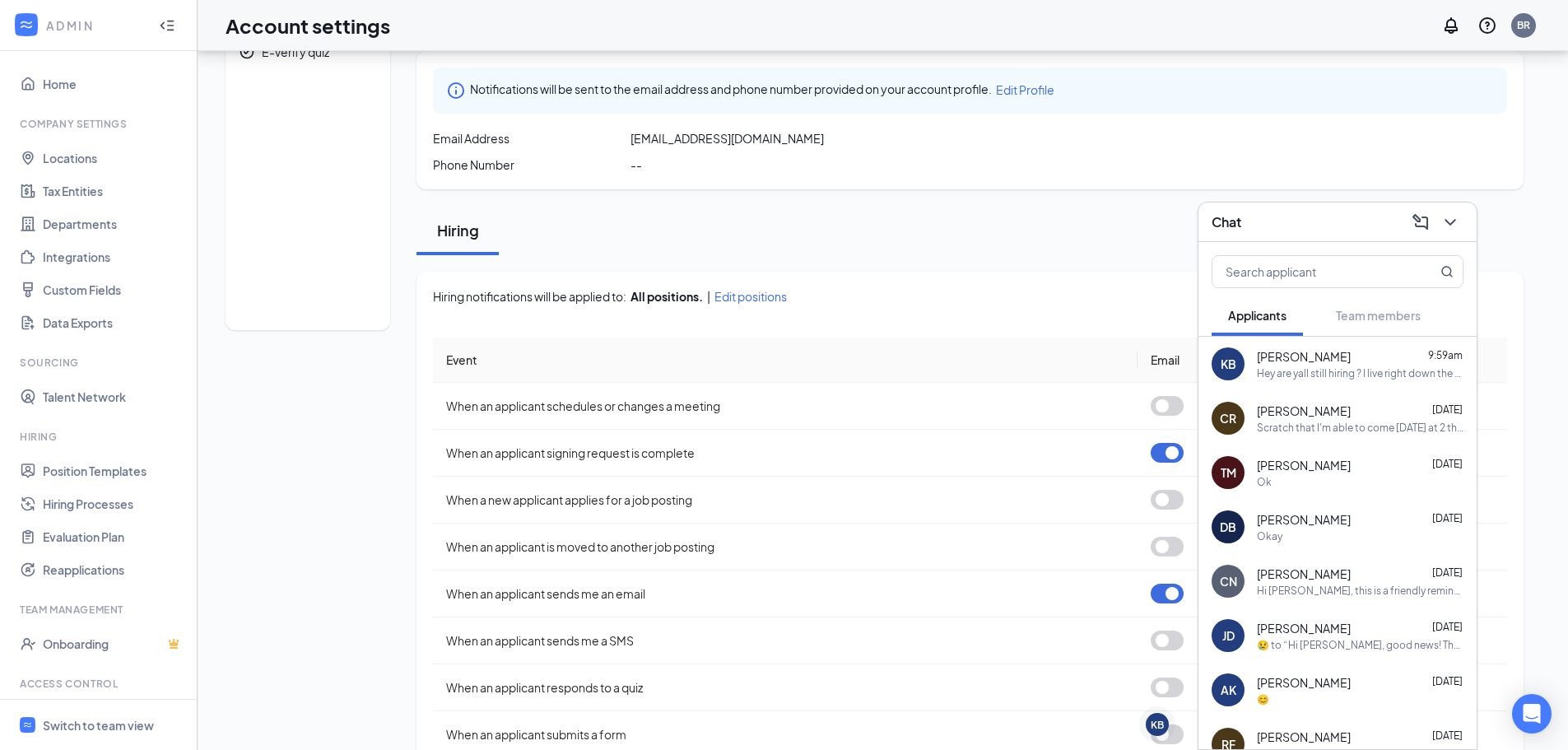
scroll to position [0, 0]
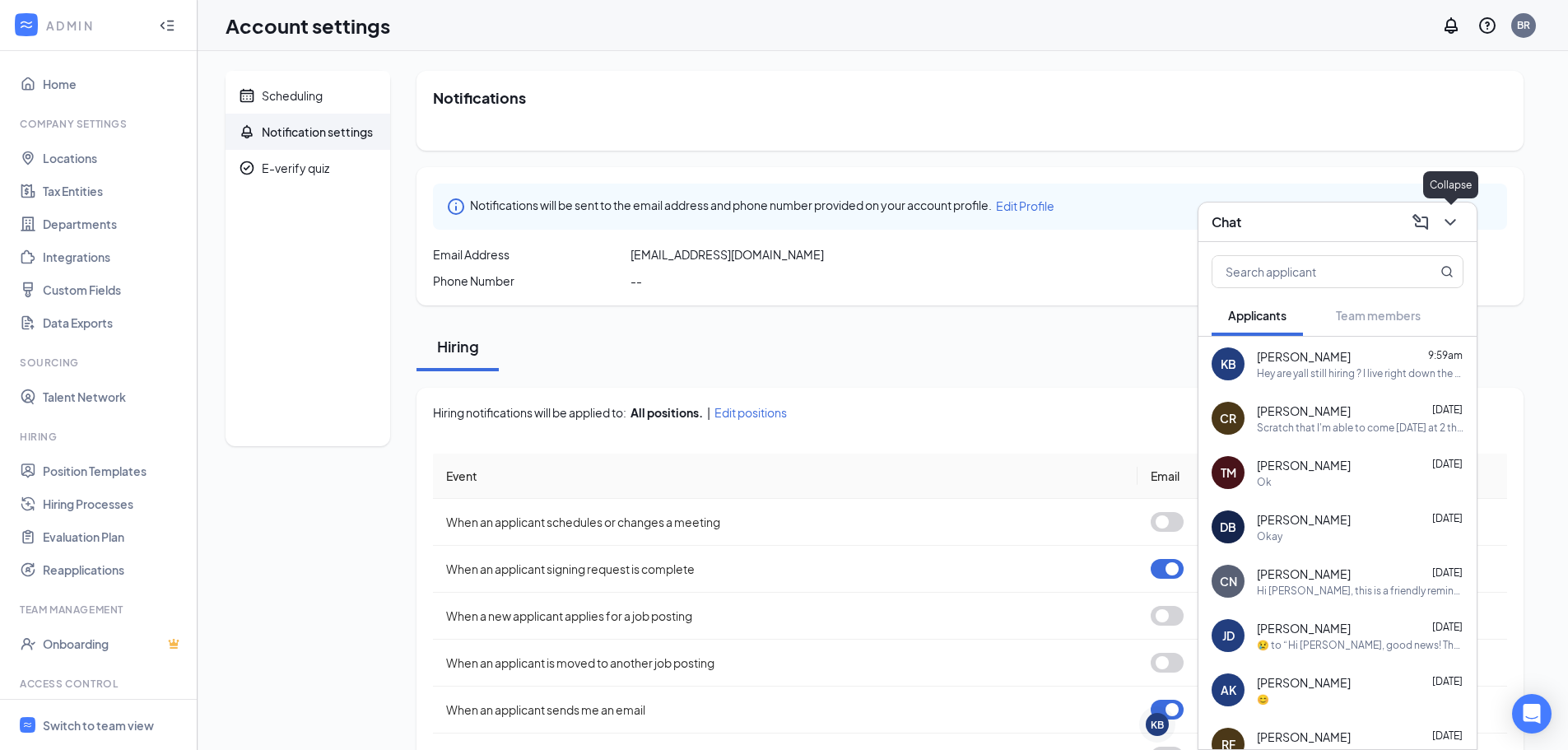
click at [1449, 212] on icon "ChevronDown" at bounding box center [1450, 222] width 20 height 20
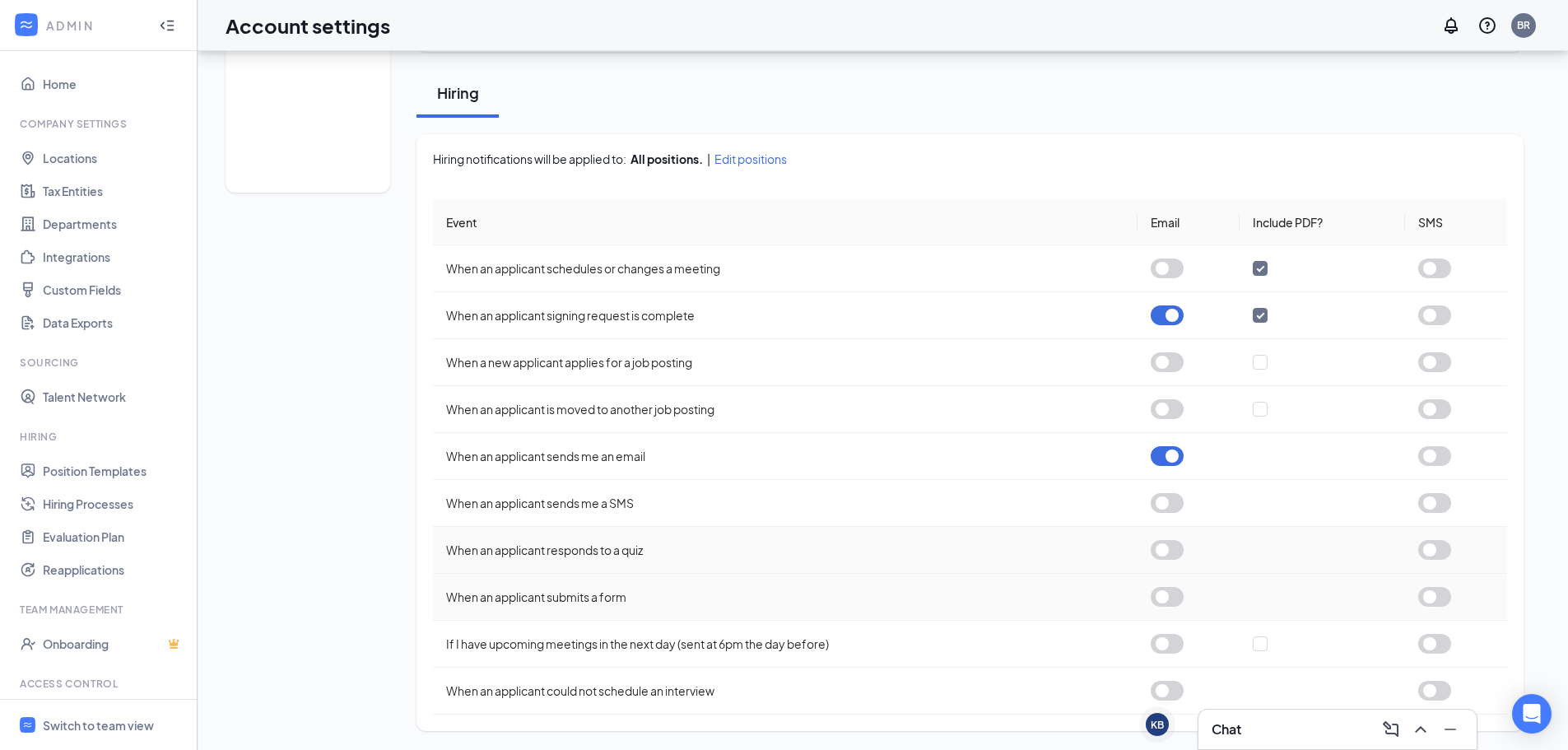
scroll to position [254, 0]
click at [1159, 726] on div "KB" at bounding box center [1158, 724] width 13 height 14
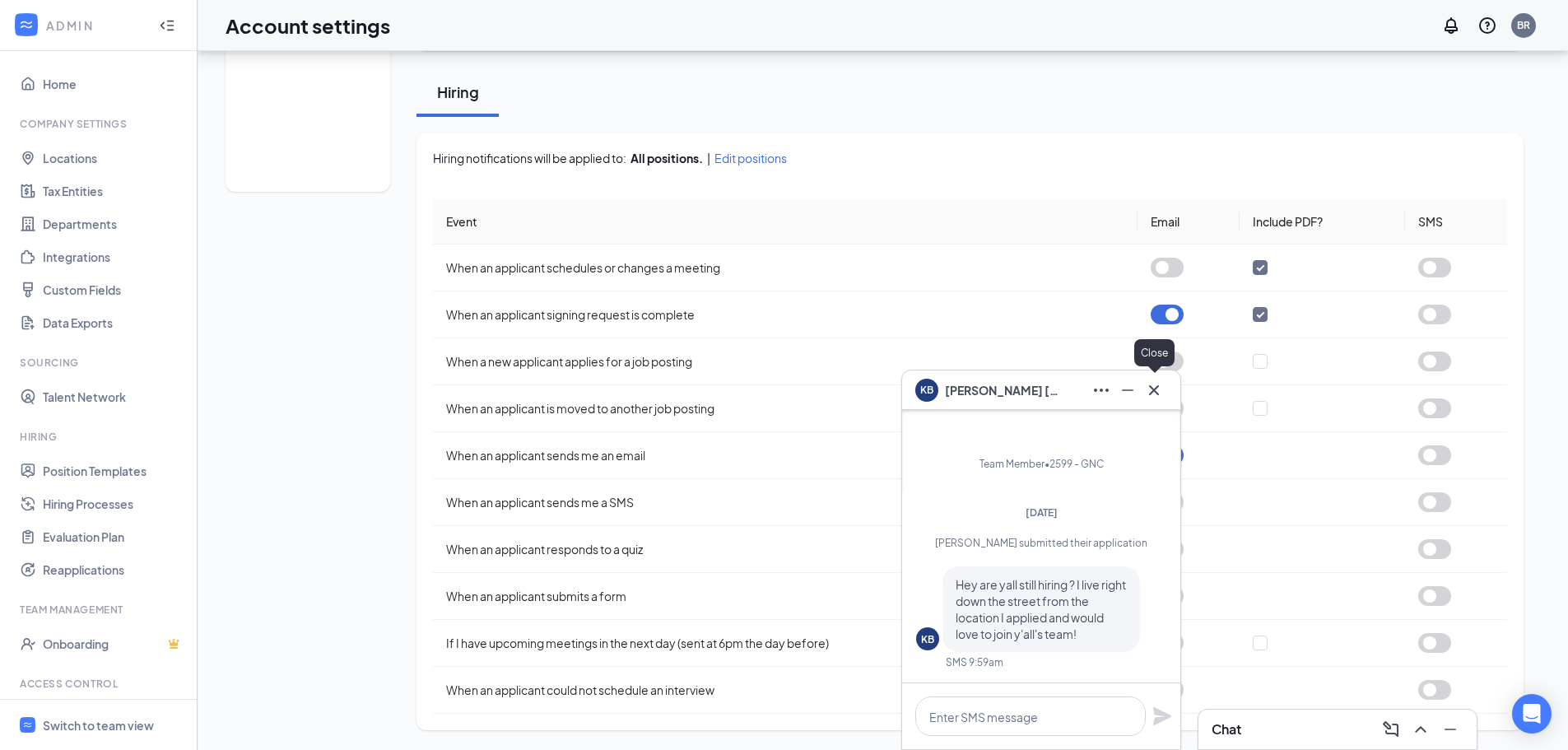
click at [1157, 393] on icon "Cross" at bounding box center [1154, 389] width 10 height 10
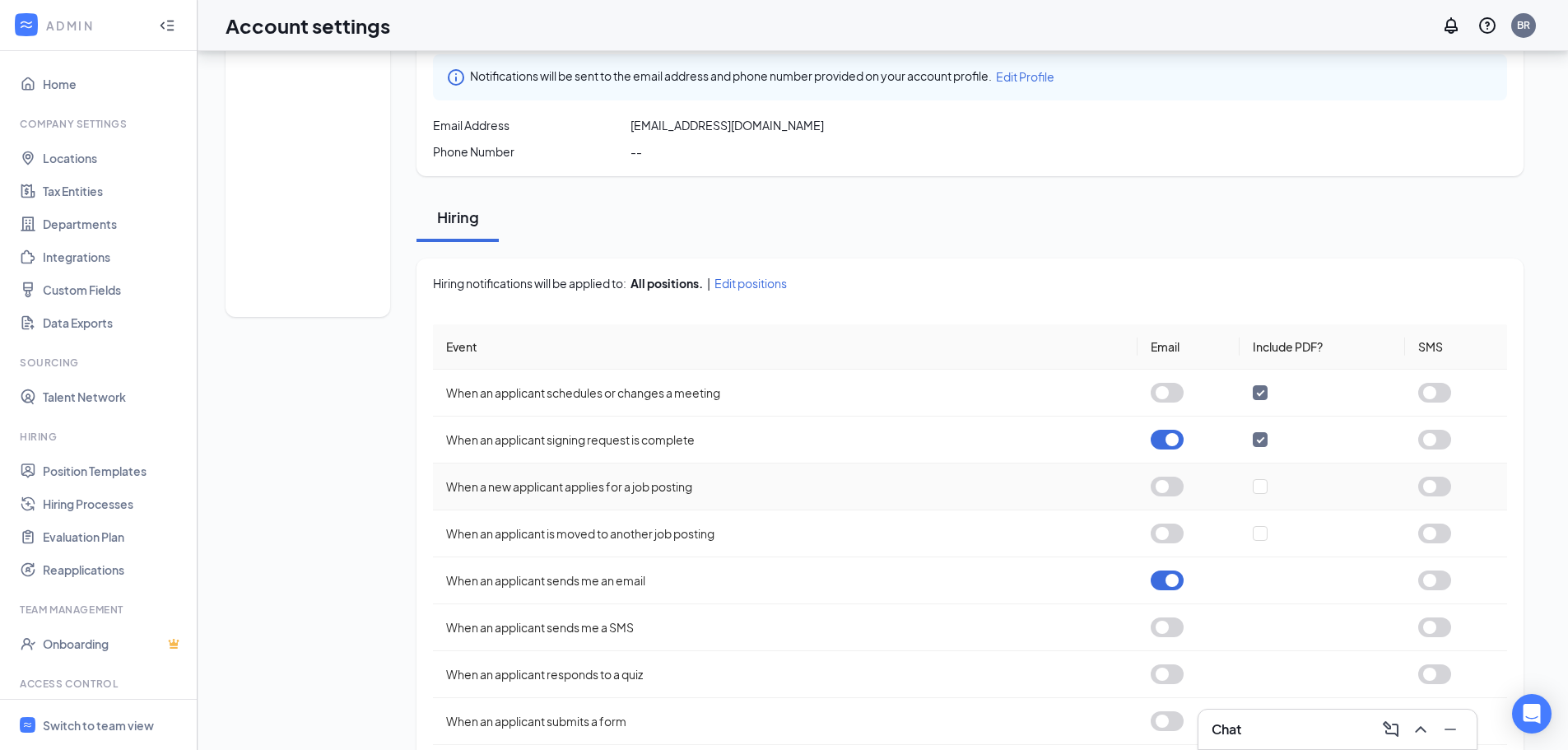
scroll to position [8, 0]
